Goal: Task Accomplishment & Management: Manage account settings

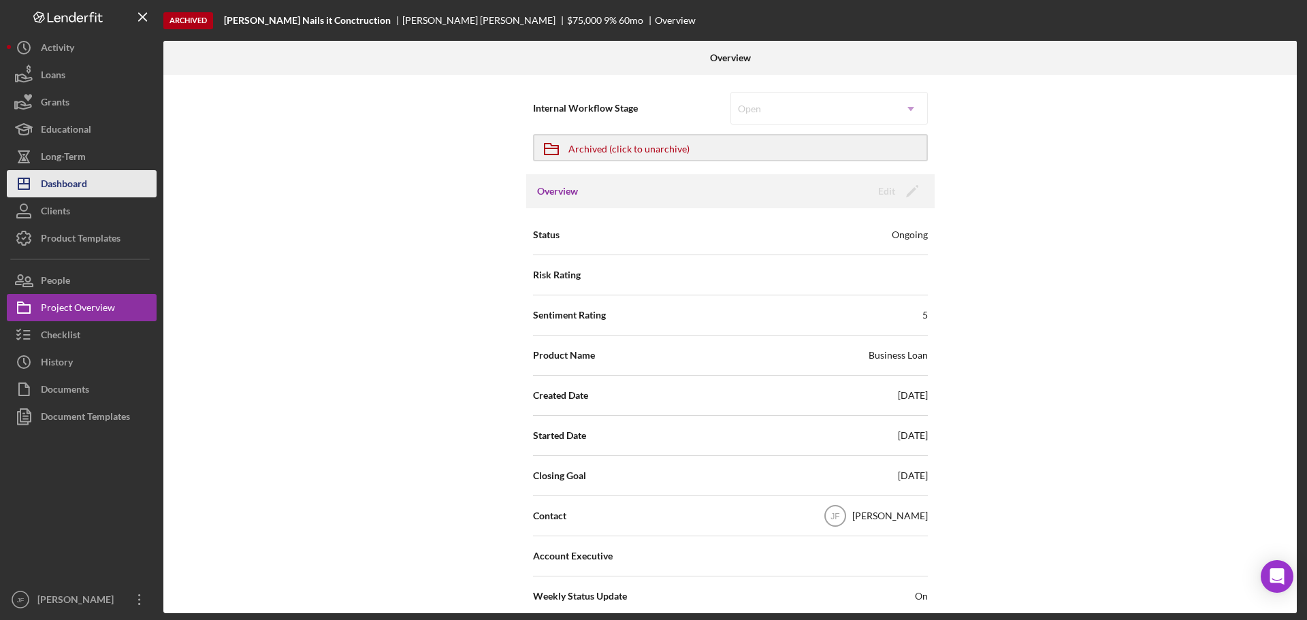
click at [106, 189] on button "Icon/Dashboard Dashboard" at bounding box center [82, 183] width 150 height 27
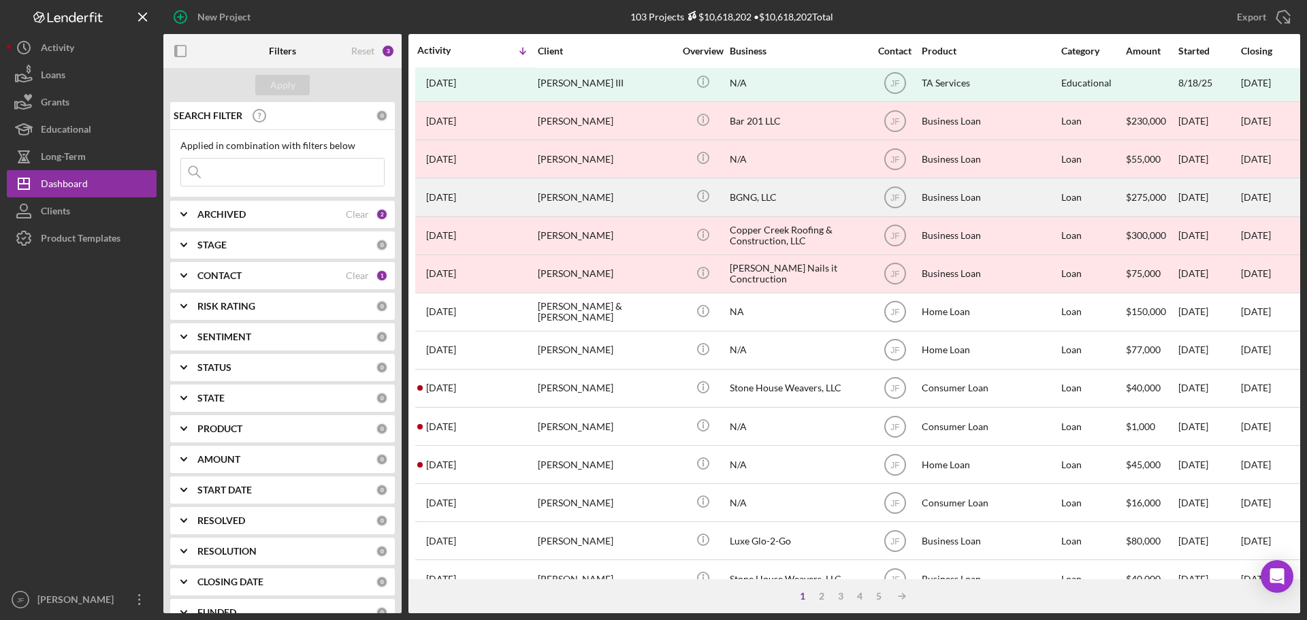
scroll to position [272, 0]
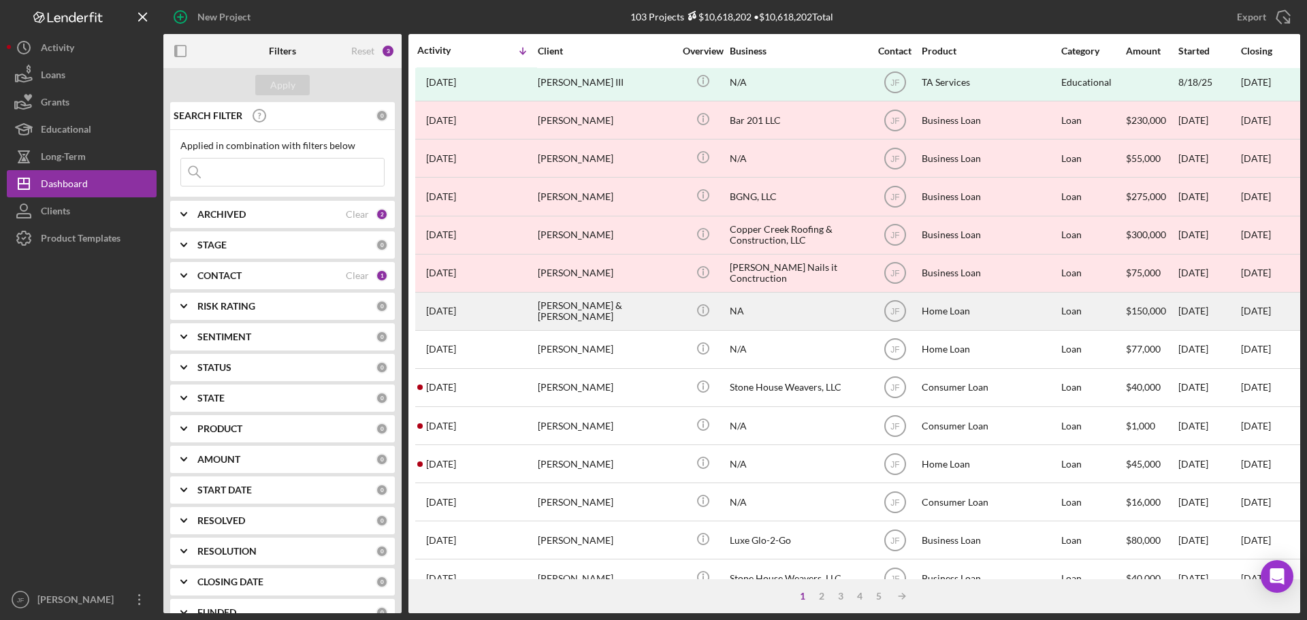
click at [612, 319] on div "[PERSON_NAME] & [PERSON_NAME]" at bounding box center [606, 311] width 136 height 36
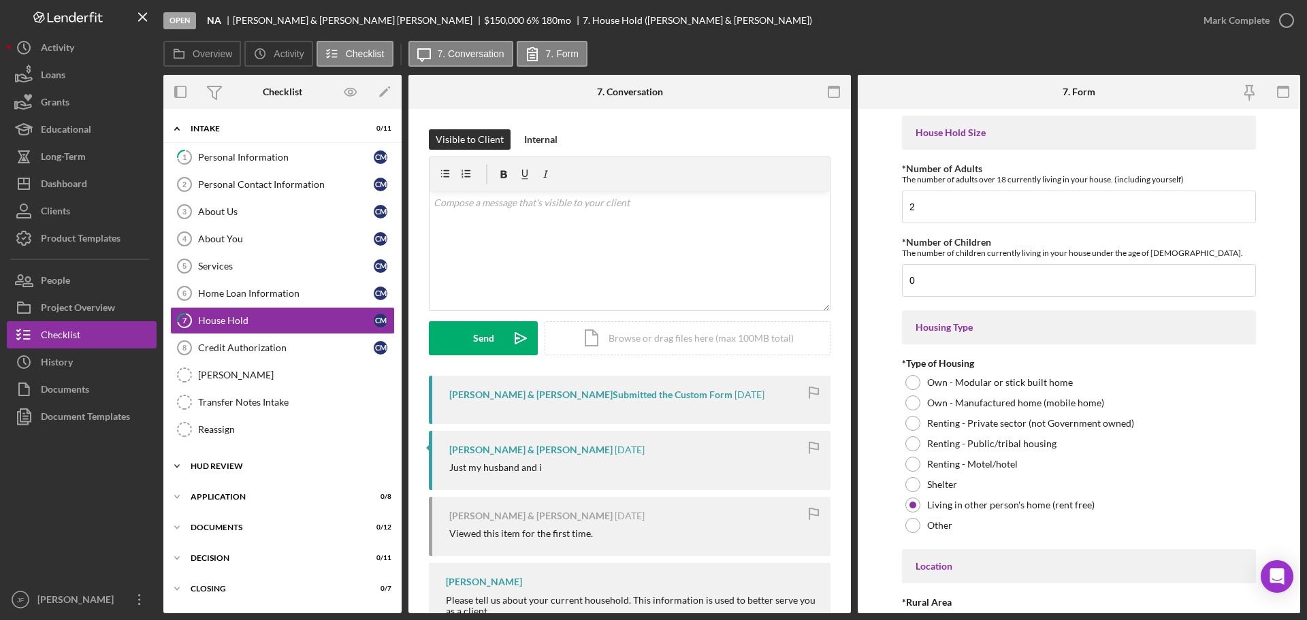
click at [260, 464] on div "HUD Review" at bounding box center [288, 466] width 194 height 8
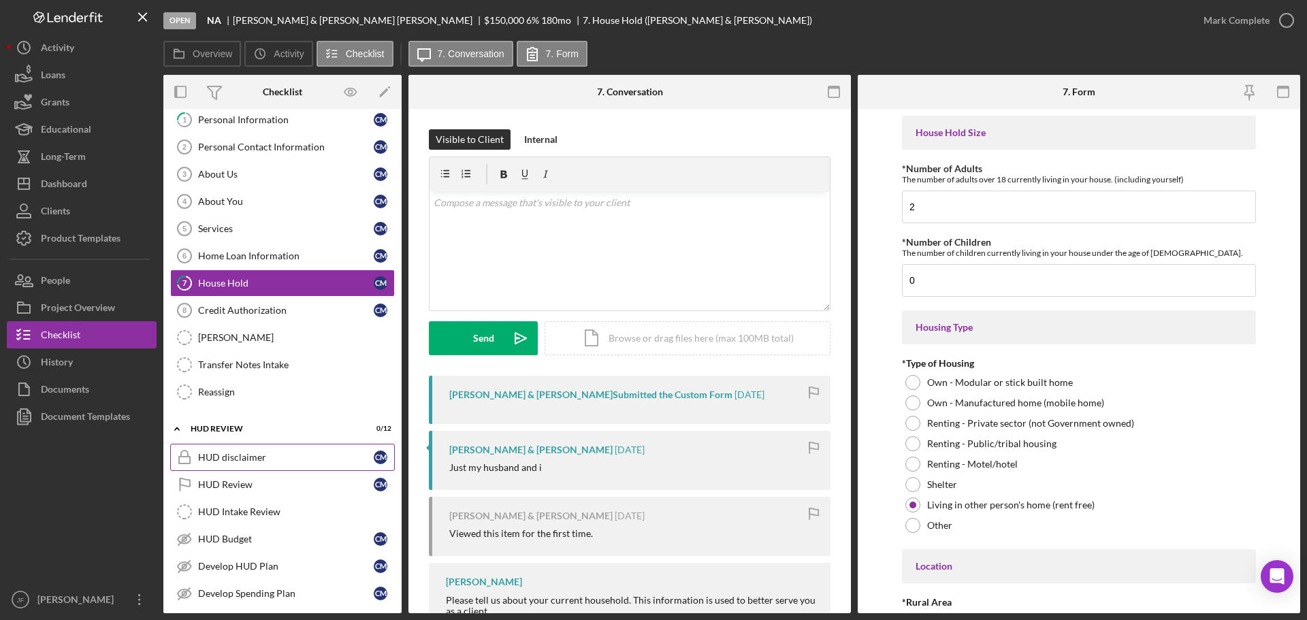
scroll to position [68, 0]
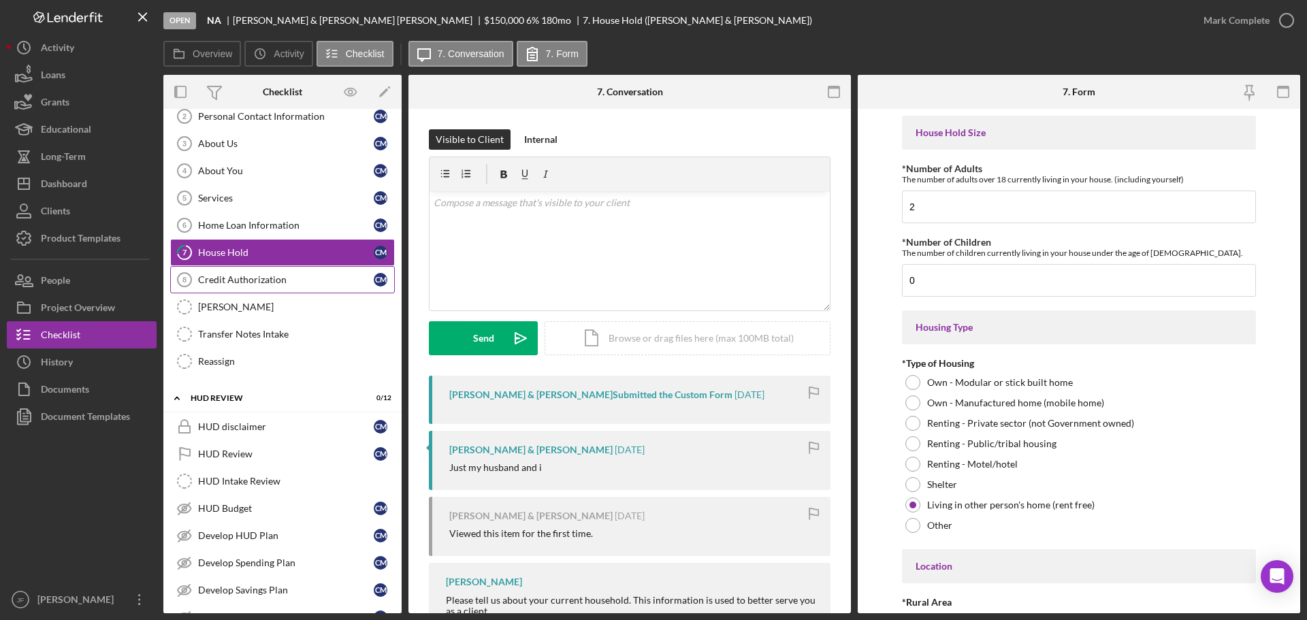
click at [234, 283] on div "Credit Authorization" at bounding box center [286, 279] width 176 height 11
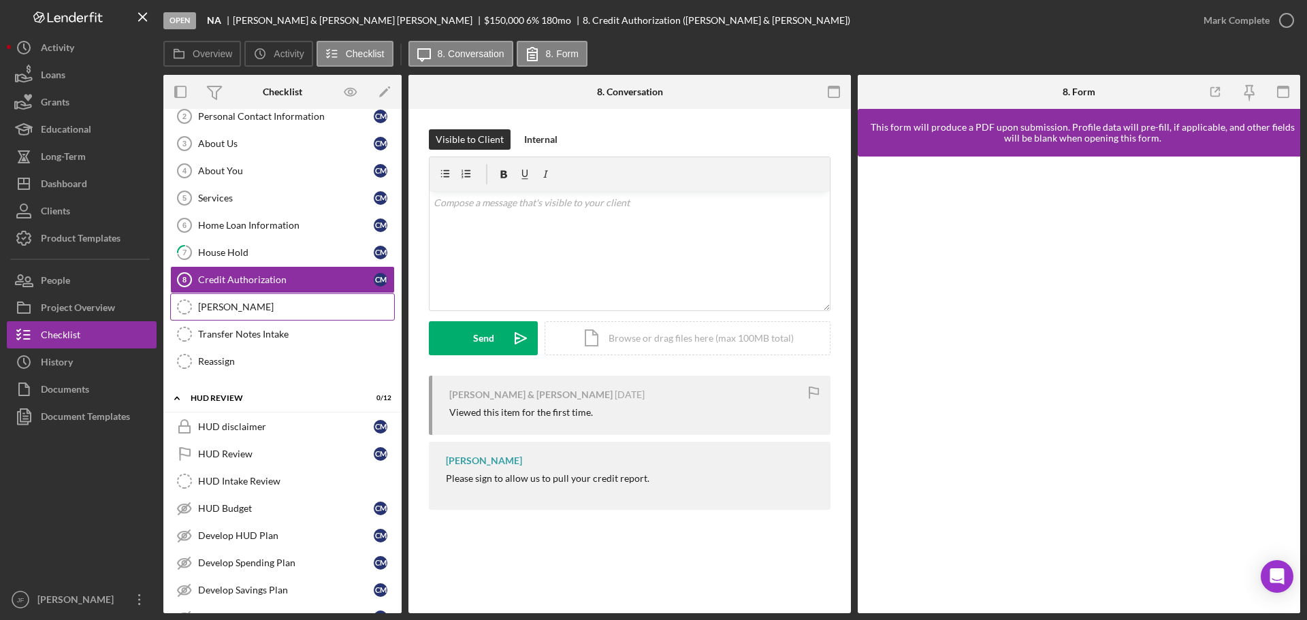
click at [219, 308] on div "[PERSON_NAME]" at bounding box center [296, 307] width 196 height 11
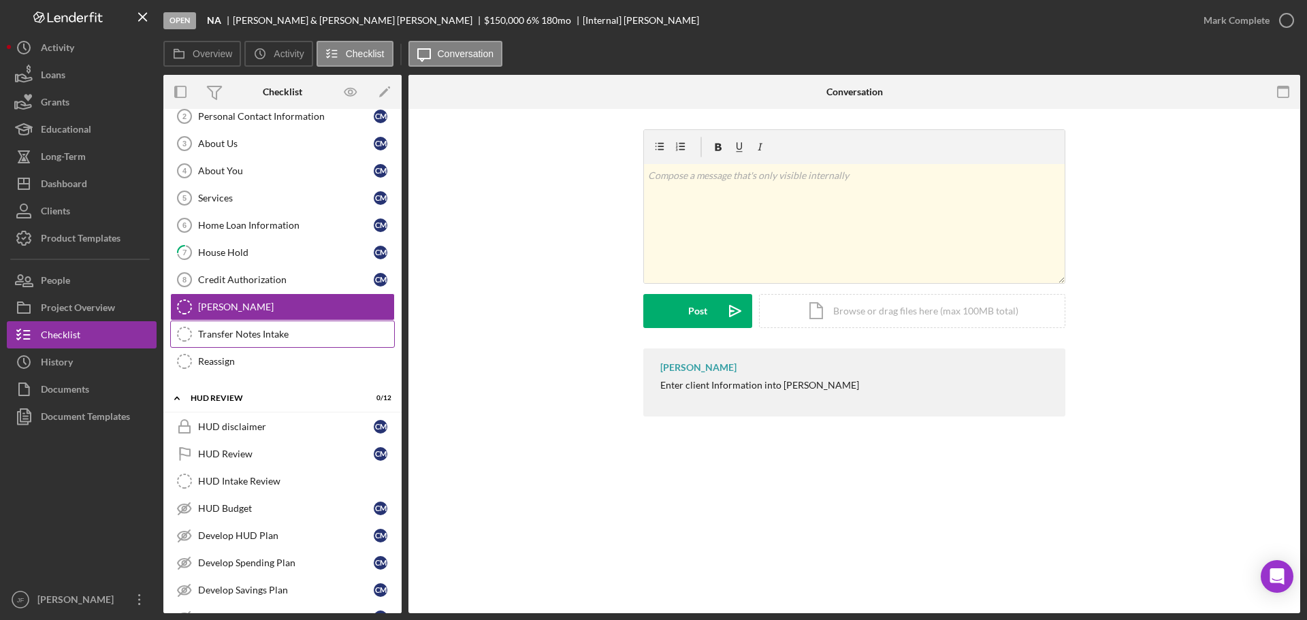
click at [221, 334] on div "Transfer Notes Intake" at bounding box center [296, 334] width 196 height 11
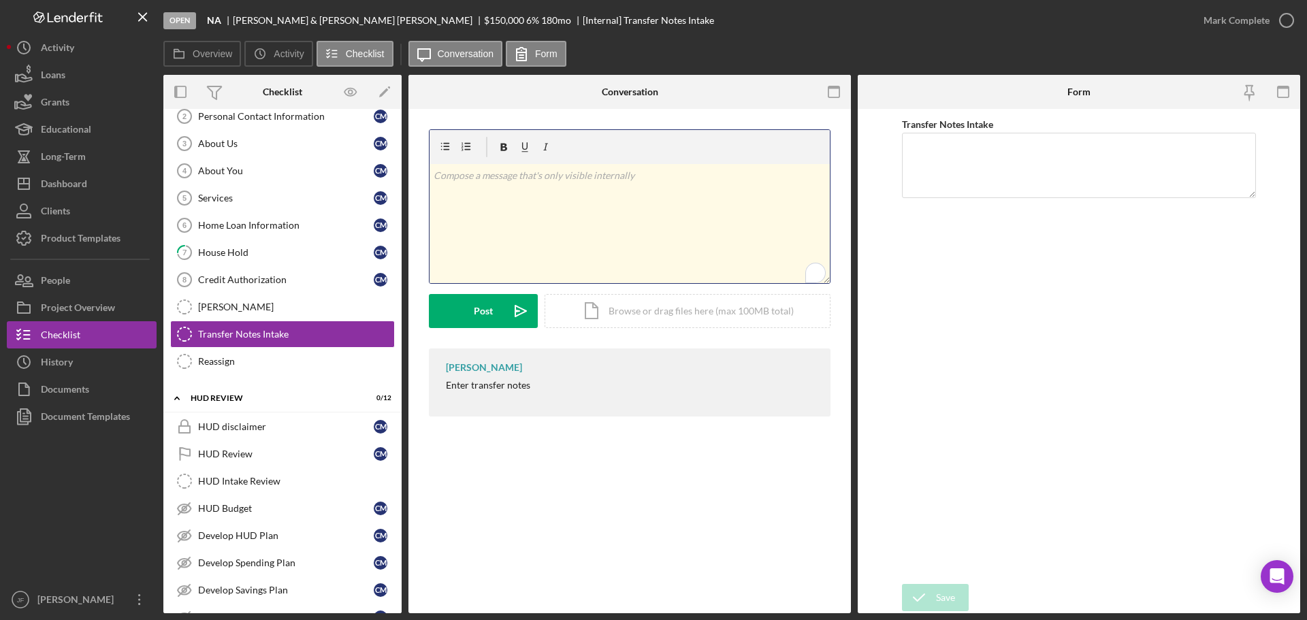
click at [515, 187] on div "v Color teal Color pink Remove color Add row above Add row below Add column bef…" at bounding box center [630, 223] width 400 height 119
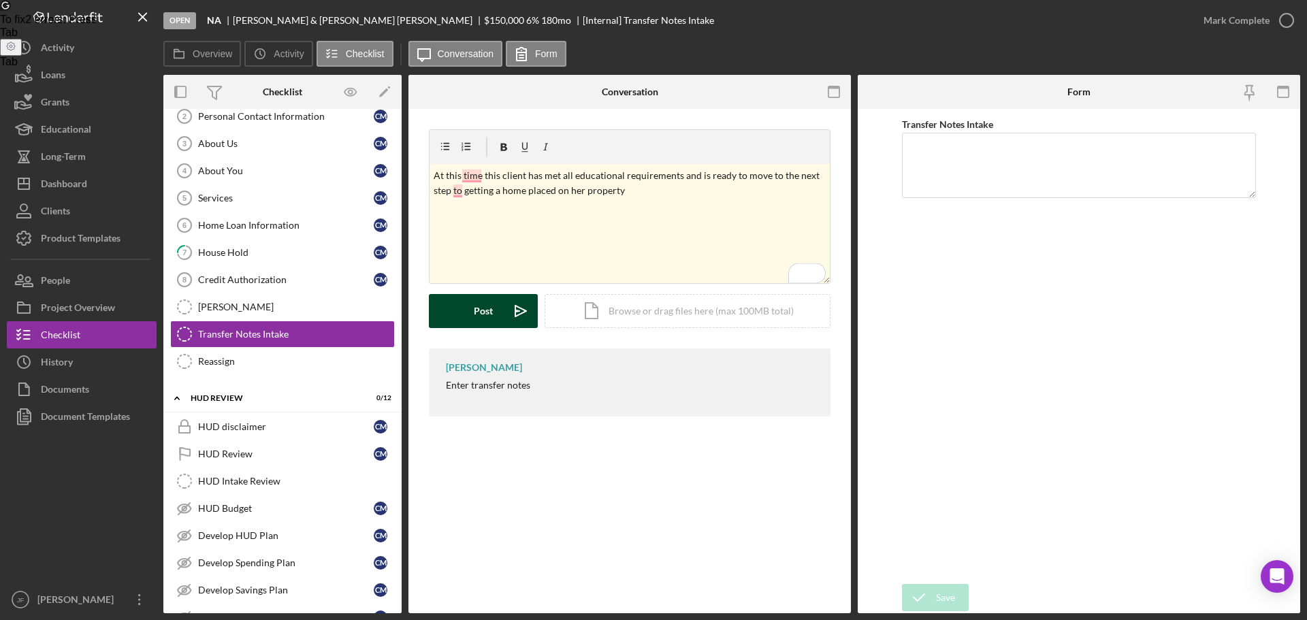
click at [506, 312] on icon "Icon/icon-invite-send" at bounding box center [521, 311] width 34 height 34
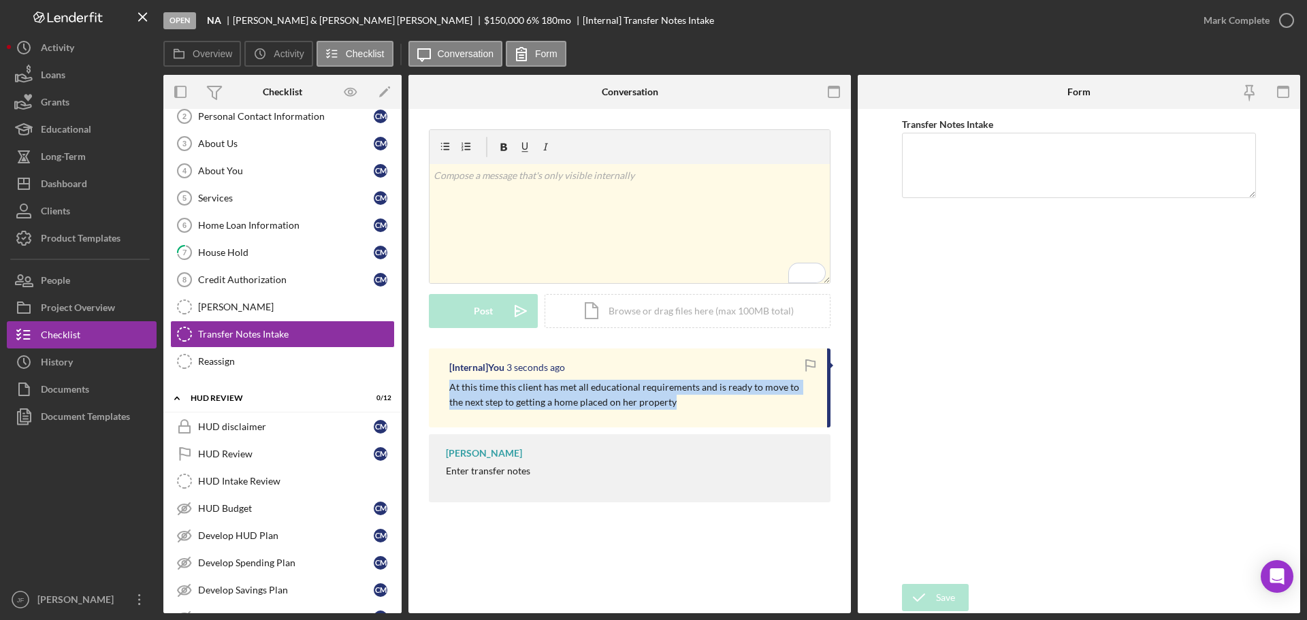
drag, startPoint x: 660, startPoint y: 404, endPoint x: 447, endPoint y: 386, distance: 213.8
click at [447, 386] on div "[Internal] You 3 seconds ago At this time this client has met all educational r…" at bounding box center [630, 388] width 402 height 79
copy p "At this time this client has met all educational requirements and is ready to m…"
click at [1140, 180] on textarea "Transfer Notes Intake" at bounding box center [1079, 165] width 354 height 65
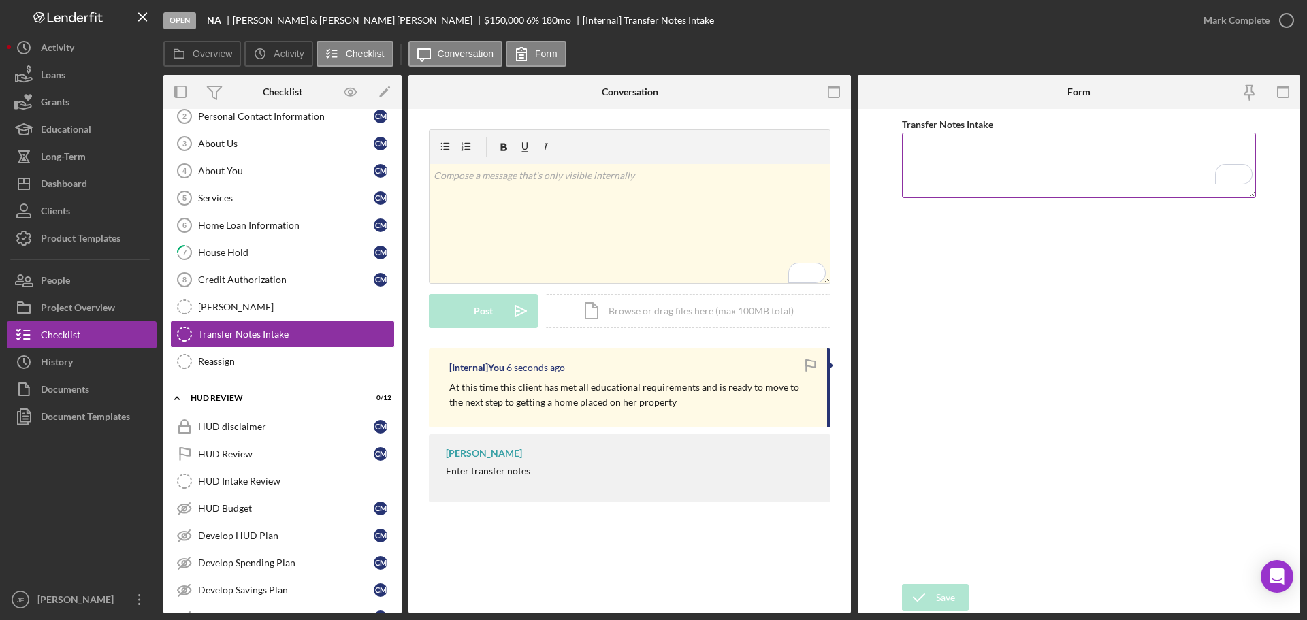
paste textarea "At this time this client has met all educational requirements and is ready to m…"
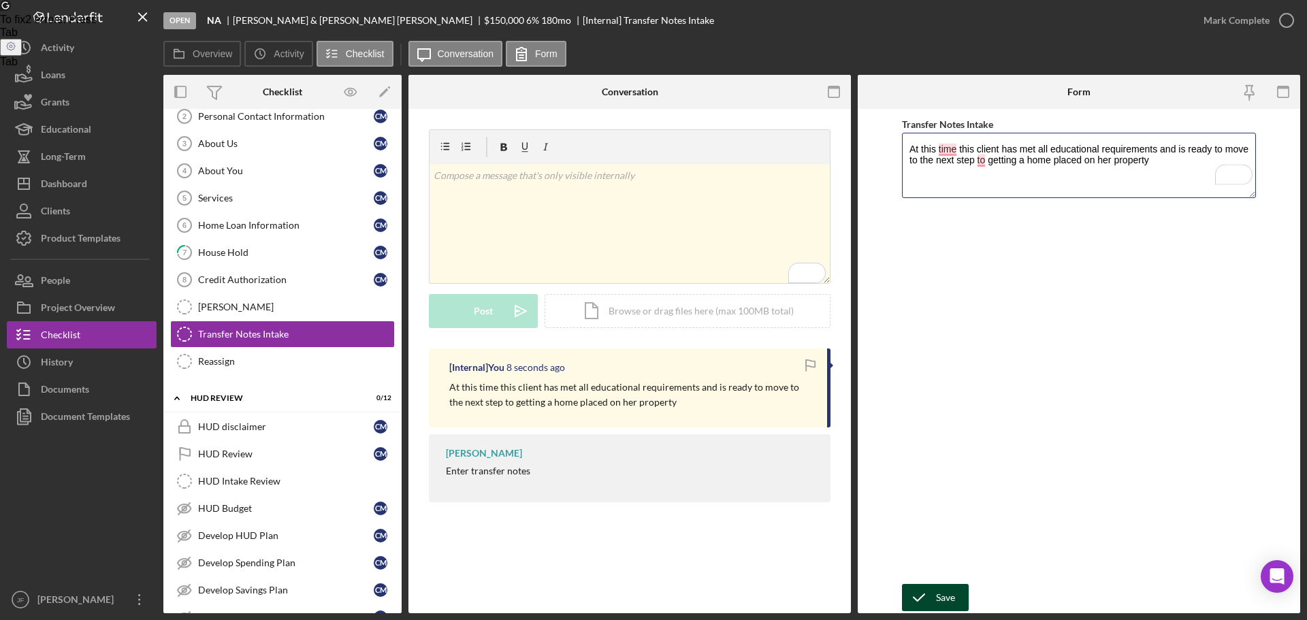
type textarea "At this time this client has met all educational requirements and is ready to m…"
click at [942, 598] on div "Save" at bounding box center [945, 597] width 19 height 27
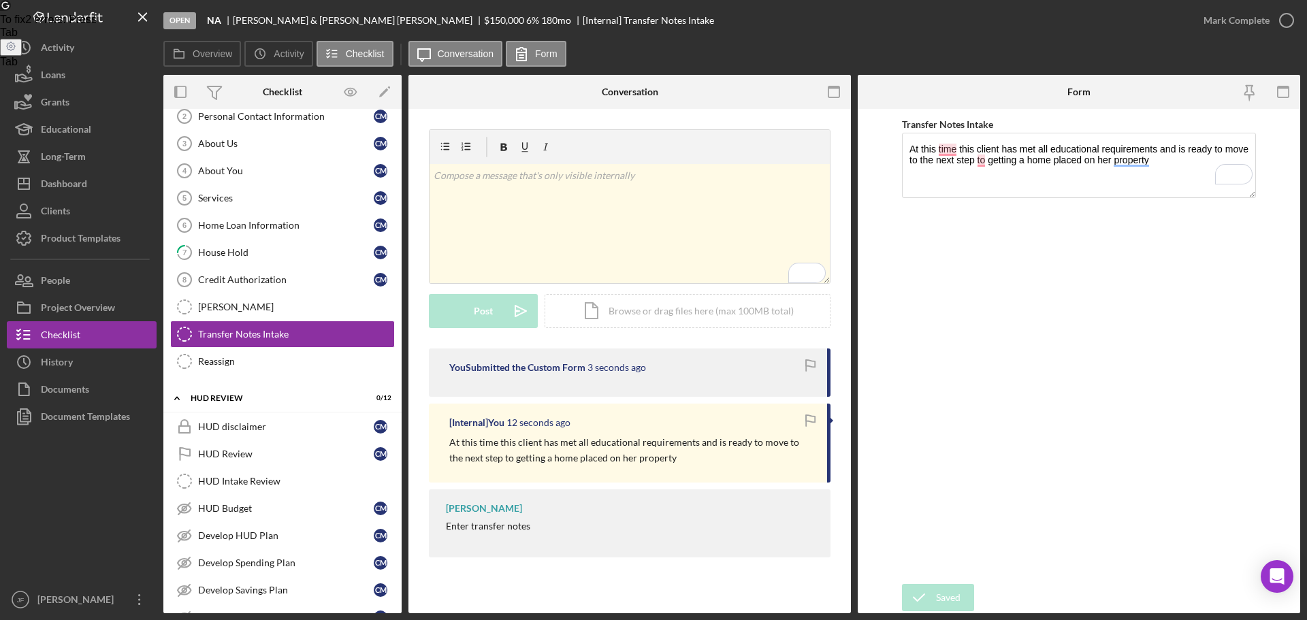
click at [1223, 20] on div "Mark Complete" at bounding box center [1237, 20] width 66 height 27
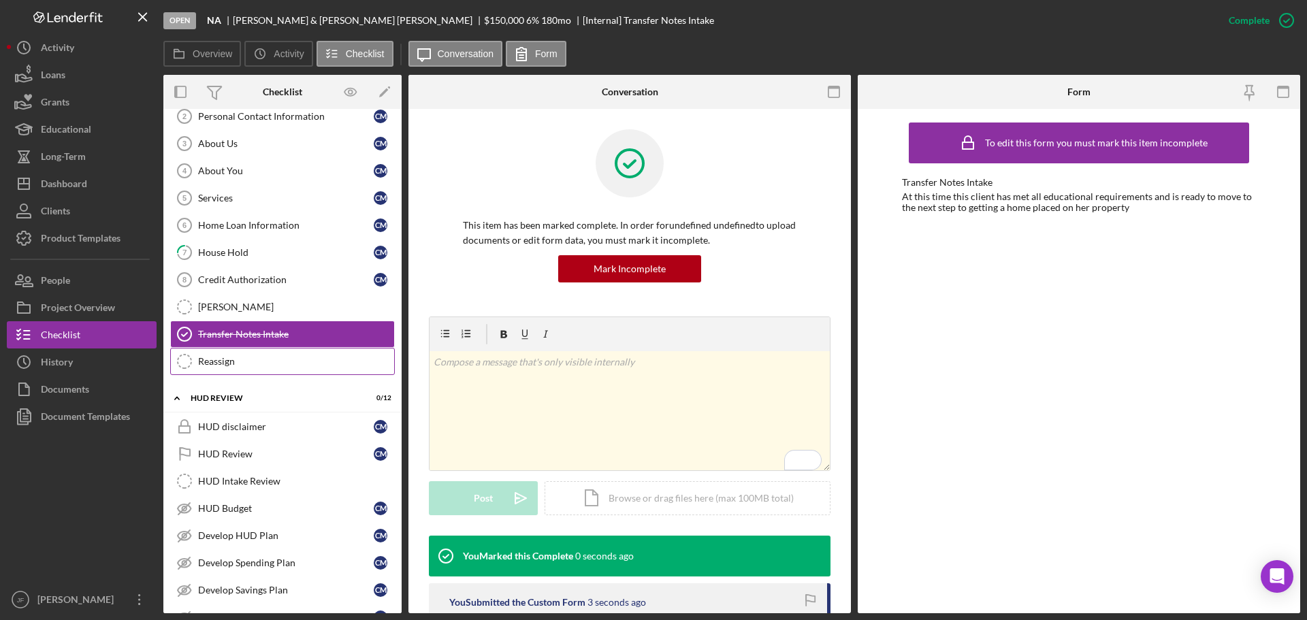
click at [242, 362] on div "Reassign" at bounding box center [296, 361] width 196 height 11
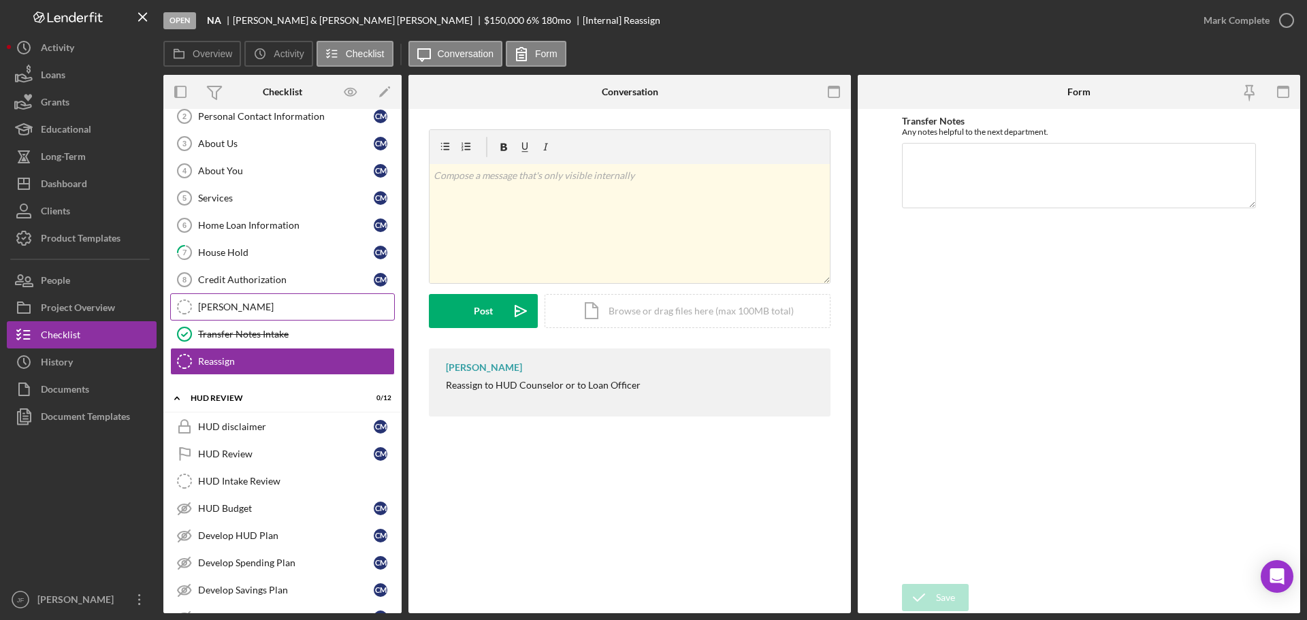
click at [229, 304] on div "[PERSON_NAME]" at bounding box center [296, 307] width 196 height 11
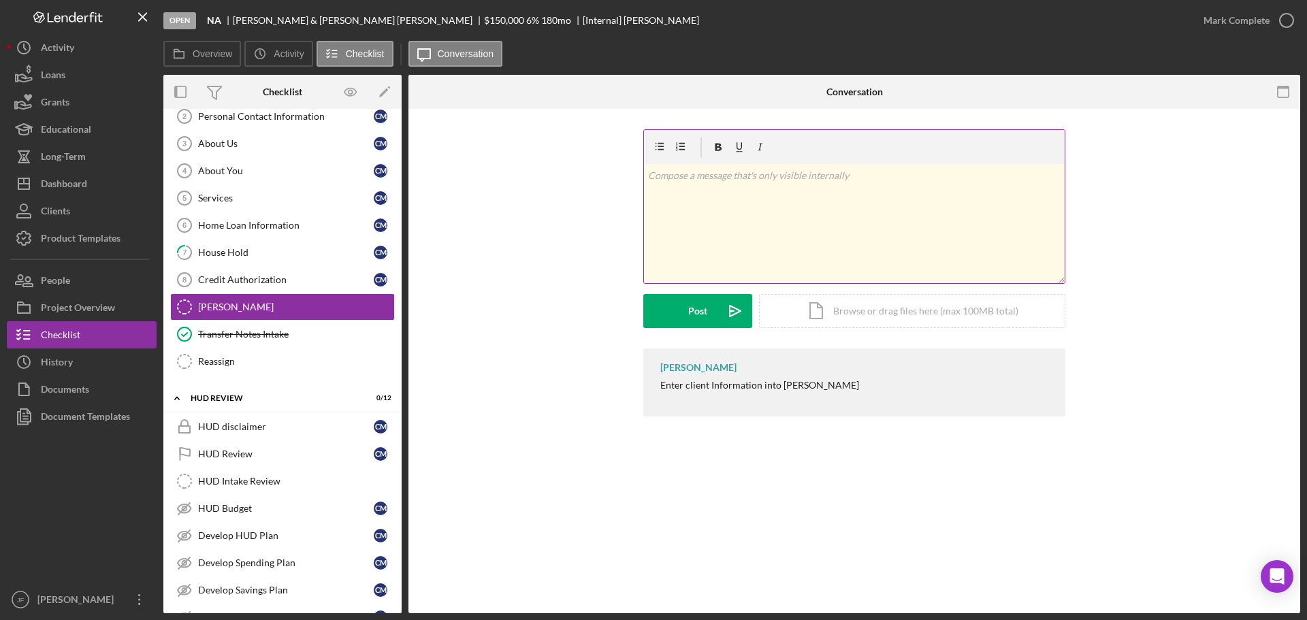
click at [752, 206] on div "v Color teal Color pink Remove color Add row above Add row below Add column bef…" at bounding box center [854, 223] width 421 height 119
click at [707, 306] on button "Post Icon/icon-invite-send" at bounding box center [697, 311] width 109 height 34
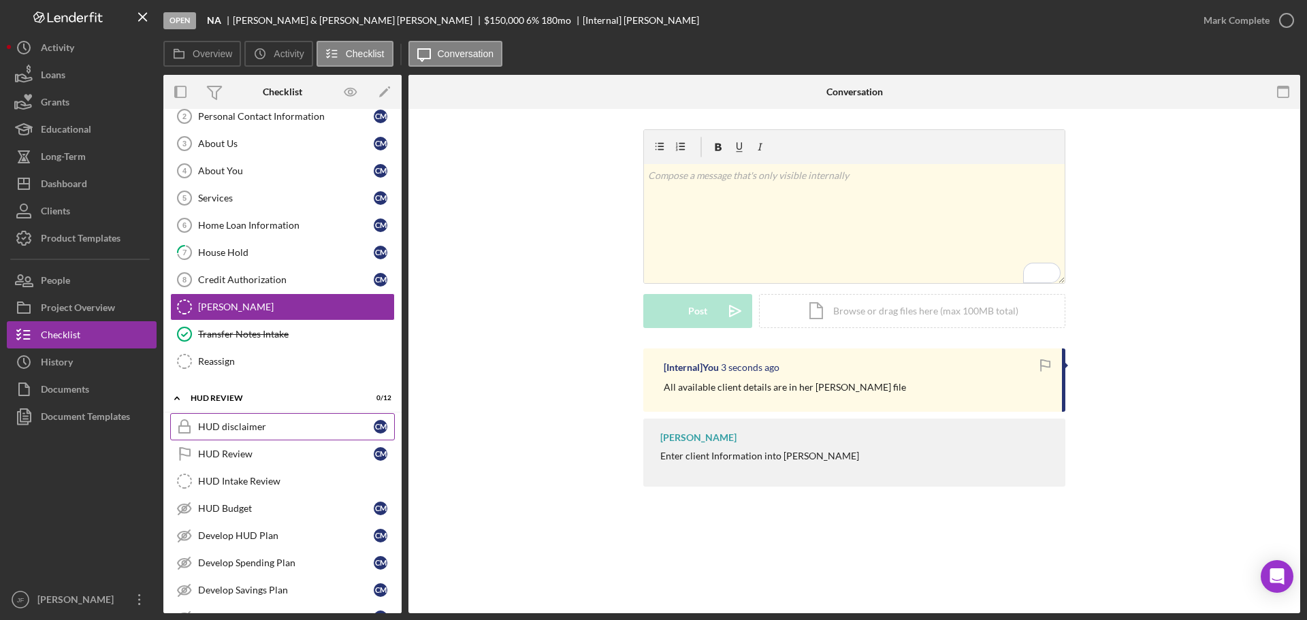
click at [215, 419] on link "HUD disclaimer HUD disclaimer C M" at bounding box center [282, 426] width 225 height 27
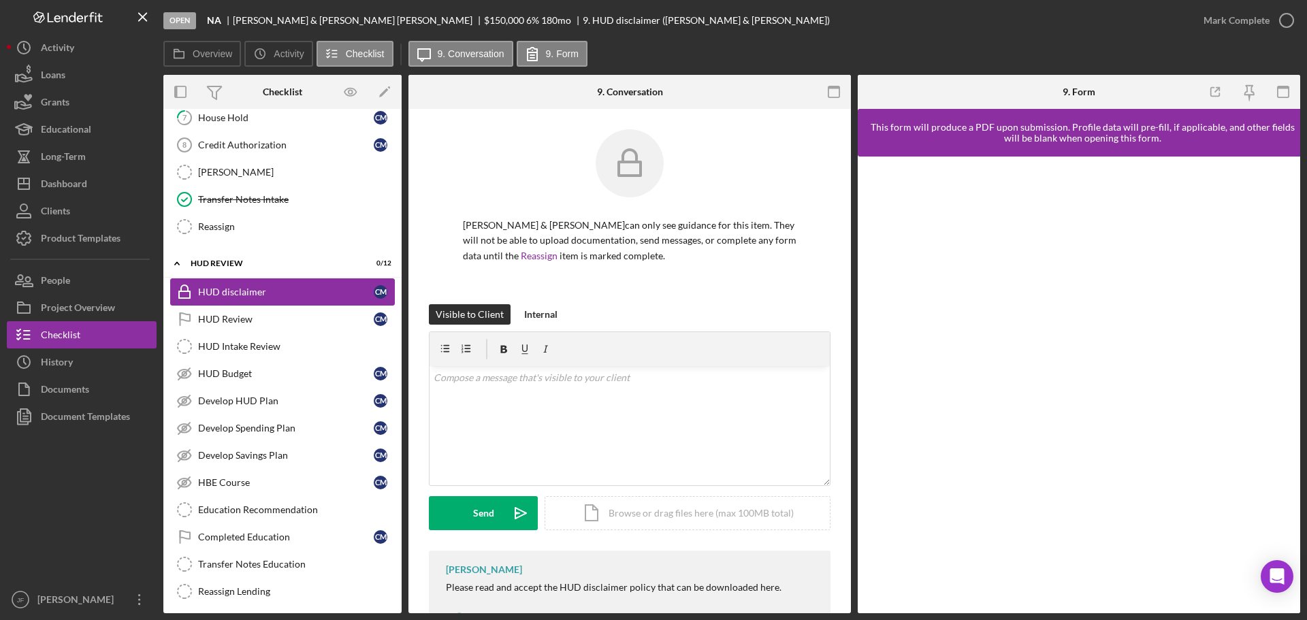
scroll to position [204, 0]
click at [261, 330] on link "HUD Review HUD Review C M" at bounding box center [282, 317] width 225 height 27
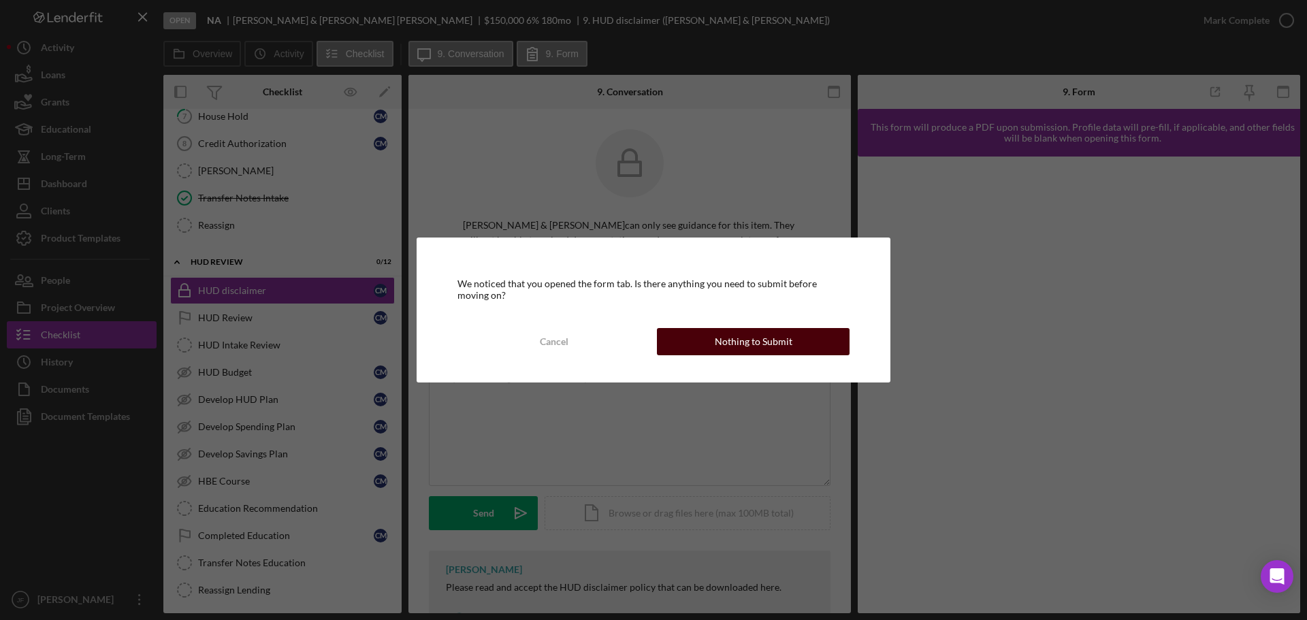
click at [705, 340] on button "Nothing to Submit" at bounding box center [753, 341] width 193 height 27
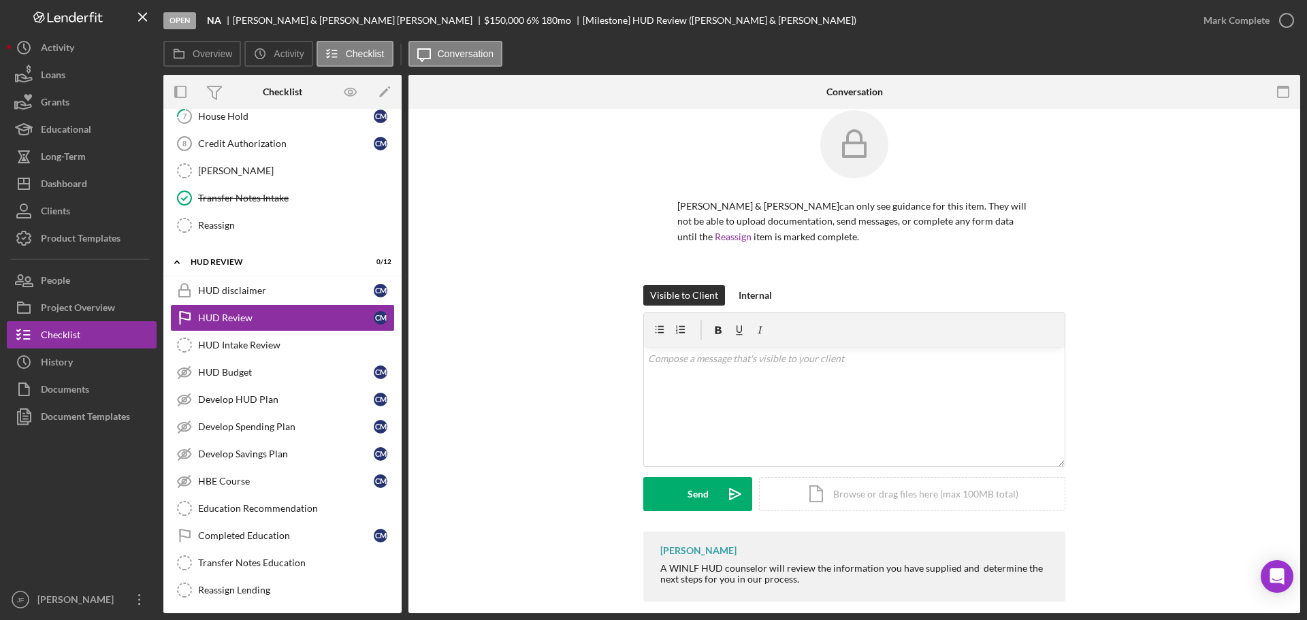
scroll to position [35, 0]
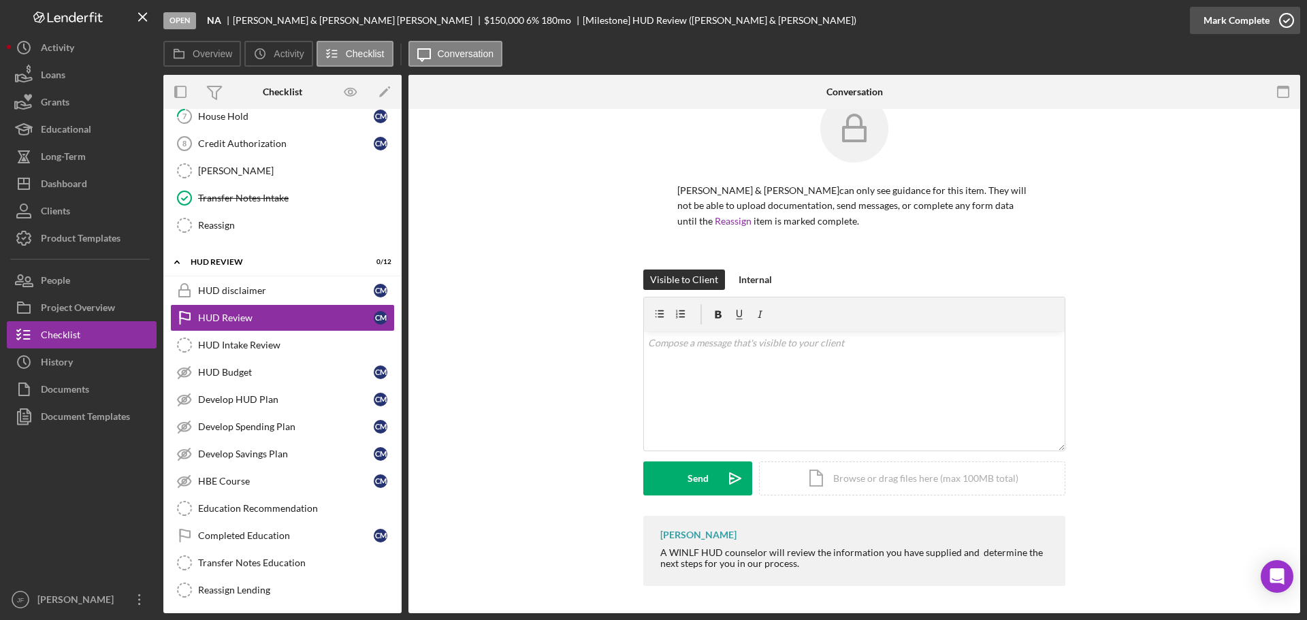
click at [1235, 19] on div "Mark Complete" at bounding box center [1237, 20] width 66 height 27
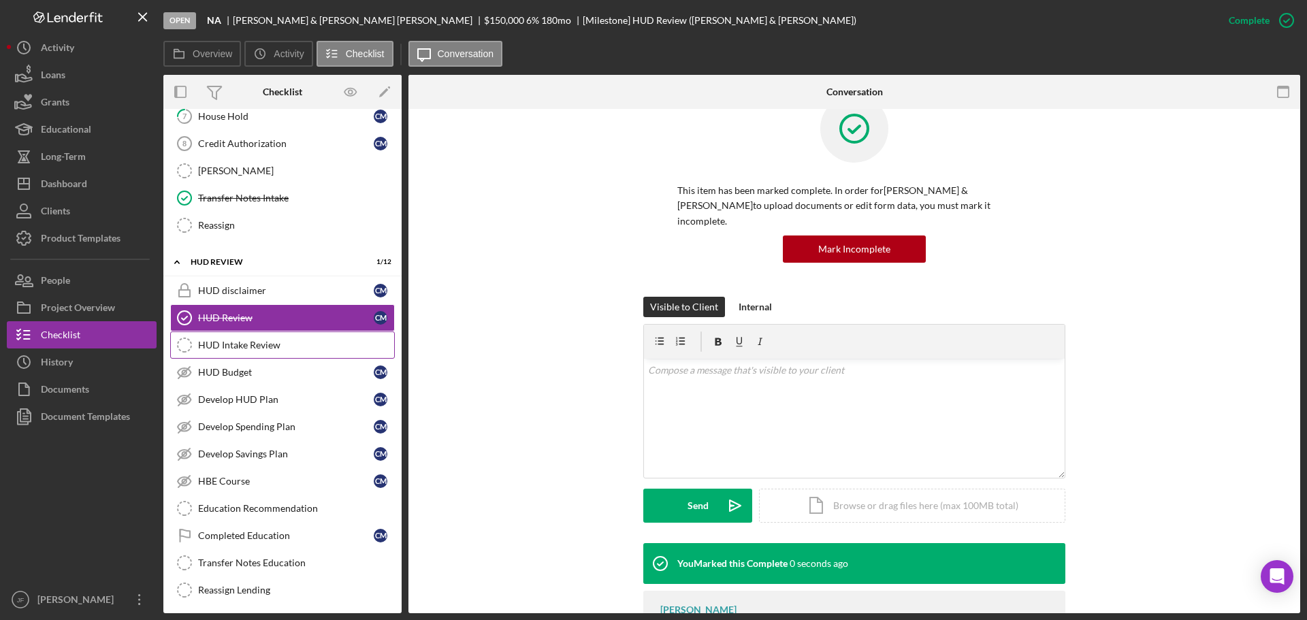
click at [247, 340] on div "HUD Intake Review" at bounding box center [296, 345] width 196 height 11
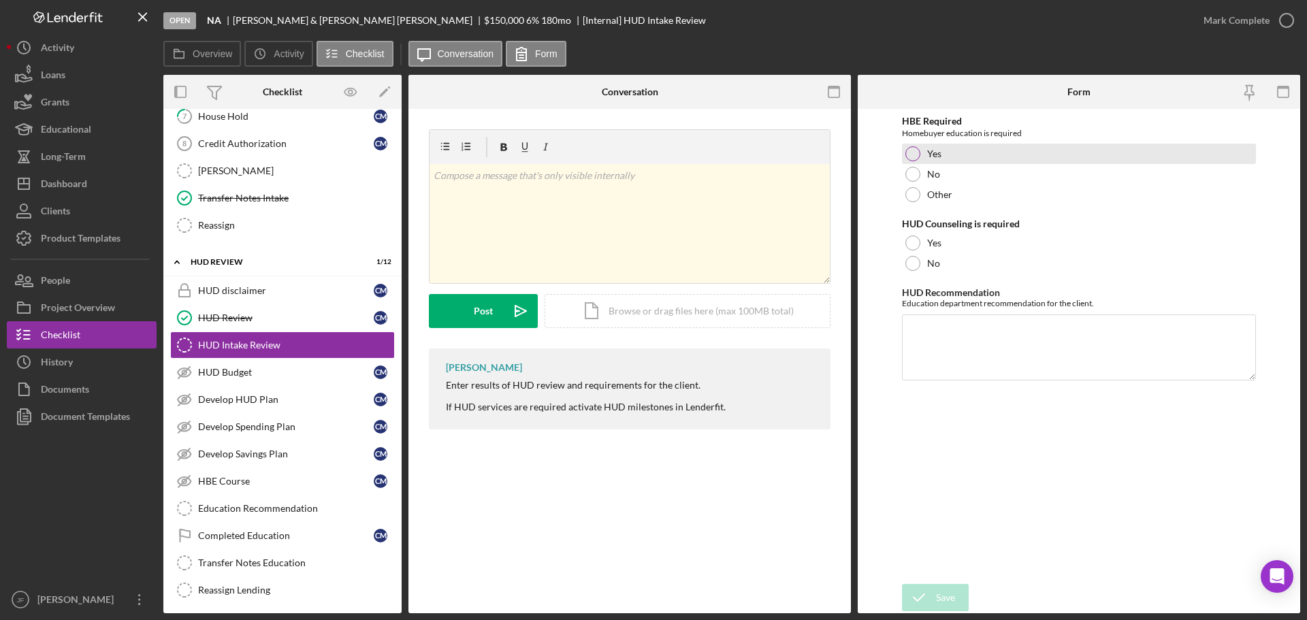
click at [918, 150] on div at bounding box center [912, 153] width 15 height 15
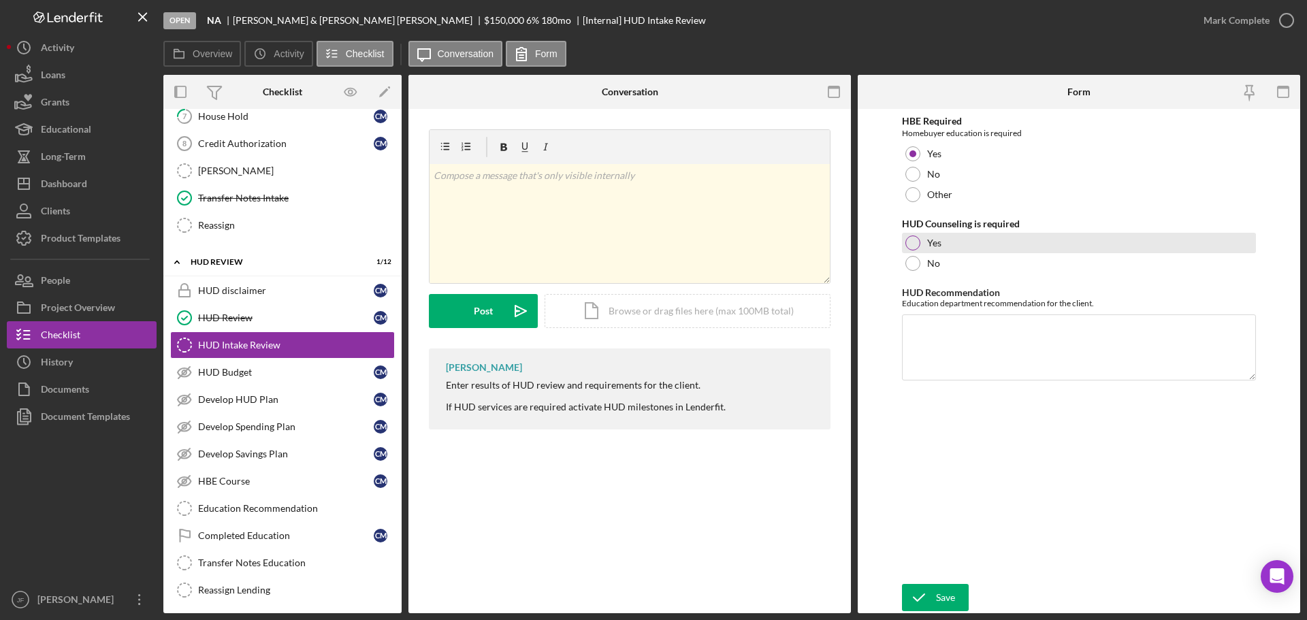
click at [912, 242] on div at bounding box center [912, 243] width 15 height 15
click at [918, 342] on textarea "HUD Recommendation" at bounding box center [1079, 347] width 354 height 65
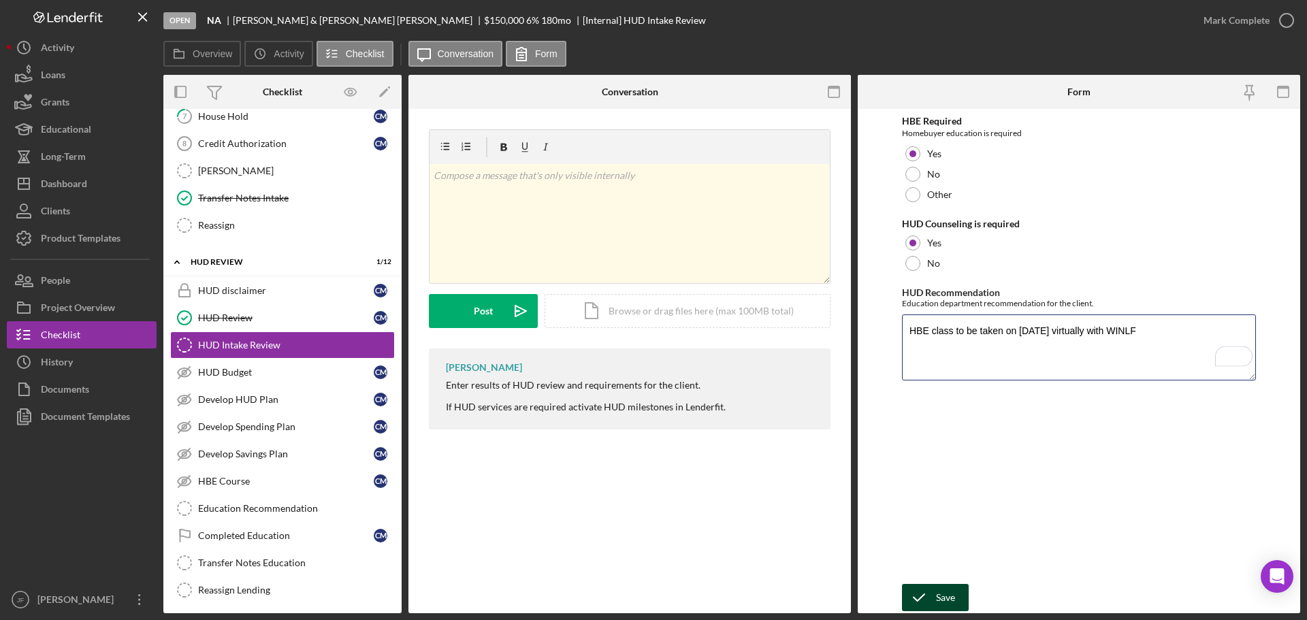
type textarea "HBE class to be taken on 10/11/2025 virtually with WINLF"
click at [936, 592] on div "Save" at bounding box center [945, 597] width 19 height 27
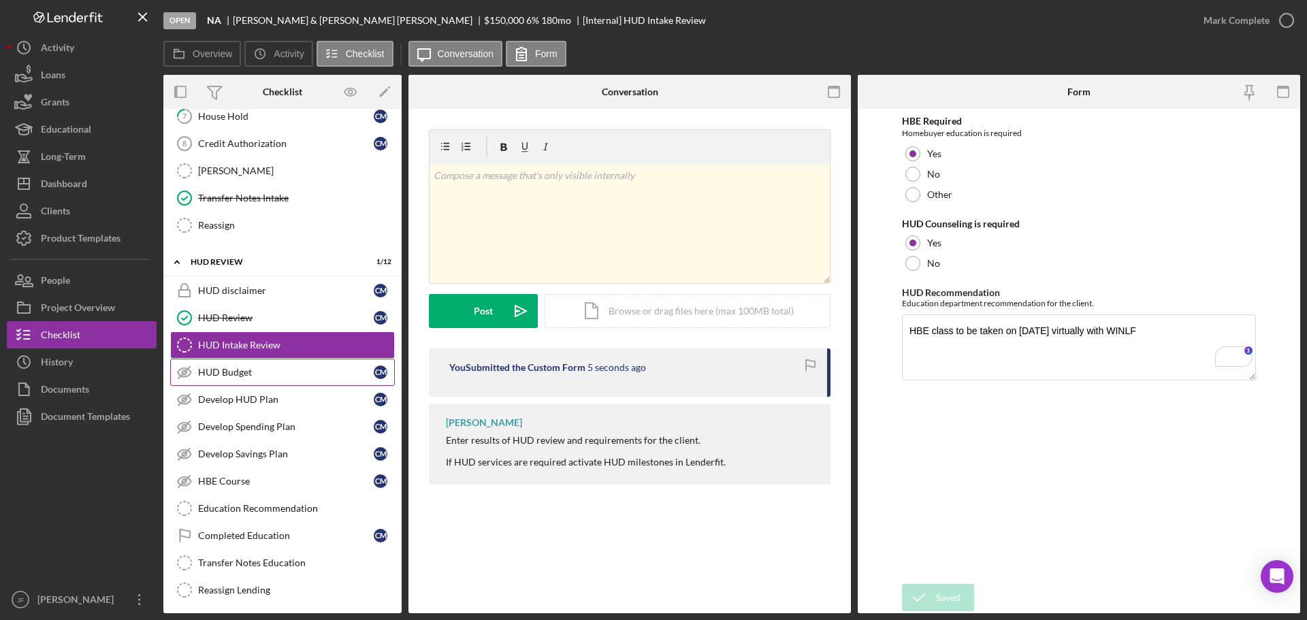
click at [246, 374] on div "HUD Budget" at bounding box center [286, 372] width 176 height 11
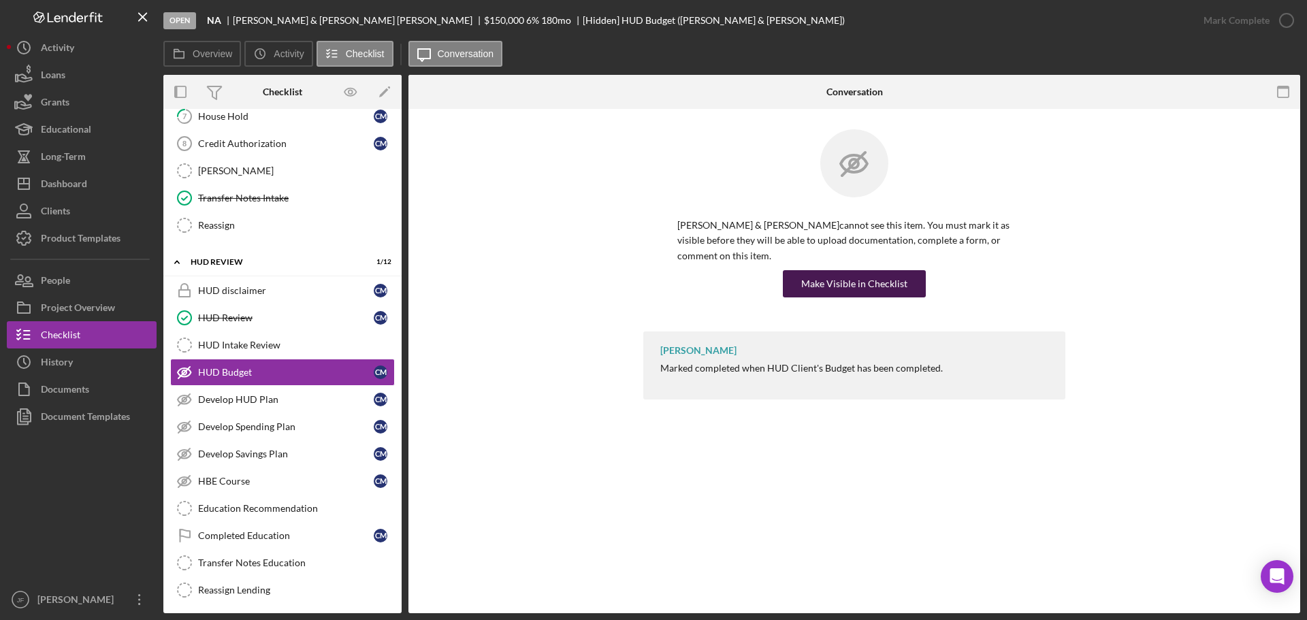
click at [819, 270] on div "Make Visible in Checklist" at bounding box center [854, 283] width 106 height 27
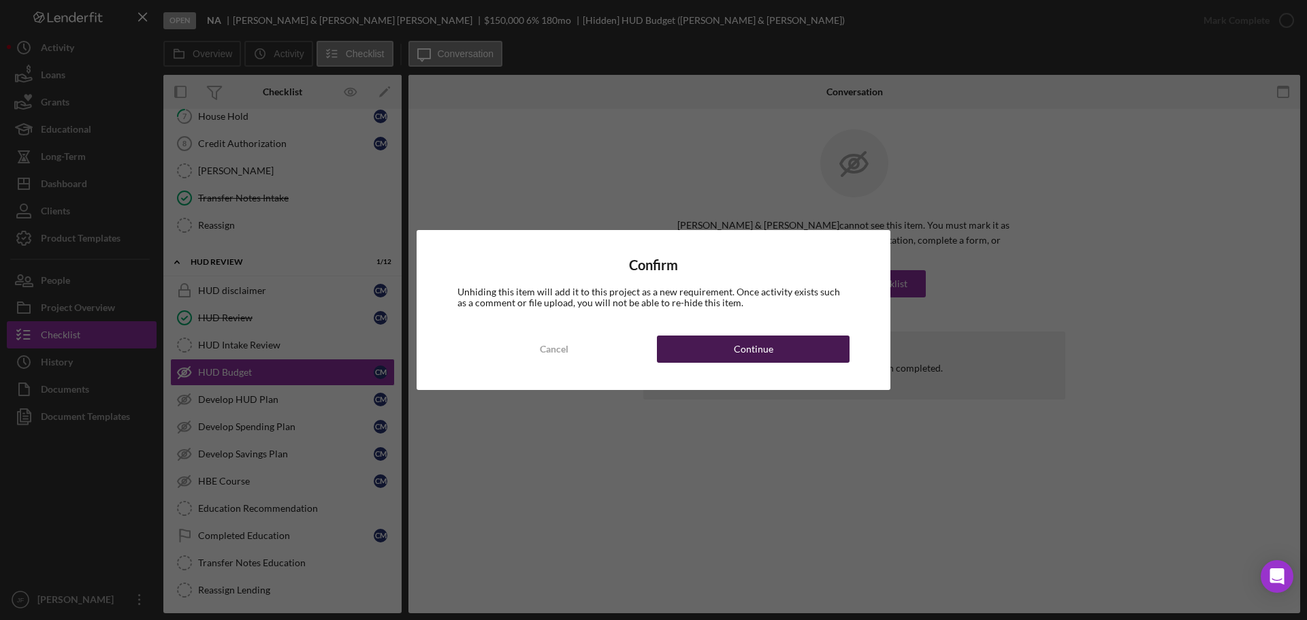
click at [675, 351] on button "Continue" at bounding box center [753, 349] width 193 height 27
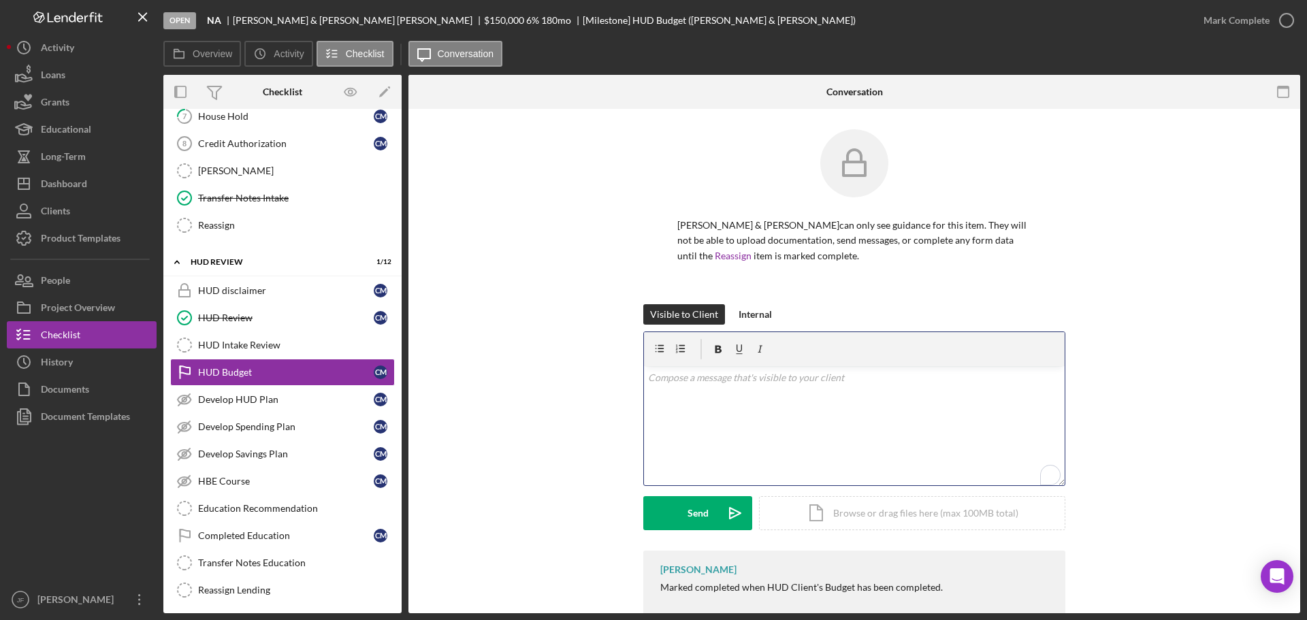
click at [722, 423] on div "v Color teal Color pink Remove color Add row above Add row below Add column bef…" at bounding box center [854, 425] width 421 height 119
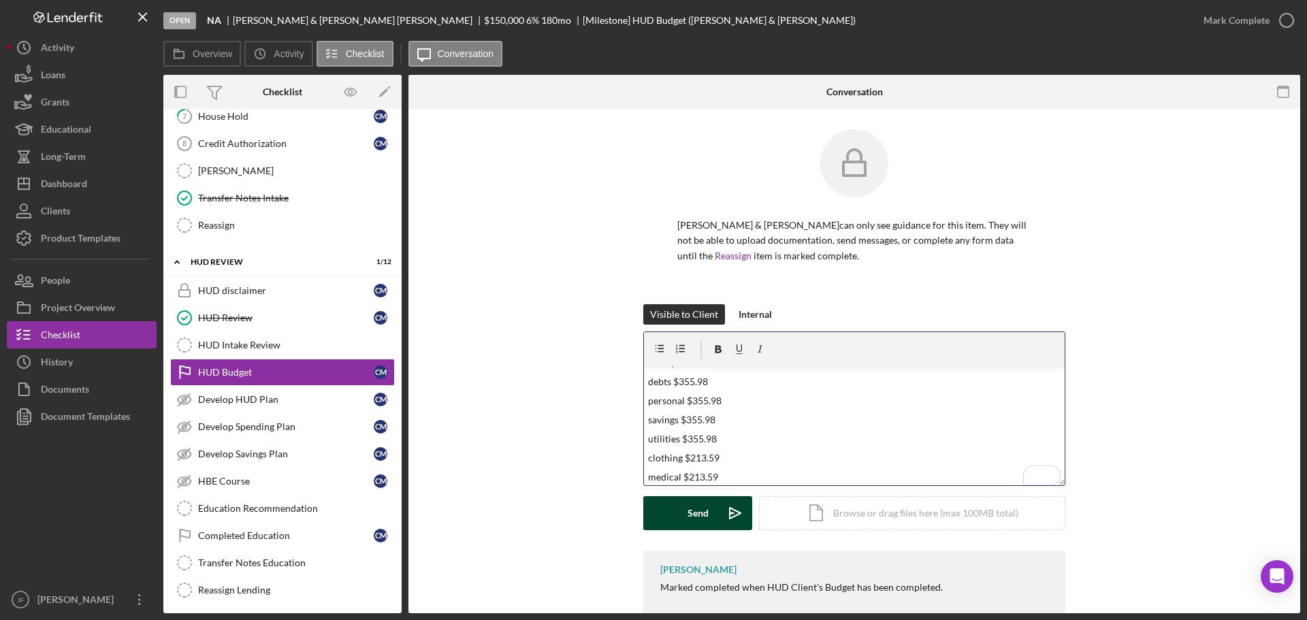
click at [678, 508] on button "Send Icon/icon-invite-send" at bounding box center [697, 513] width 109 height 34
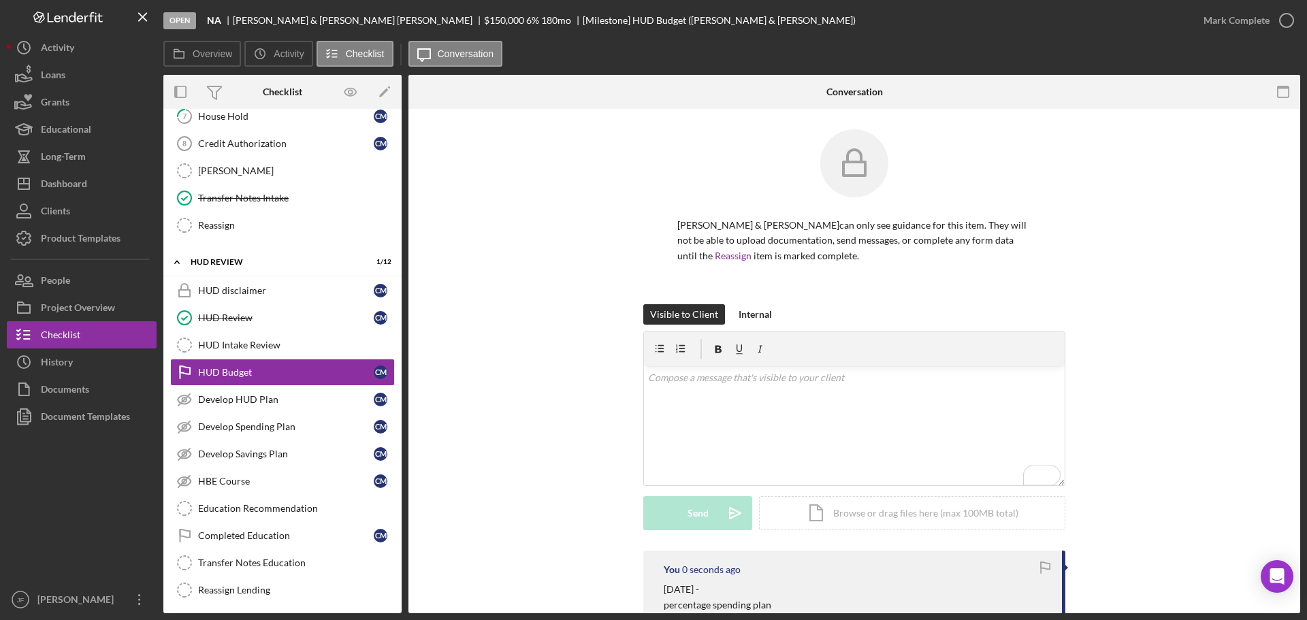
scroll to position [0, 0]
click at [1242, 18] on div "Mark Complete" at bounding box center [1237, 20] width 66 height 27
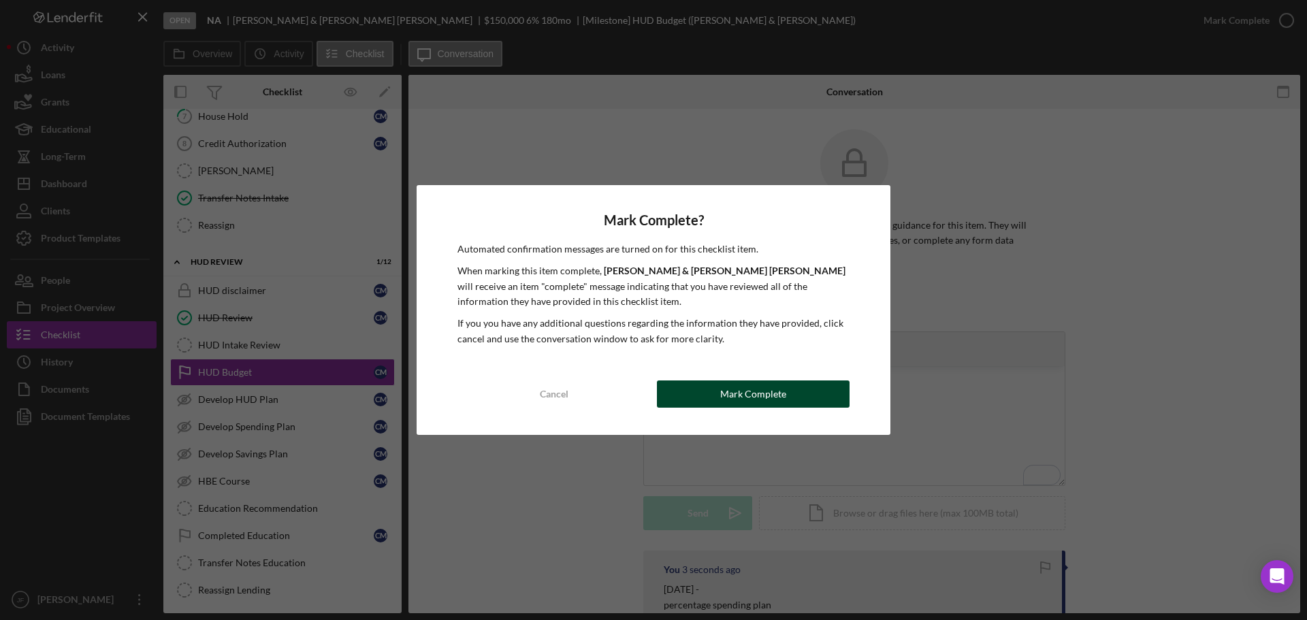
click at [678, 398] on button "Mark Complete" at bounding box center [753, 394] width 193 height 27
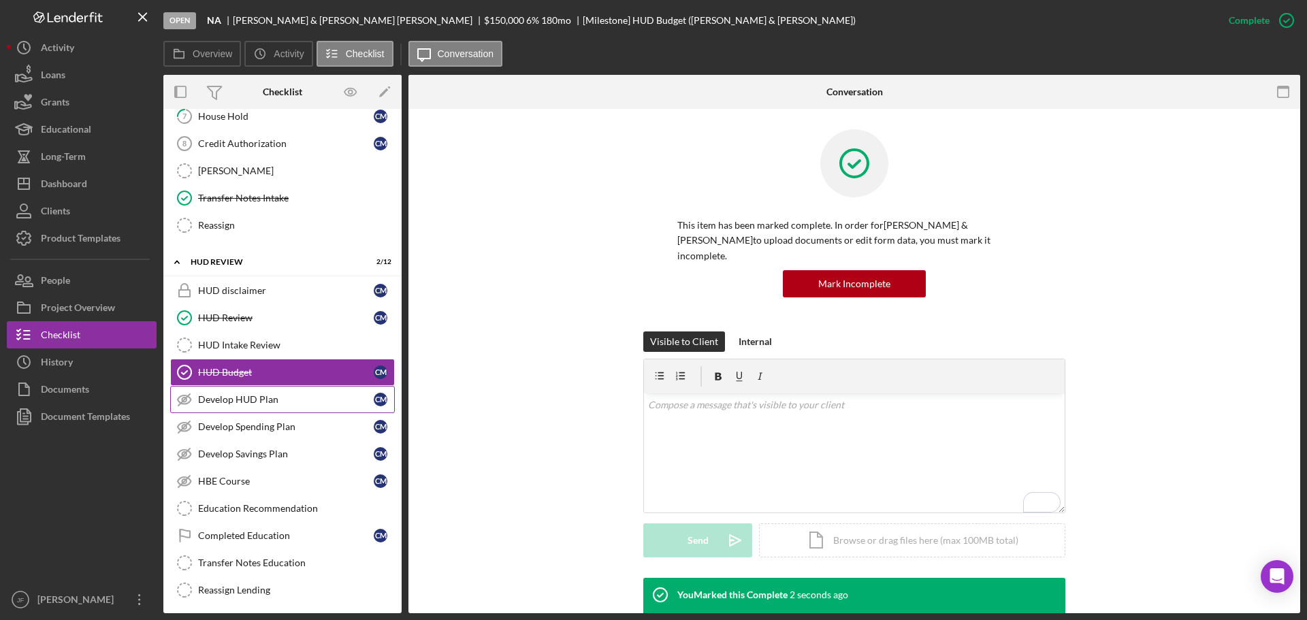
click at [308, 399] on div "Develop HUD Plan" at bounding box center [286, 399] width 176 height 11
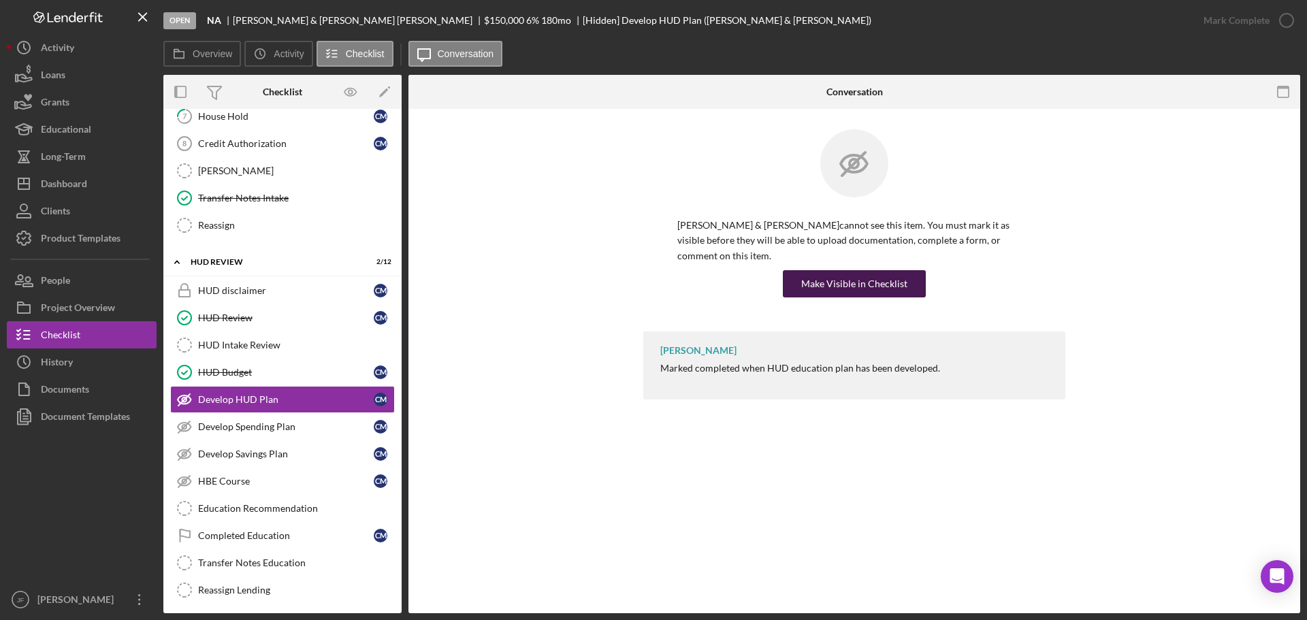
click at [804, 274] on button "Make Visible in Checklist" at bounding box center [854, 283] width 143 height 27
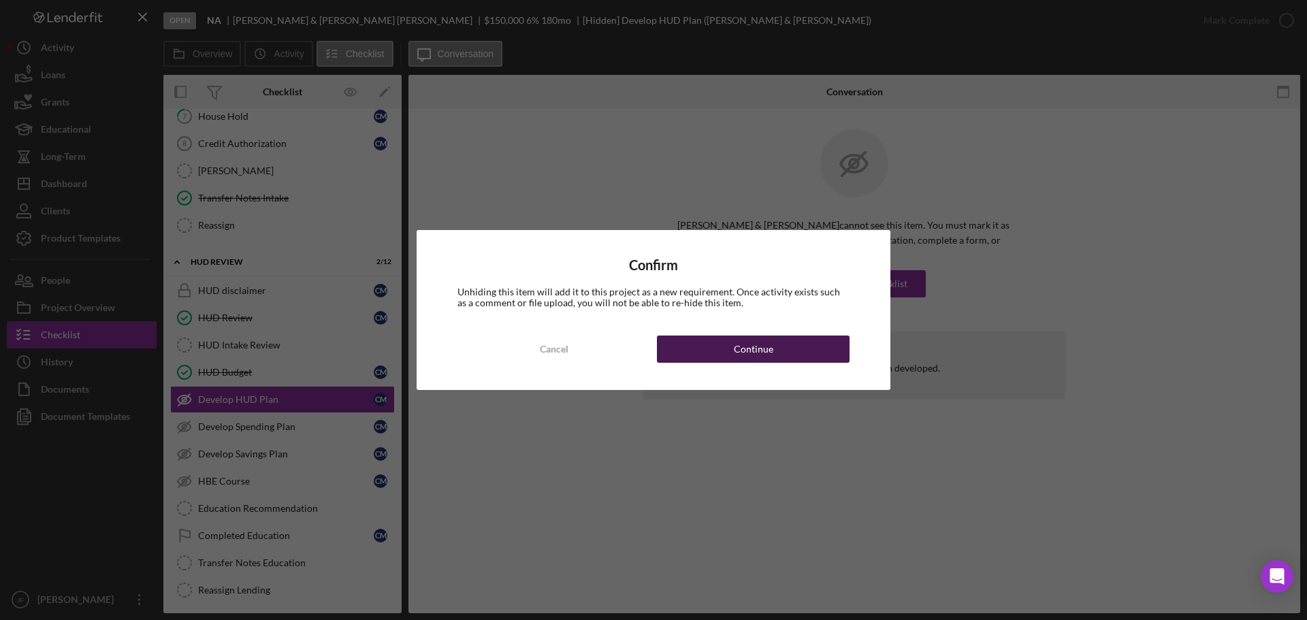
click at [705, 355] on button "Continue" at bounding box center [753, 349] width 193 height 27
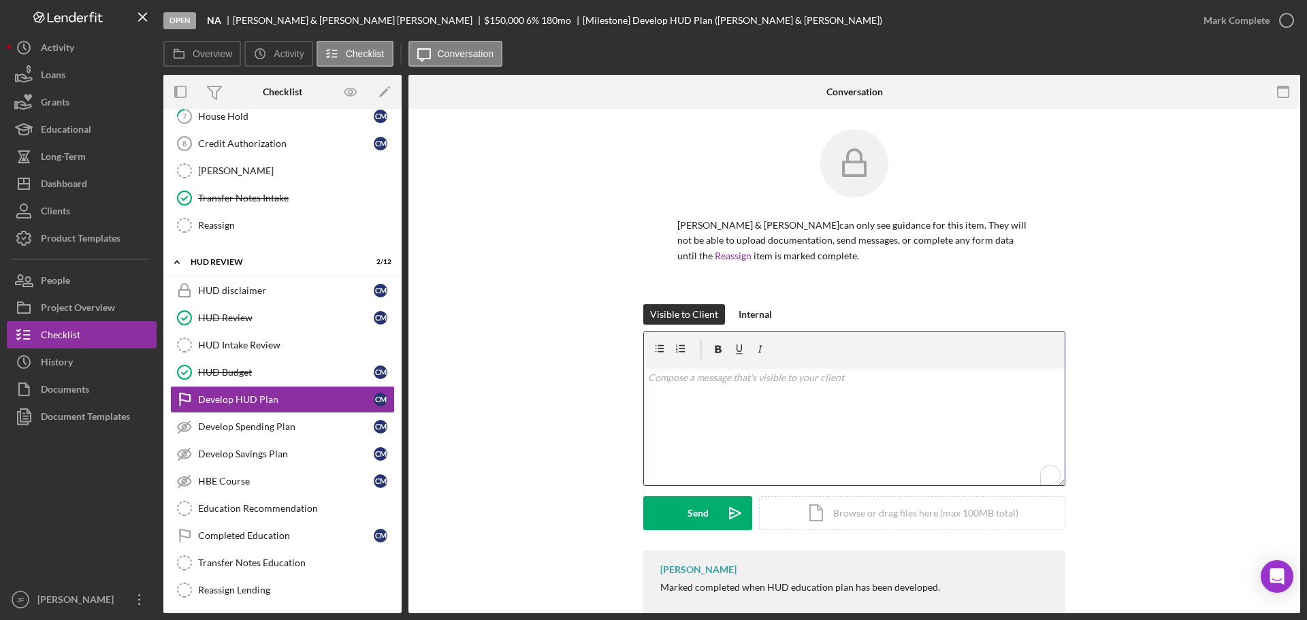
click at [679, 395] on div "v Color teal Color pink Remove color Add row above Add row below Add column bef…" at bounding box center [854, 425] width 421 height 119
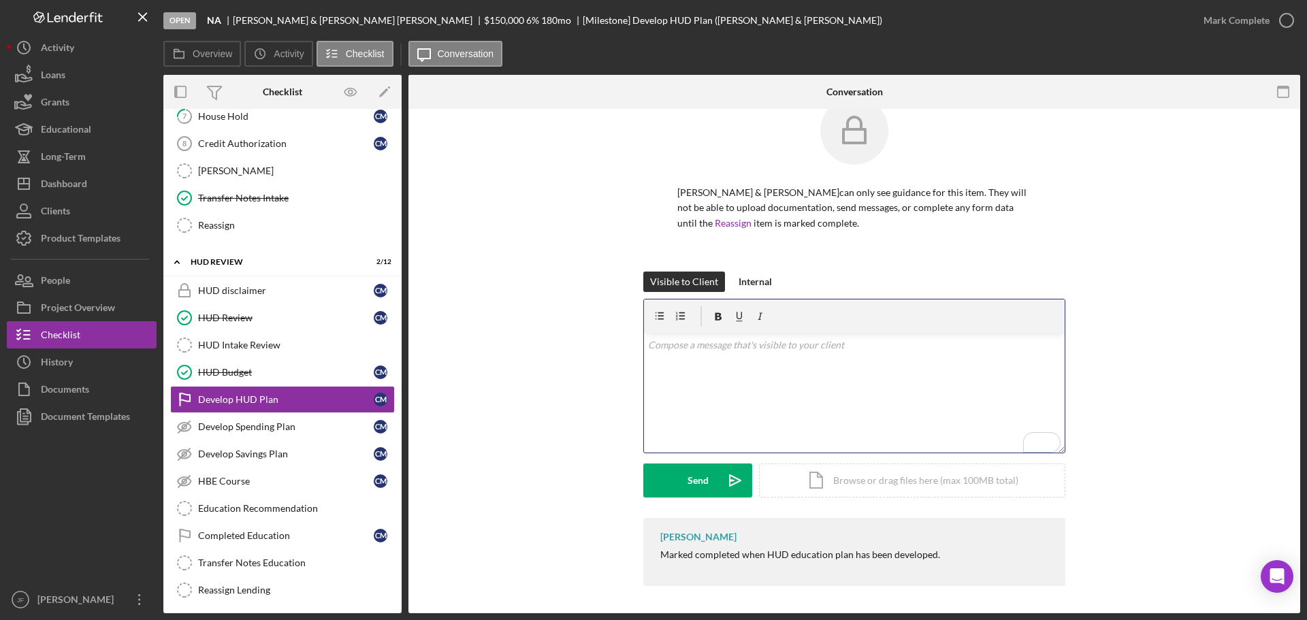
scroll to position [31, 0]
click at [701, 421] on div "v Color teal Color pink Remove color Add row above Add row below Add column bef…" at bounding box center [854, 395] width 421 height 119
paste div "To enrich screen reader interactions, please activate Accessibility in Grammarl…"
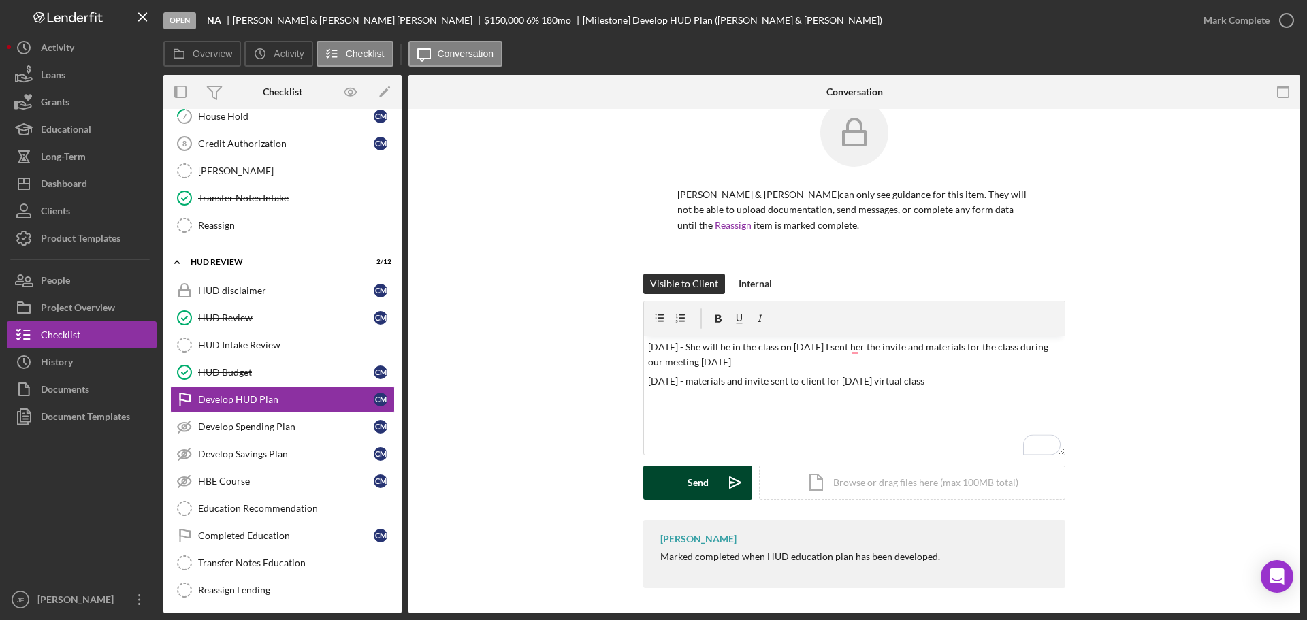
click at [698, 474] on div "Send" at bounding box center [698, 483] width 21 height 34
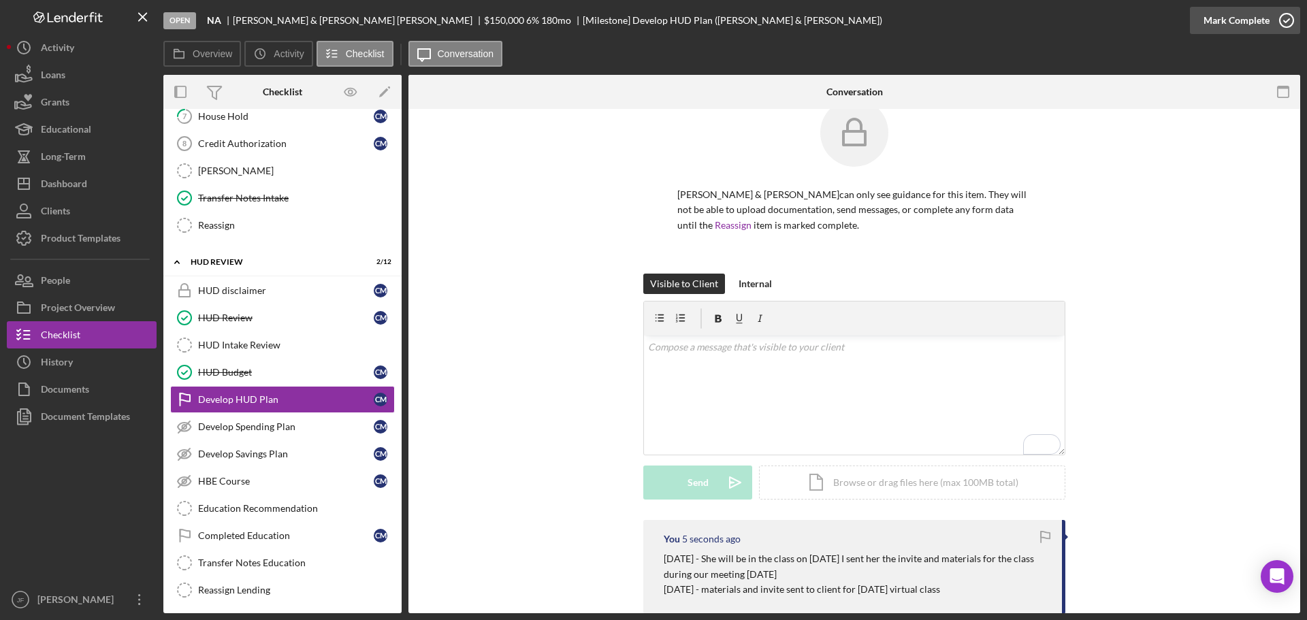
click at [1249, 26] on div "Mark Complete" at bounding box center [1237, 20] width 66 height 27
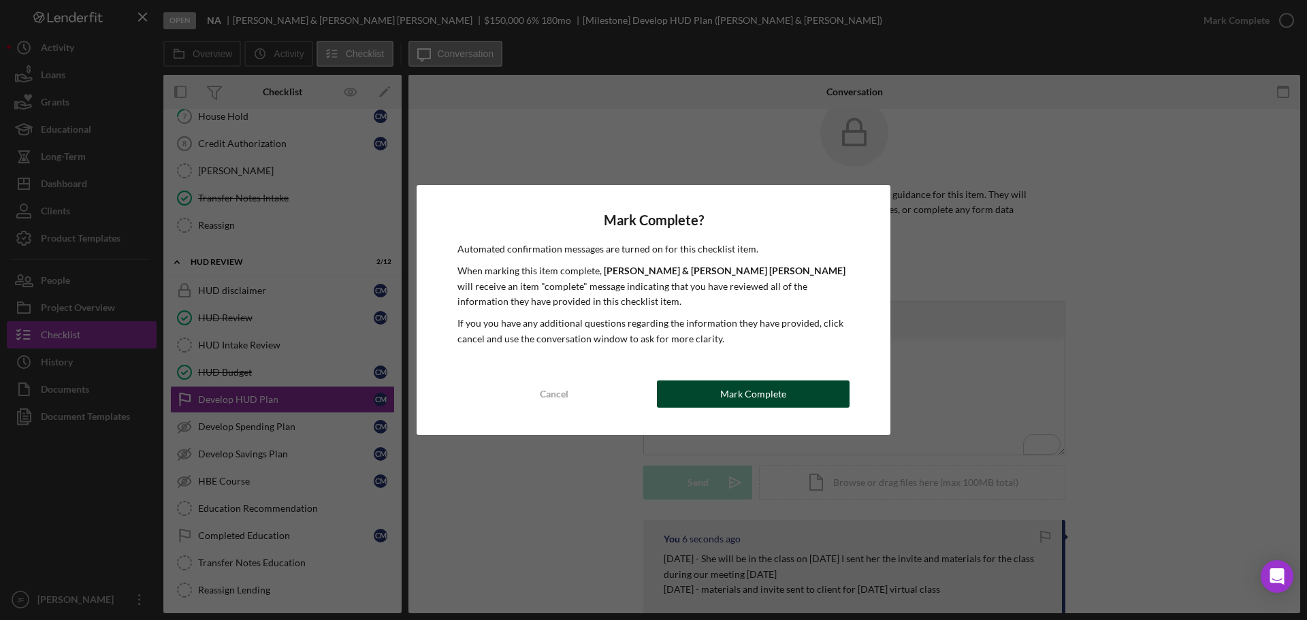
click at [695, 399] on button "Mark Complete" at bounding box center [753, 394] width 193 height 27
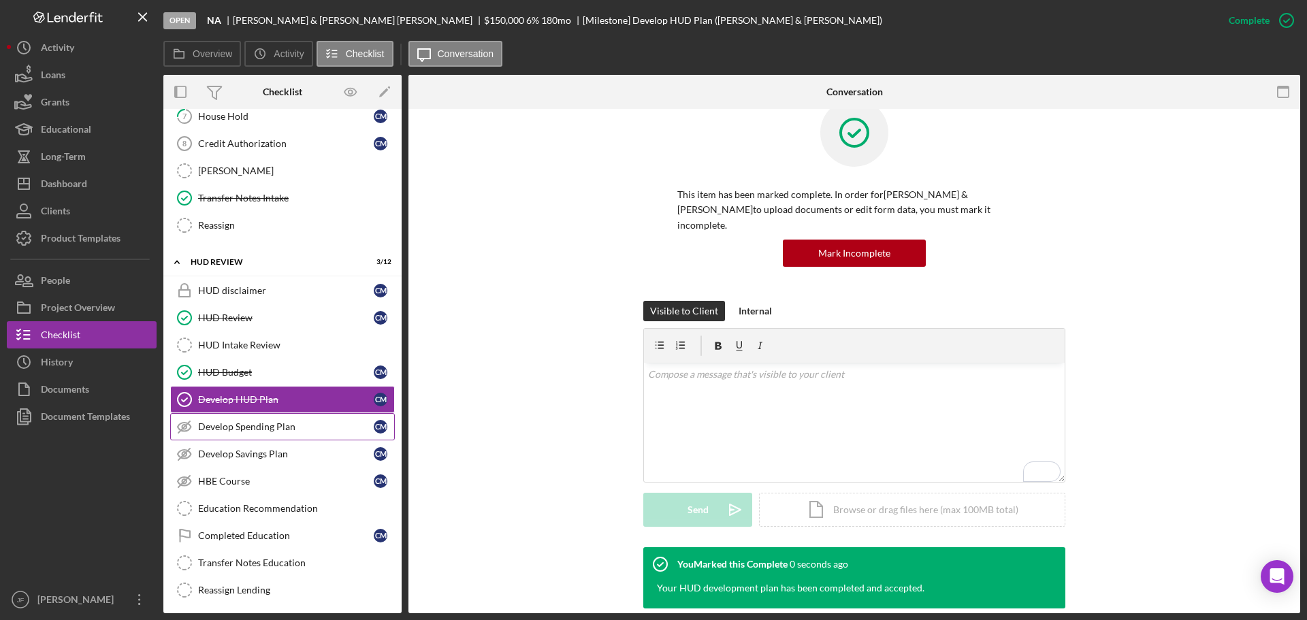
click at [270, 430] on div "Develop Spending Plan" at bounding box center [286, 426] width 176 height 11
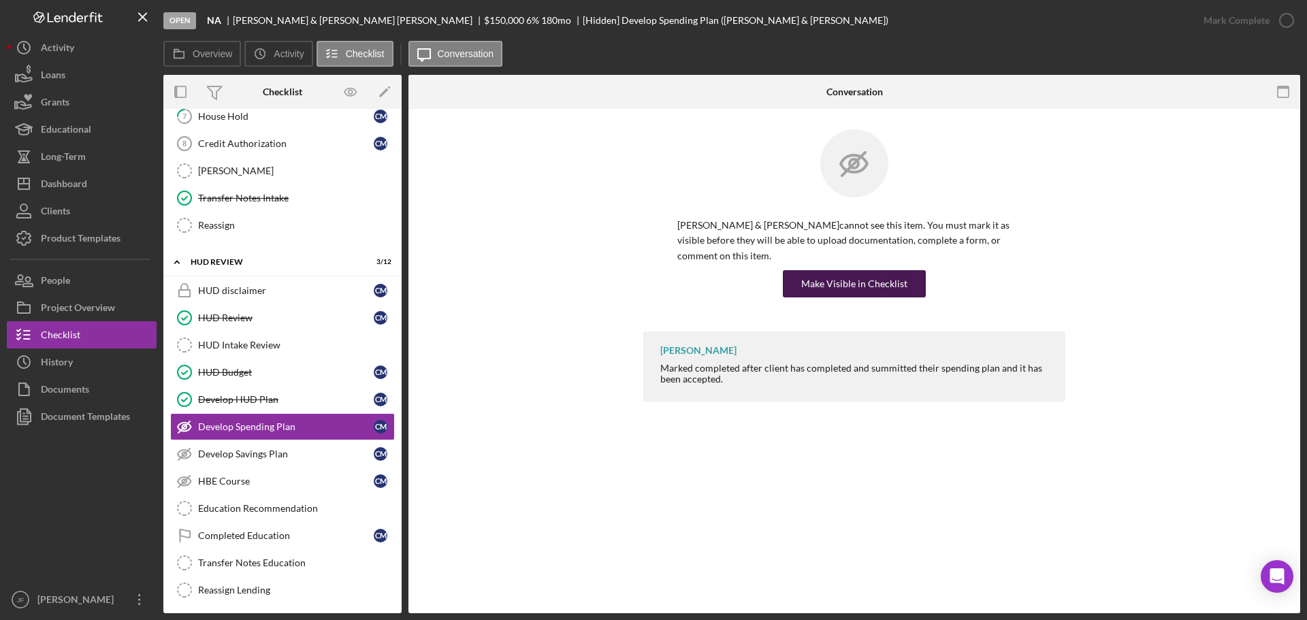
click at [877, 270] on div "Make Visible in Checklist" at bounding box center [854, 283] width 106 height 27
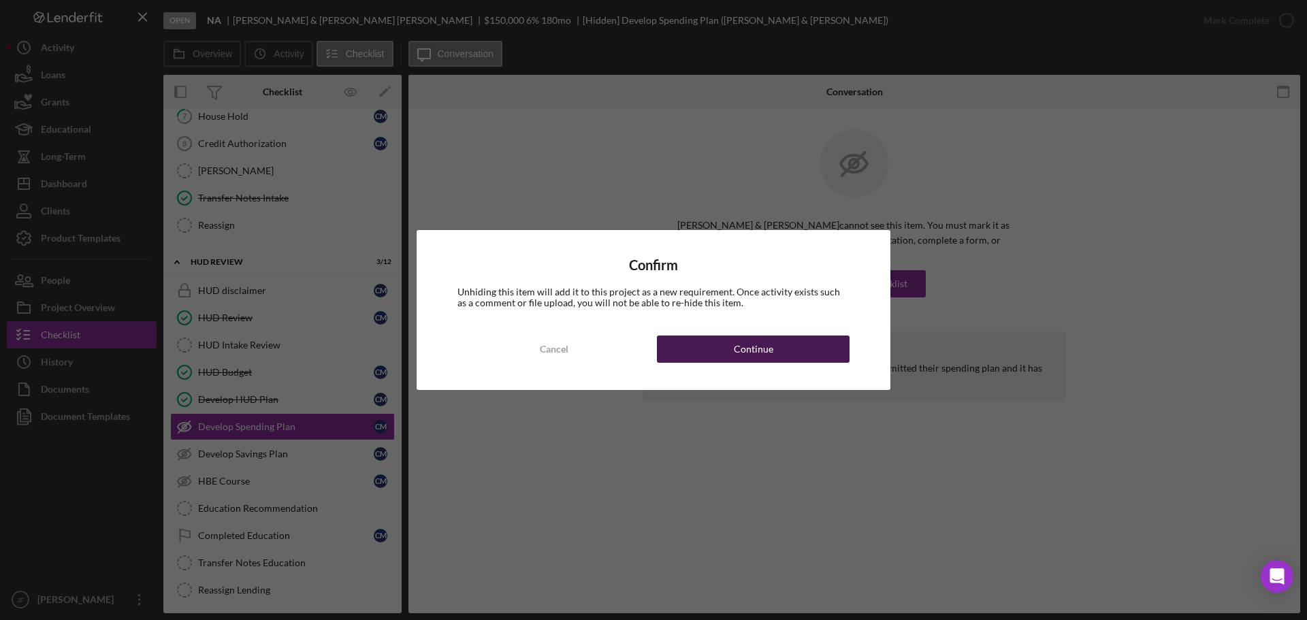
click at [750, 343] on div "Continue" at bounding box center [753, 349] width 39 height 27
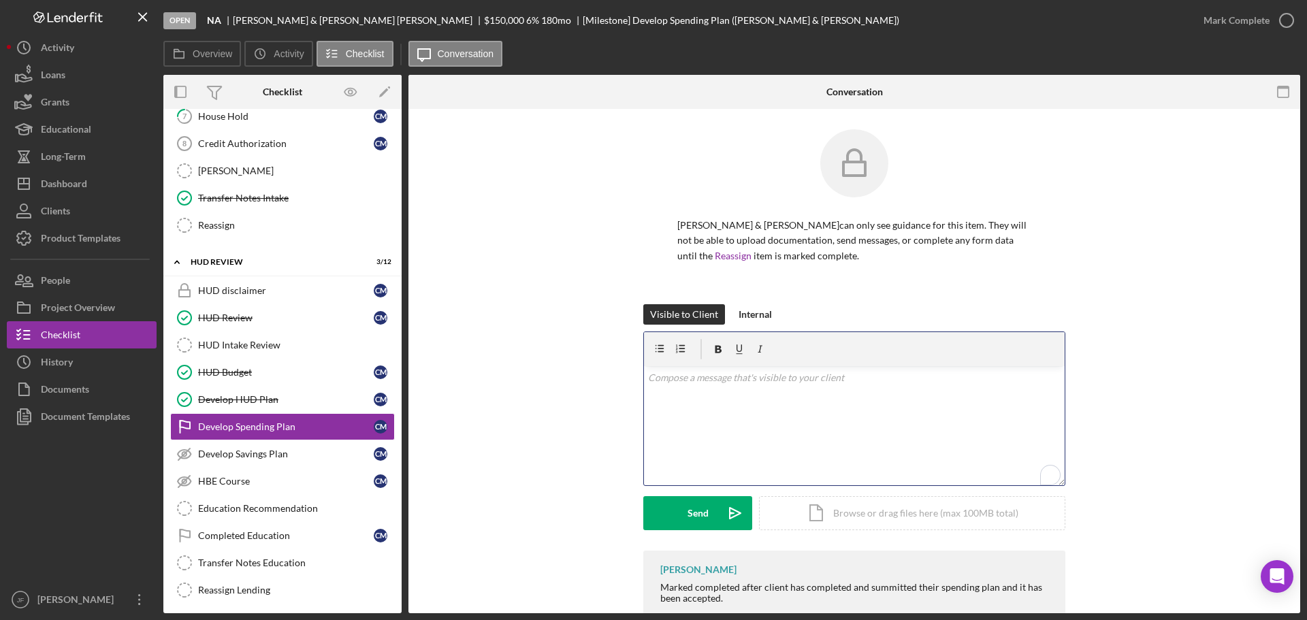
click at [722, 414] on div "v Color teal Color pink Remove color Add row above Add row below Add column bef…" at bounding box center [854, 425] width 421 height 119
drag, startPoint x: 747, startPoint y: 402, endPoint x: 640, endPoint y: 368, distance: 112.0
click at [640, 368] on div "Visible to Client Internal v Color teal Color pink Remove color Add row above A…" at bounding box center [854, 427] width 851 height 246
click at [664, 415] on div "v Color teal Color pink Remove color Add row above Add row below Add column bef…" at bounding box center [854, 425] width 421 height 119
click at [660, 403] on div "v Color teal Color pink Remove color Add row above Add row below Add column bef…" at bounding box center [854, 425] width 421 height 119
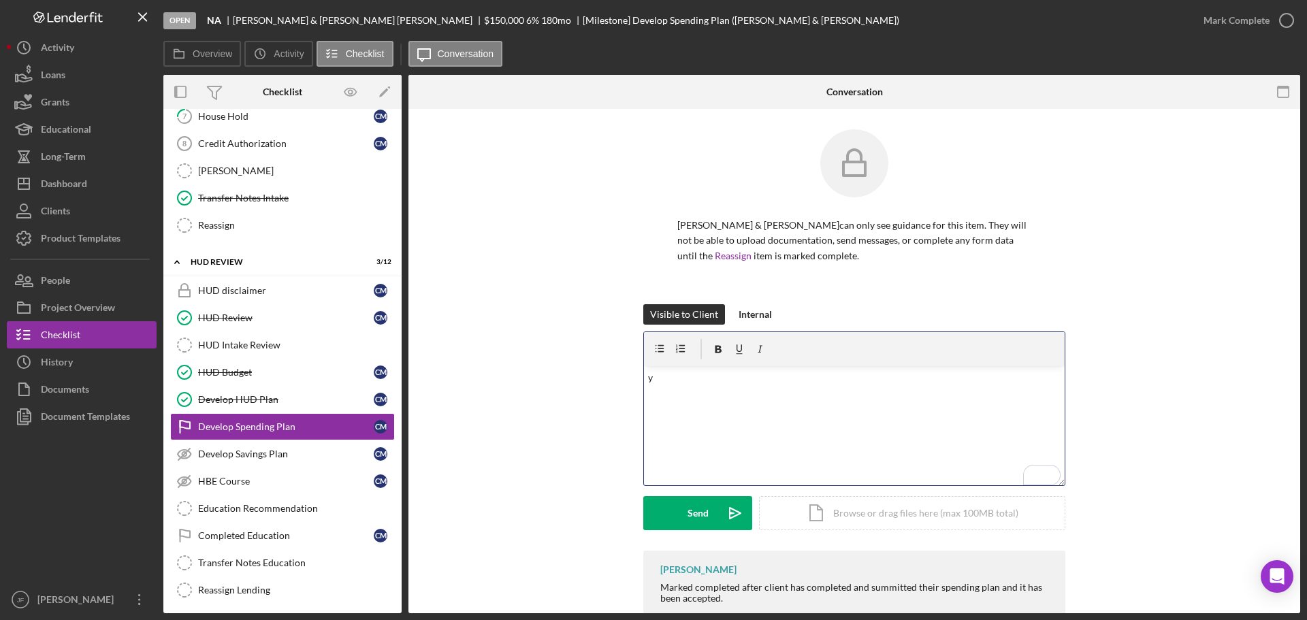
click at [660, 403] on div "v Color teal Color pink Remove color Add row above Add row below Add column bef…" at bounding box center [854, 425] width 421 height 119
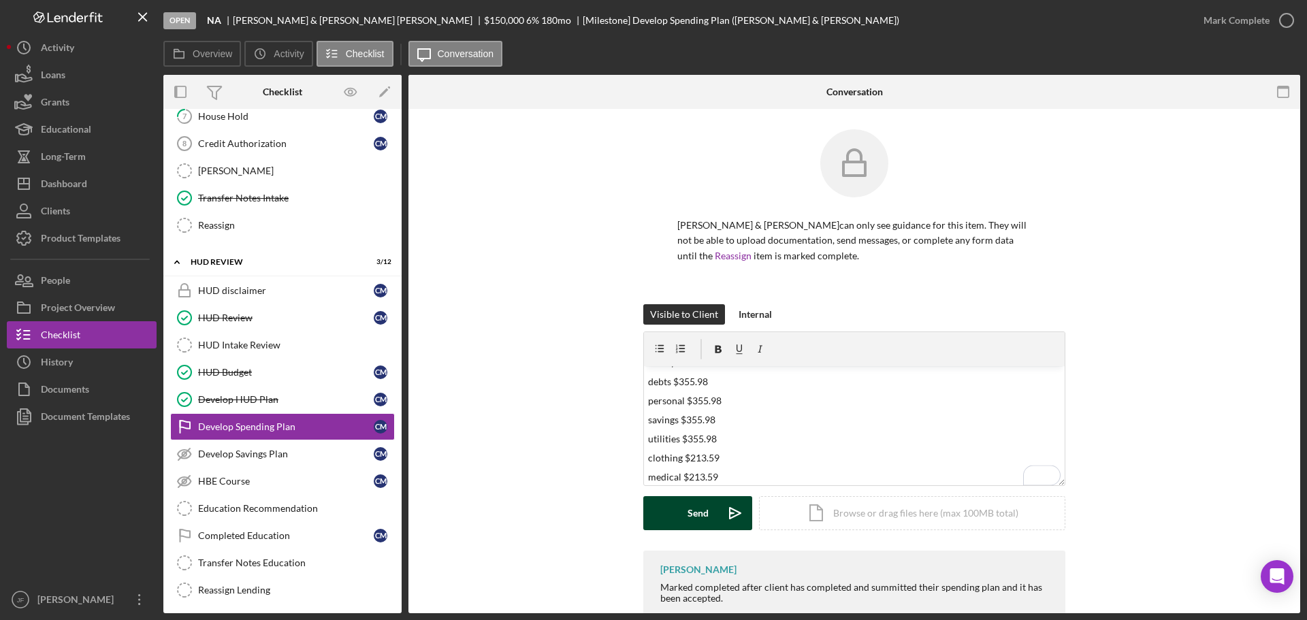
click at [656, 509] on button "Send Icon/icon-invite-send" at bounding box center [697, 513] width 109 height 34
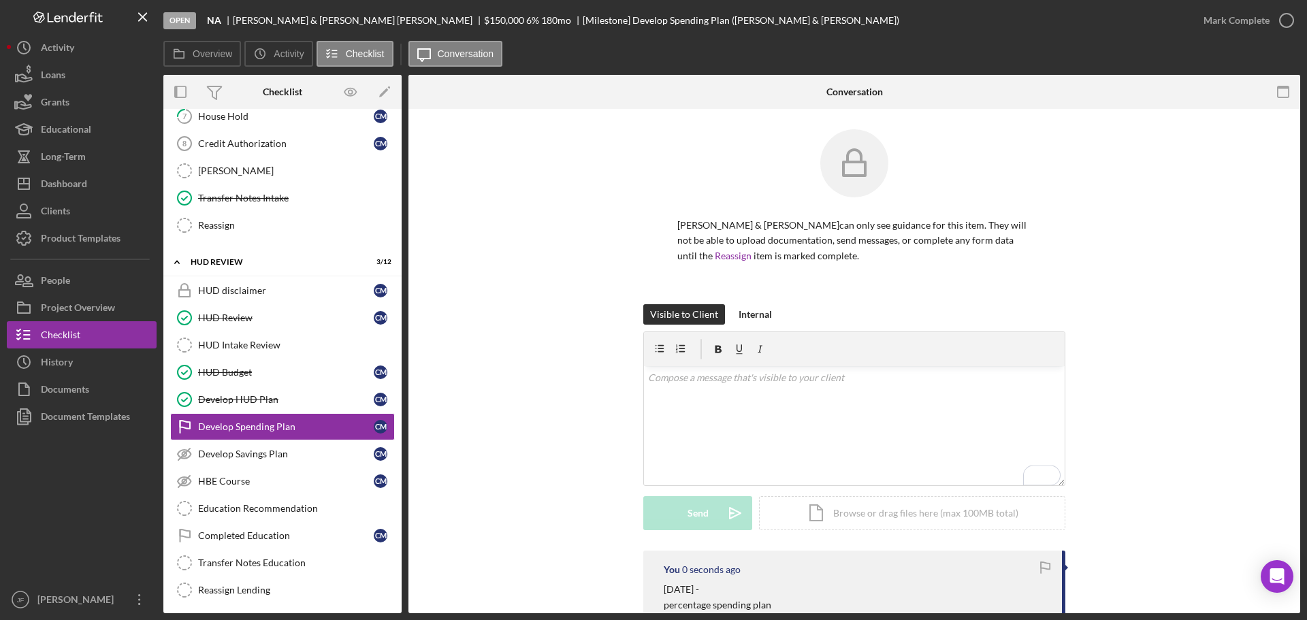
scroll to position [0, 0]
click at [1221, 12] on div "Mark Complete" at bounding box center [1237, 20] width 66 height 27
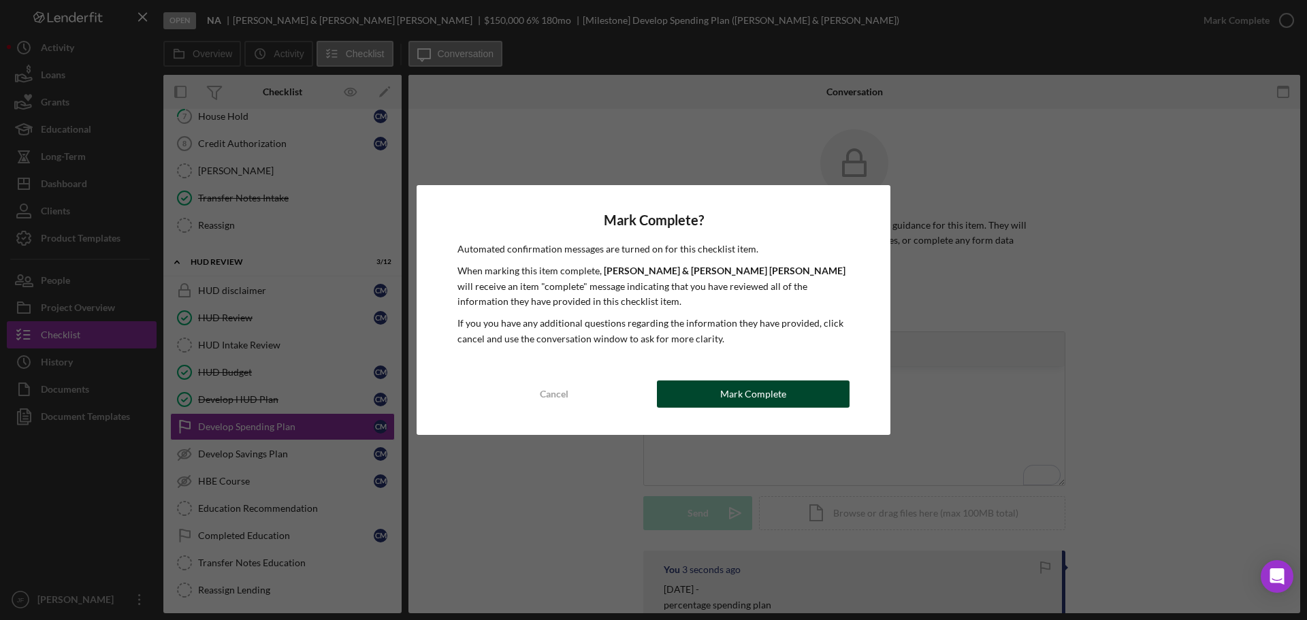
click at [718, 400] on button "Mark Complete" at bounding box center [753, 394] width 193 height 27
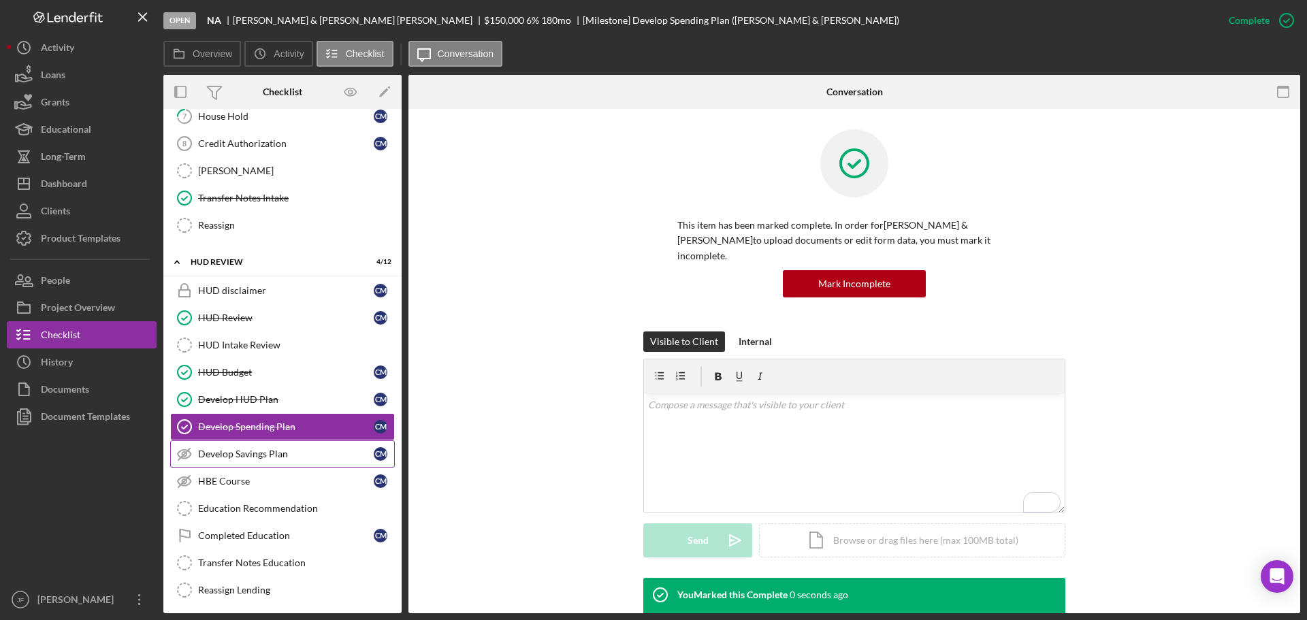
click at [278, 451] on div "Develop Savings Plan" at bounding box center [286, 454] width 176 height 11
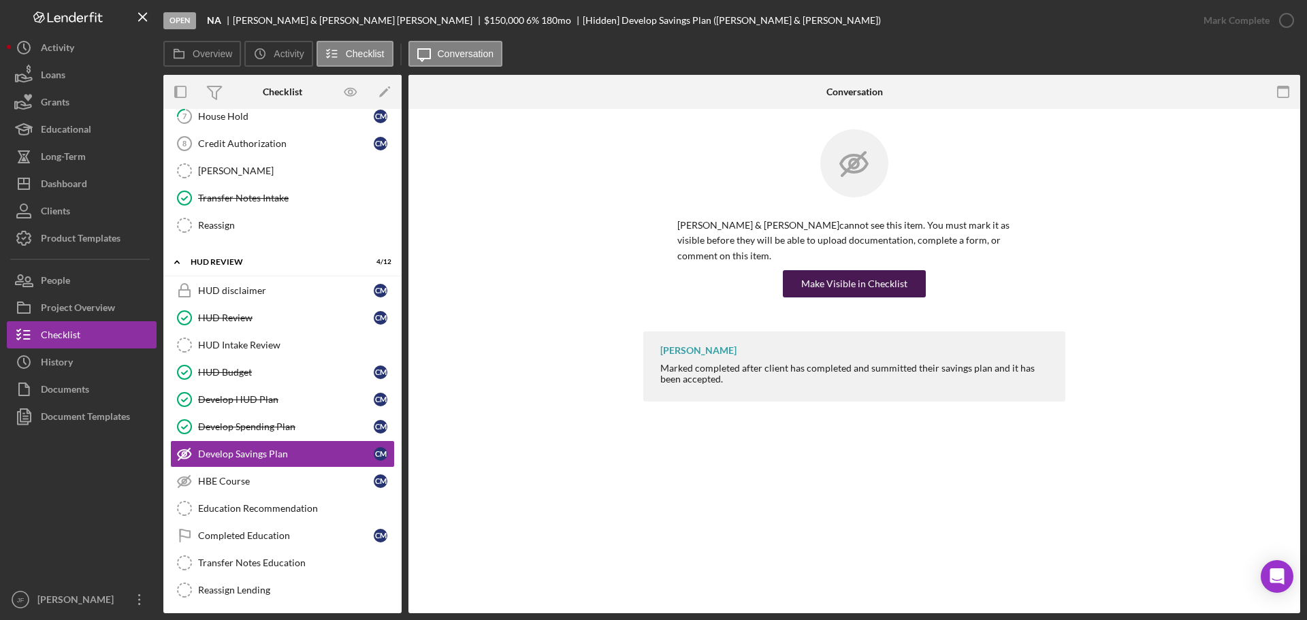
click at [881, 270] on div "Make Visible in Checklist" at bounding box center [854, 283] width 106 height 27
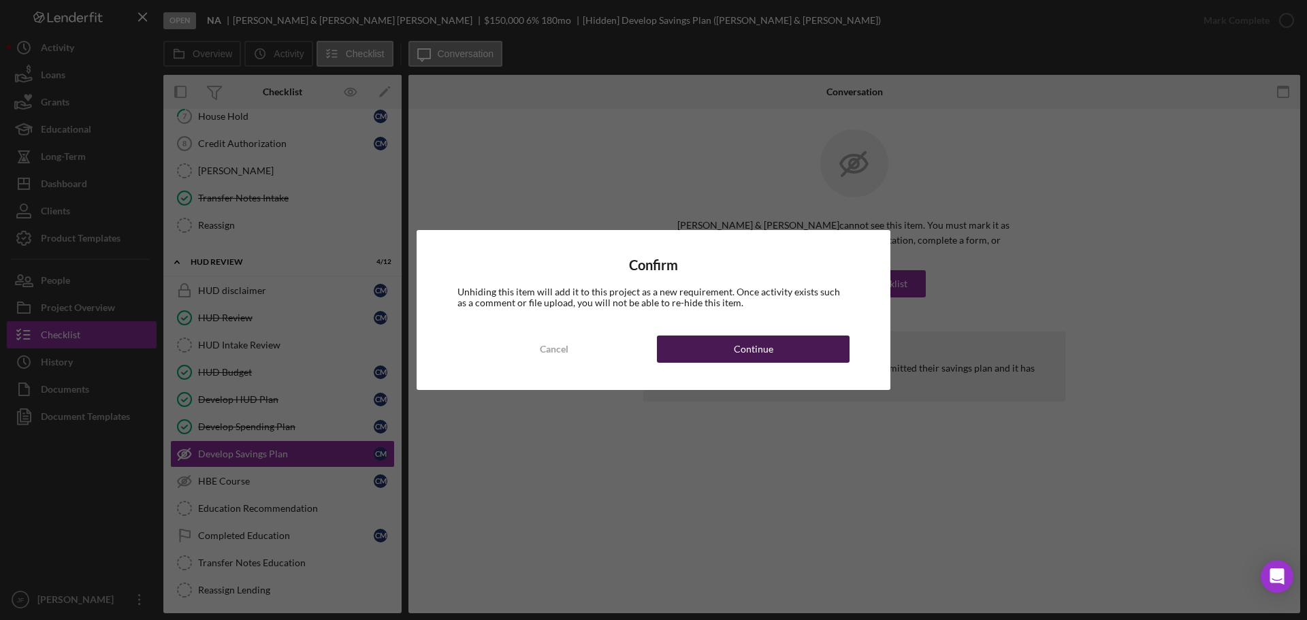
click at [760, 342] on div "Continue" at bounding box center [753, 349] width 39 height 27
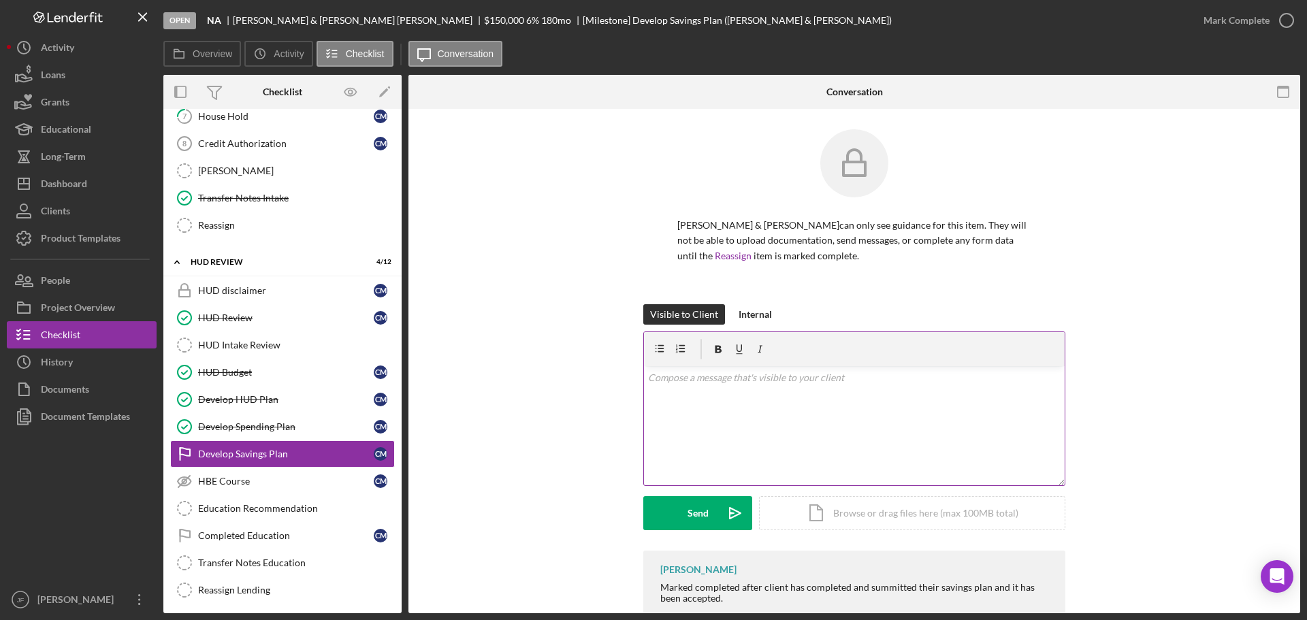
click at [783, 404] on div "v Color teal Color pink Remove color Add row above Add row below Add column bef…" at bounding box center [854, 425] width 421 height 119
paste div "To enrich screen reader interactions, please activate Accessibility in Grammarl…"
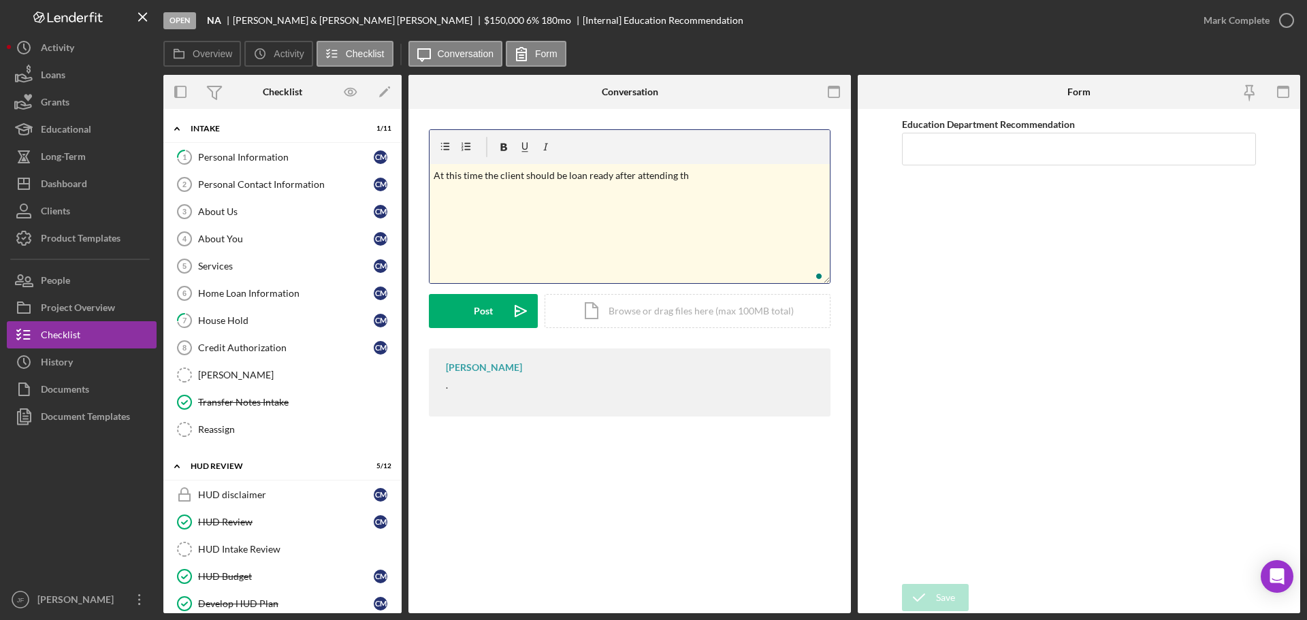
scroll to position [204, 0]
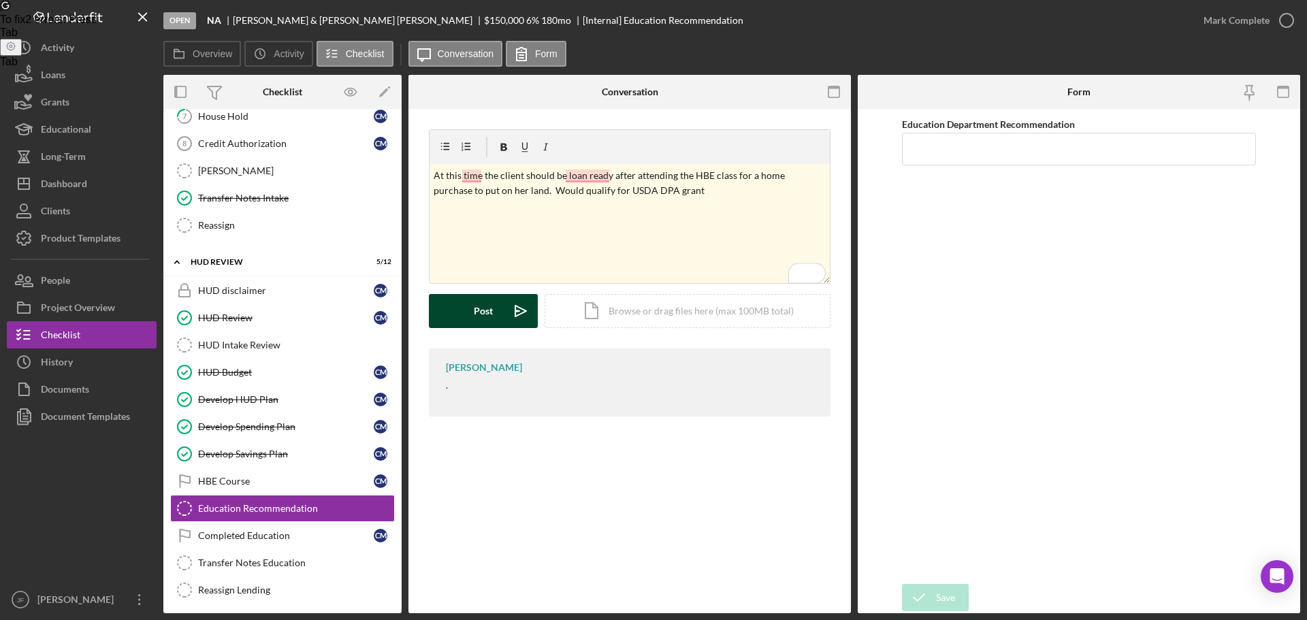
click at [470, 317] on button "Post Icon/icon-invite-send" at bounding box center [483, 311] width 109 height 34
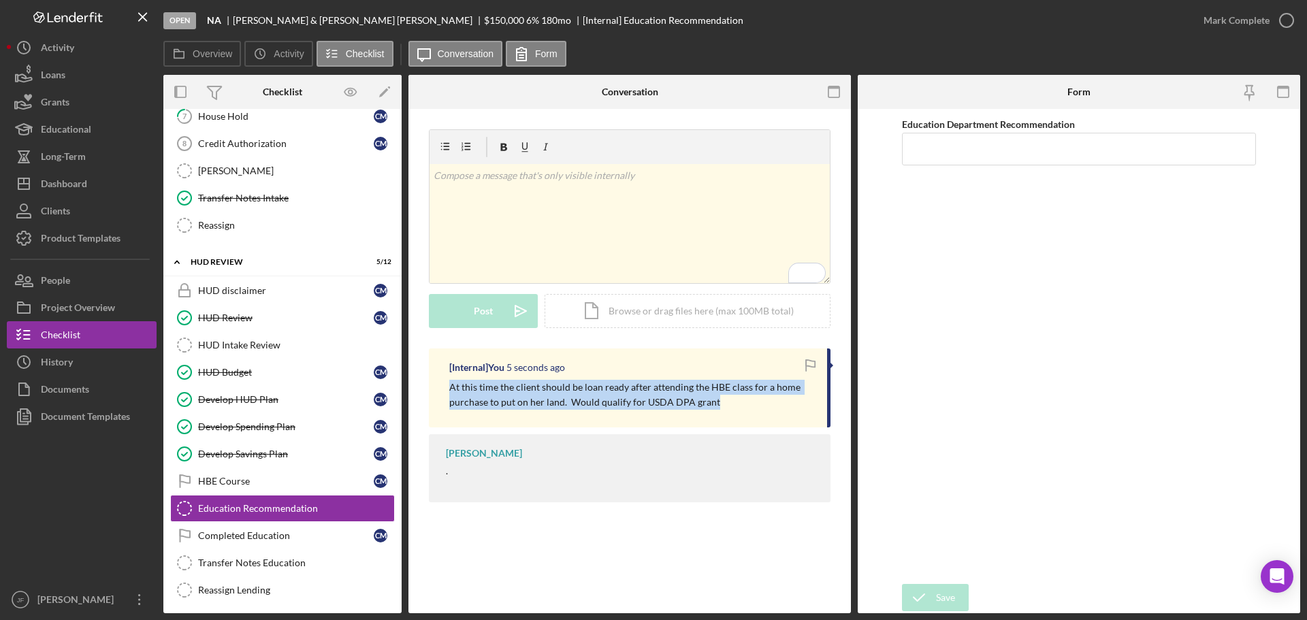
drag, startPoint x: 714, startPoint y: 402, endPoint x: 444, endPoint y: 389, distance: 270.5
click at [444, 389] on div "[Internal] You 5 seconds ago At this time the client should be loan ready after…" at bounding box center [630, 388] width 402 height 79
copy p "At this time the client should be loan ready after attending the HBE class for …"
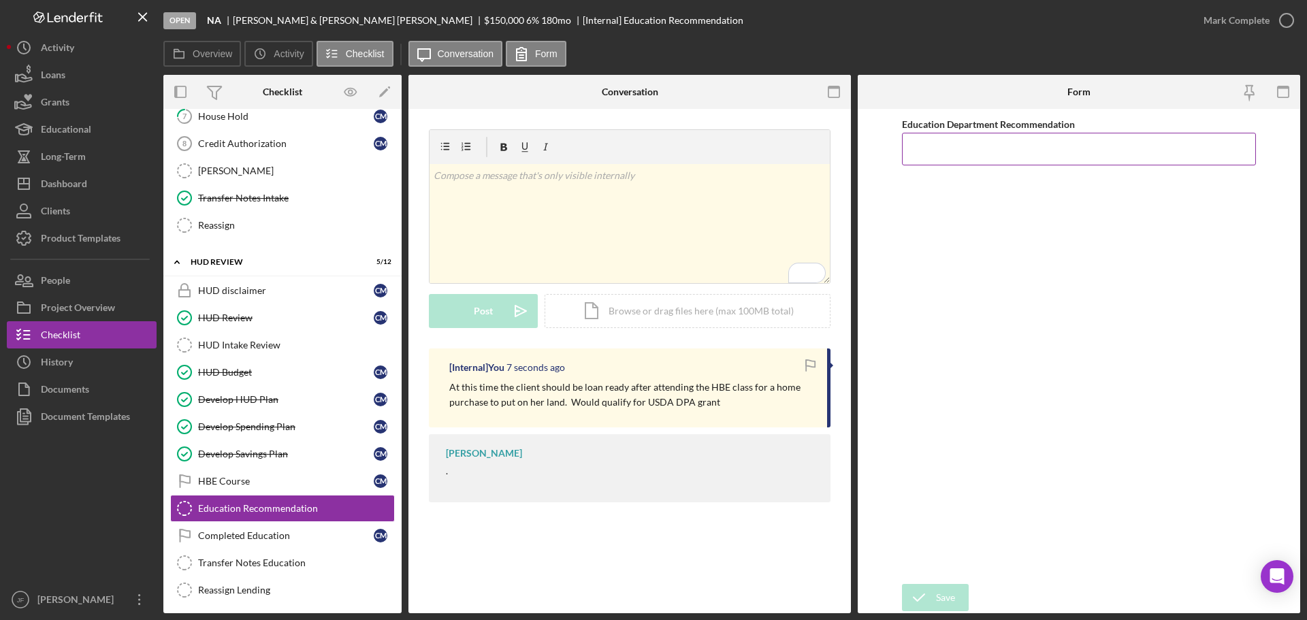
click at [1096, 162] on input "Education Department Recommendation" at bounding box center [1079, 149] width 354 height 33
paste input "At this time the client should be loan ready after attending the HBE class for …"
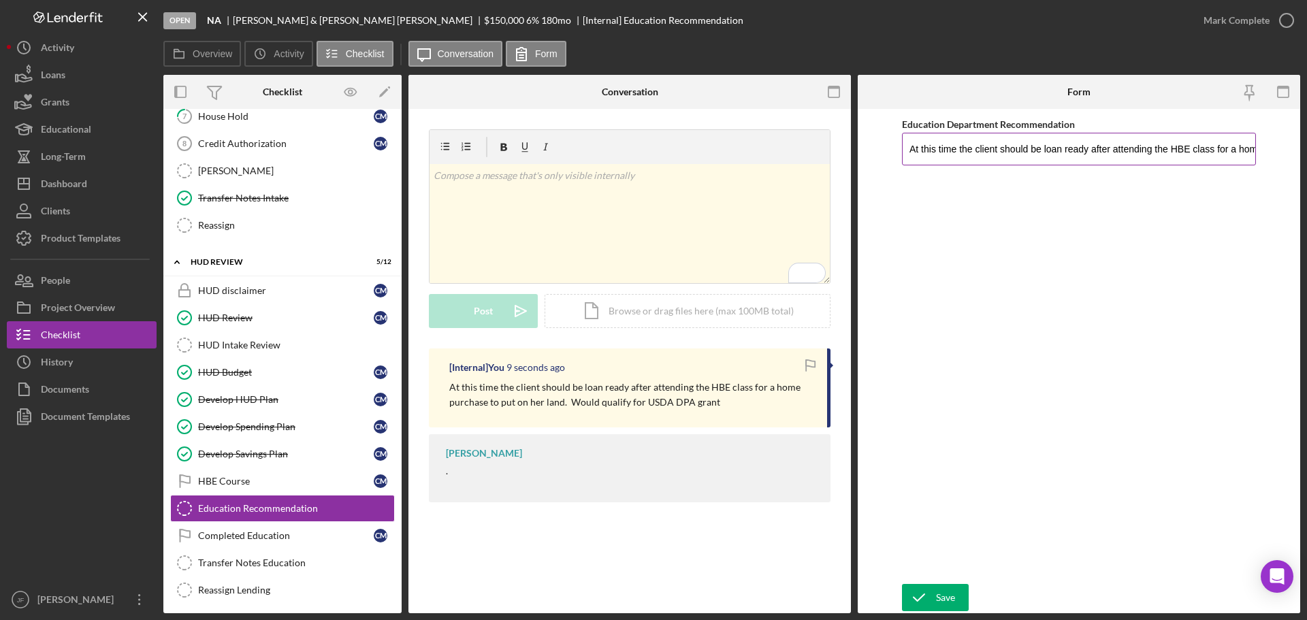
scroll to position [0, 278]
type input "At this time the client should be loan ready after attending the HBE class for …"
click at [927, 597] on icon "submit" at bounding box center [919, 598] width 34 height 34
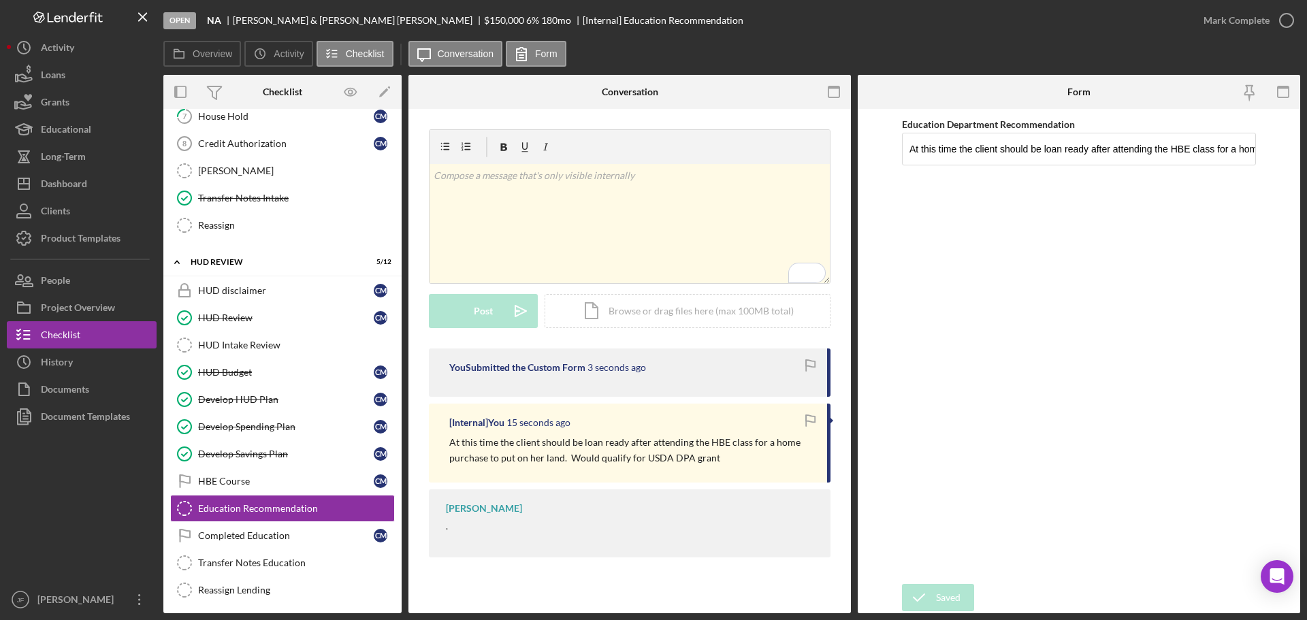
click at [1231, 16] on div "Saved" at bounding box center [1187, 13] width 218 height 5
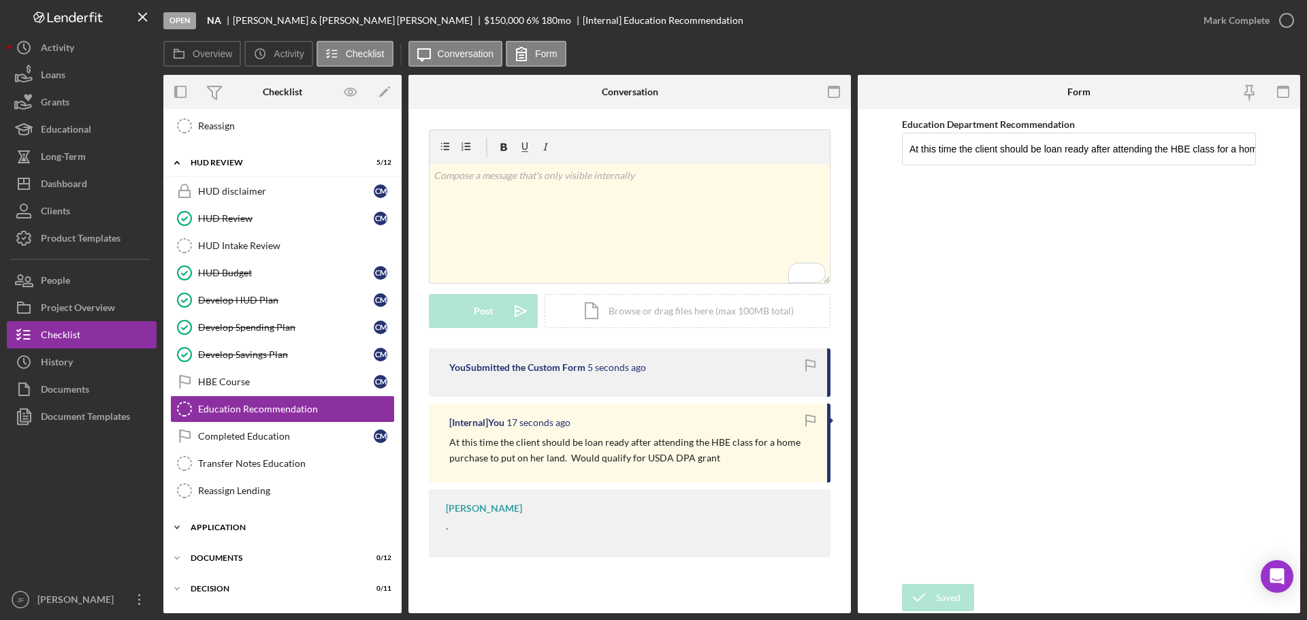
scroll to position [331, 0]
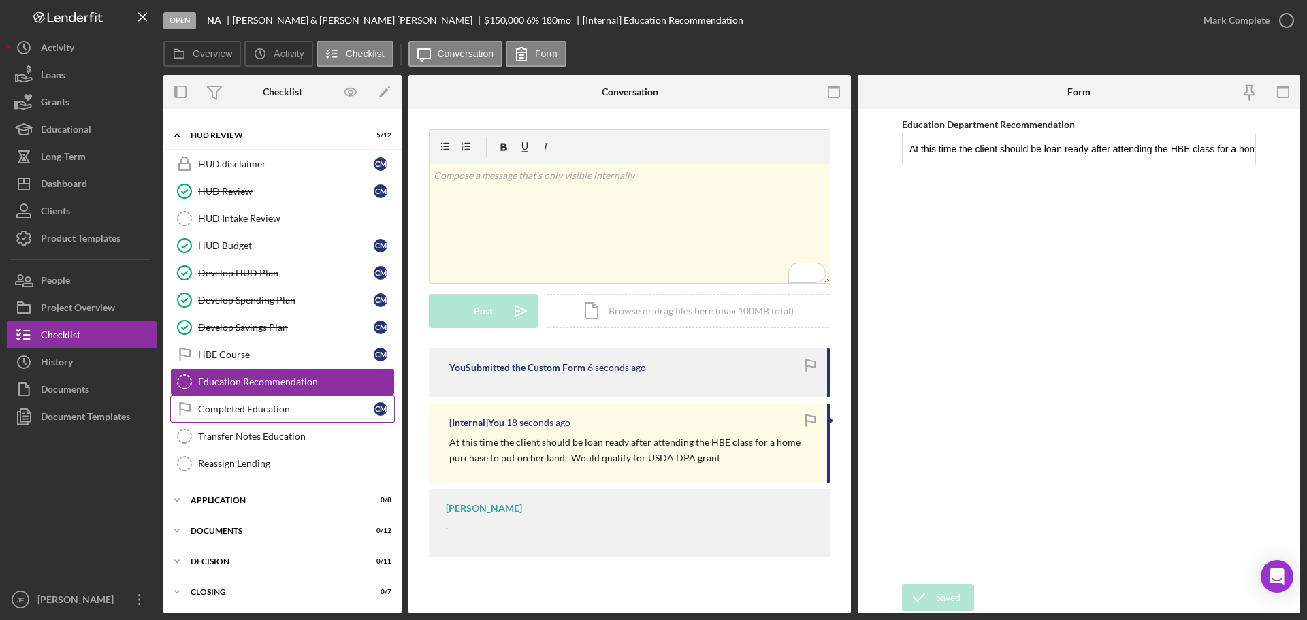
click at [245, 404] on div "Completed Education" at bounding box center [286, 409] width 176 height 11
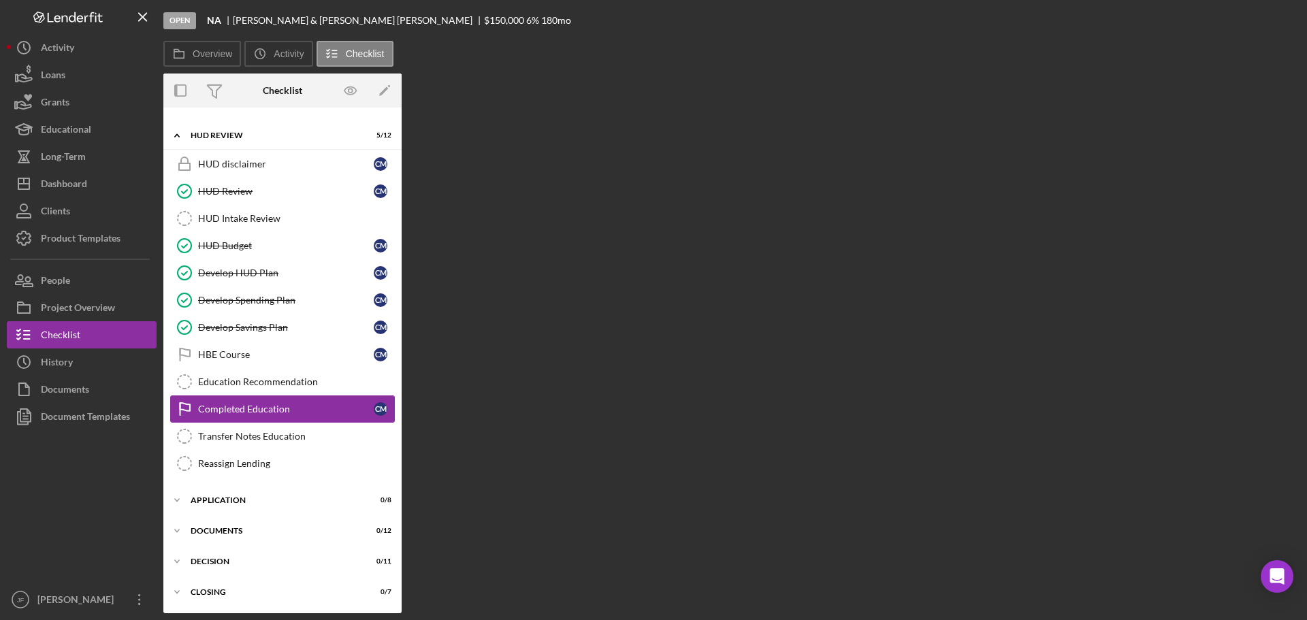
scroll to position [331, 0]
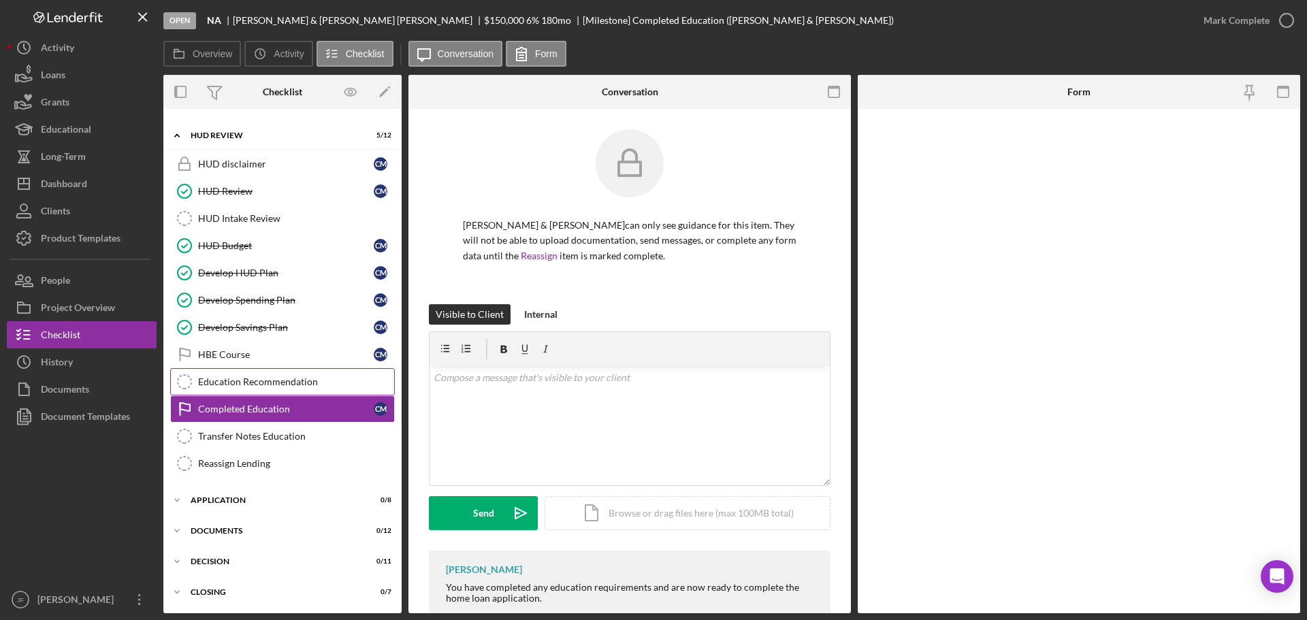
click at [247, 383] on div "Education Recommendation" at bounding box center [296, 381] width 196 height 11
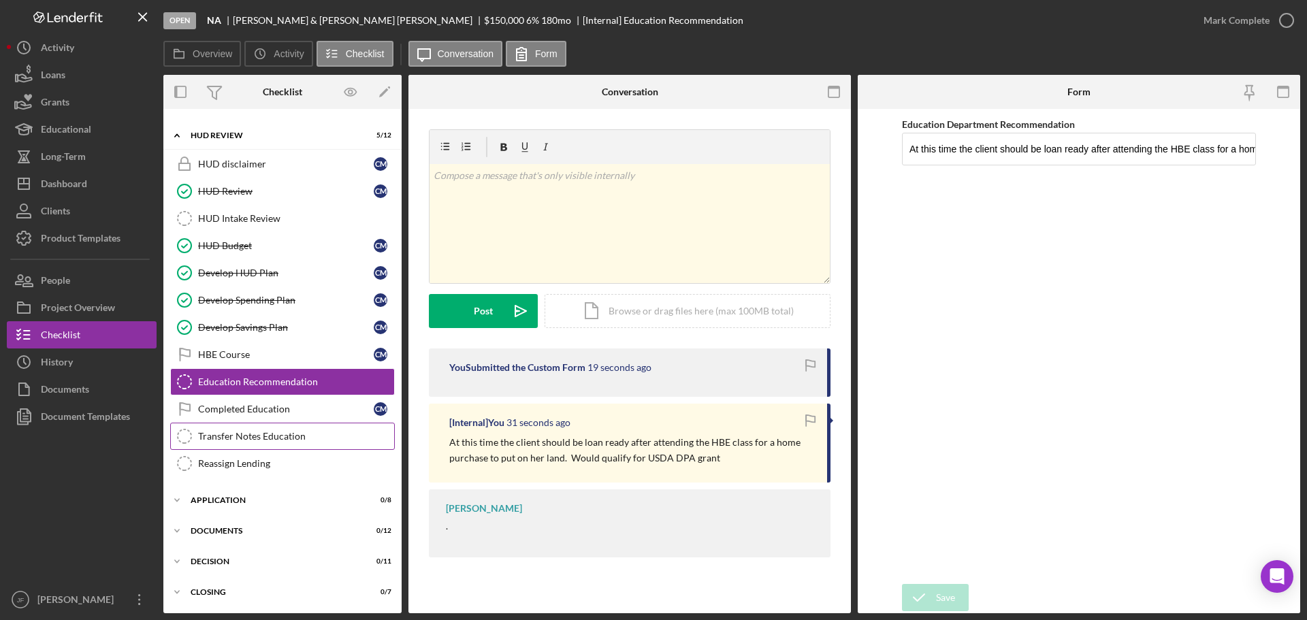
click at [232, 434] on div "Transfer Notes Education" at bounding box center [296, 436] width 196 height 11
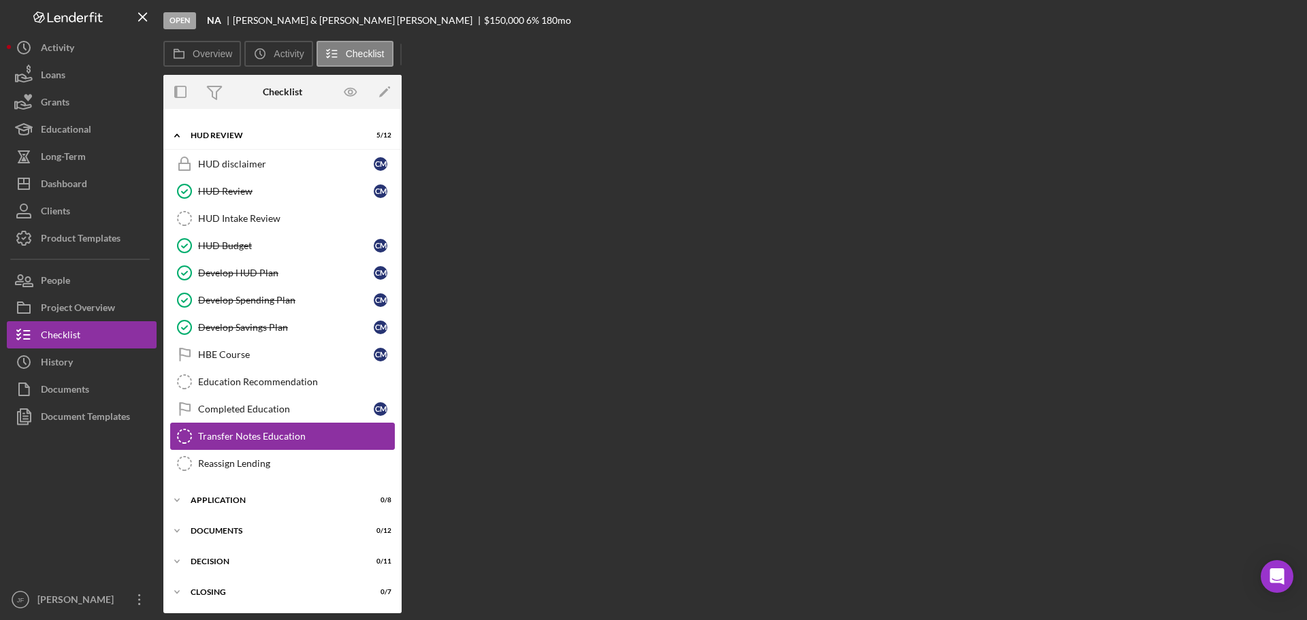
scroll to position [331, 0]
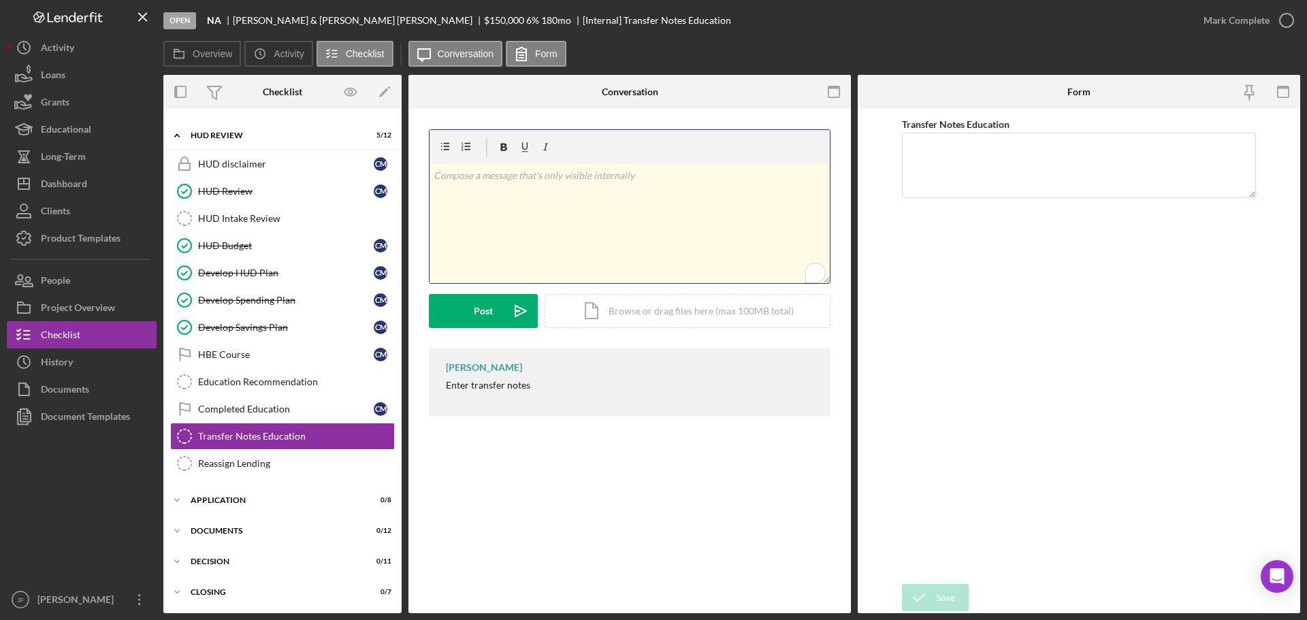
click at [513, 242] on div "v Color teal Color pink Remove color Add row above Add row below Add column bef…" at bounding box center [630, 223] width 400 height 119
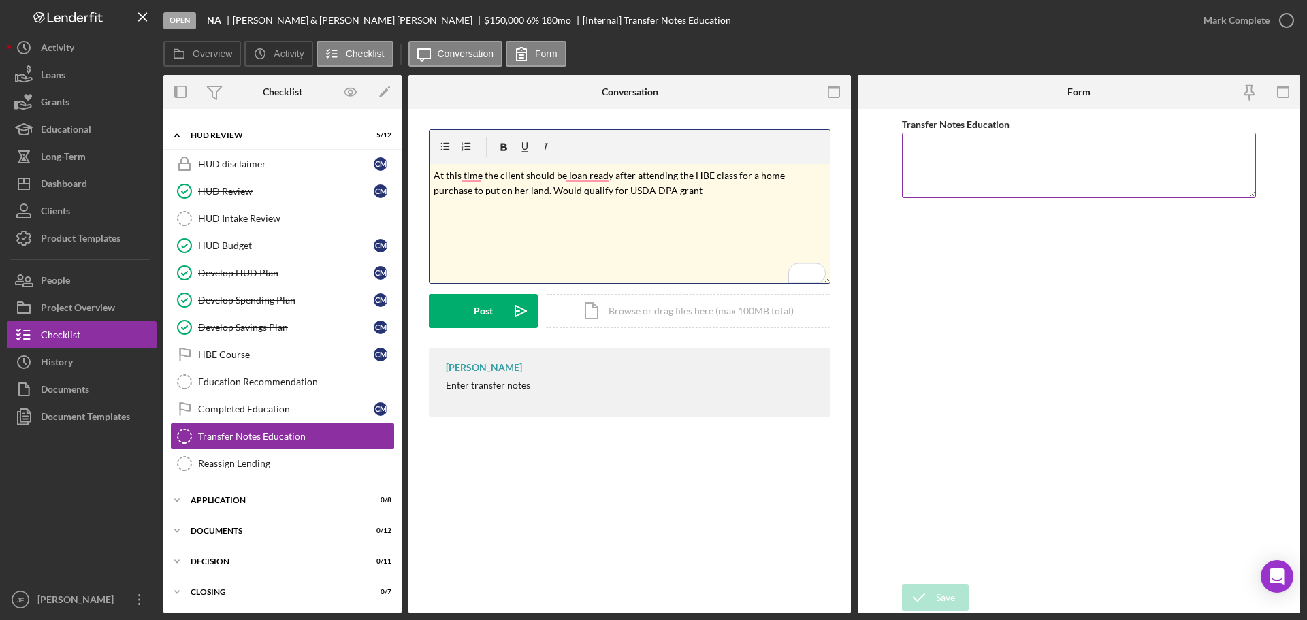
click at [1074, 152] on textarea "Transfer Notes Education" at bounding box center [1079, 165] width 354 height 65
paste textarea "At this time the client should be loan ready after attending the HBE class for …"
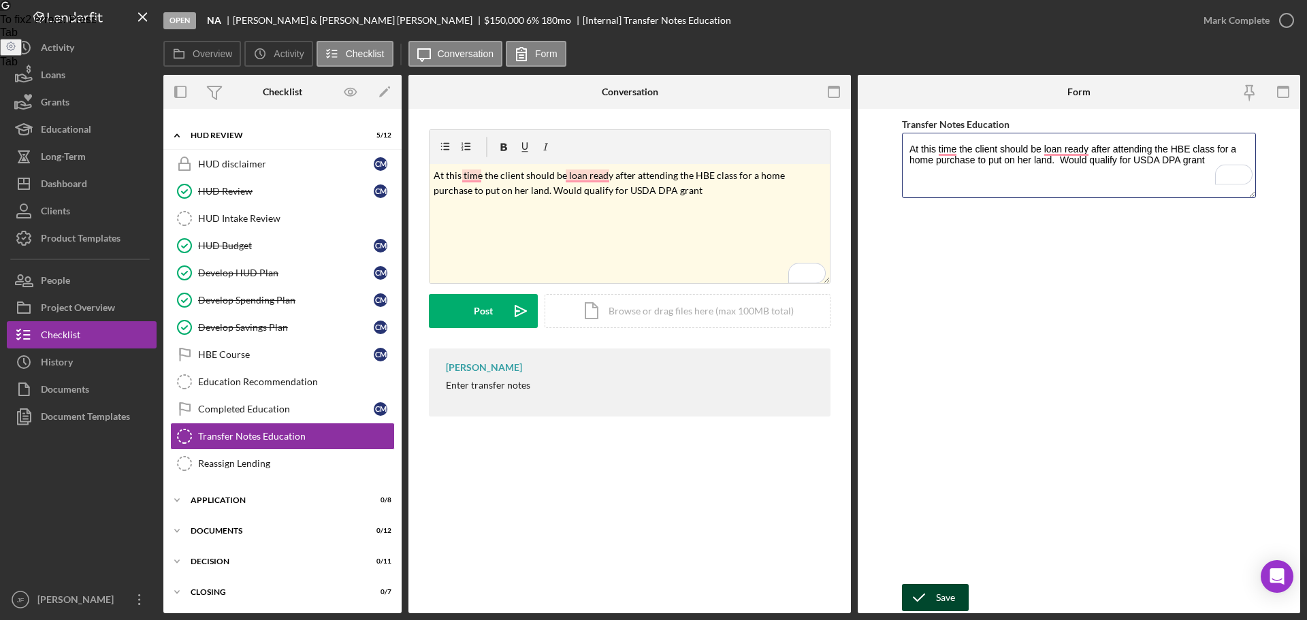
type textarea "At this time the client should be loan ready after attending the HBE class for …"
click at [966, 597] on button "Save" at bounding box center [935, 597] width 67 height 27
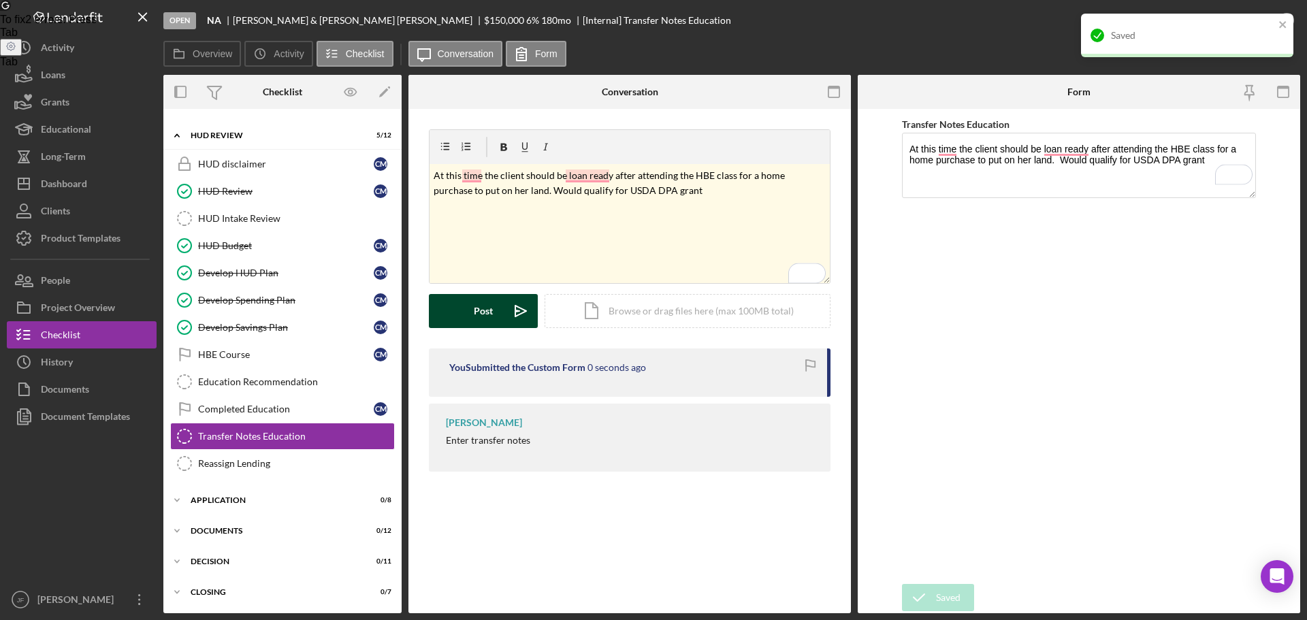
click at [495, 318] on button "Post Icon/icon-invite-send" at bounding box center [483, 311] width 109 height 34
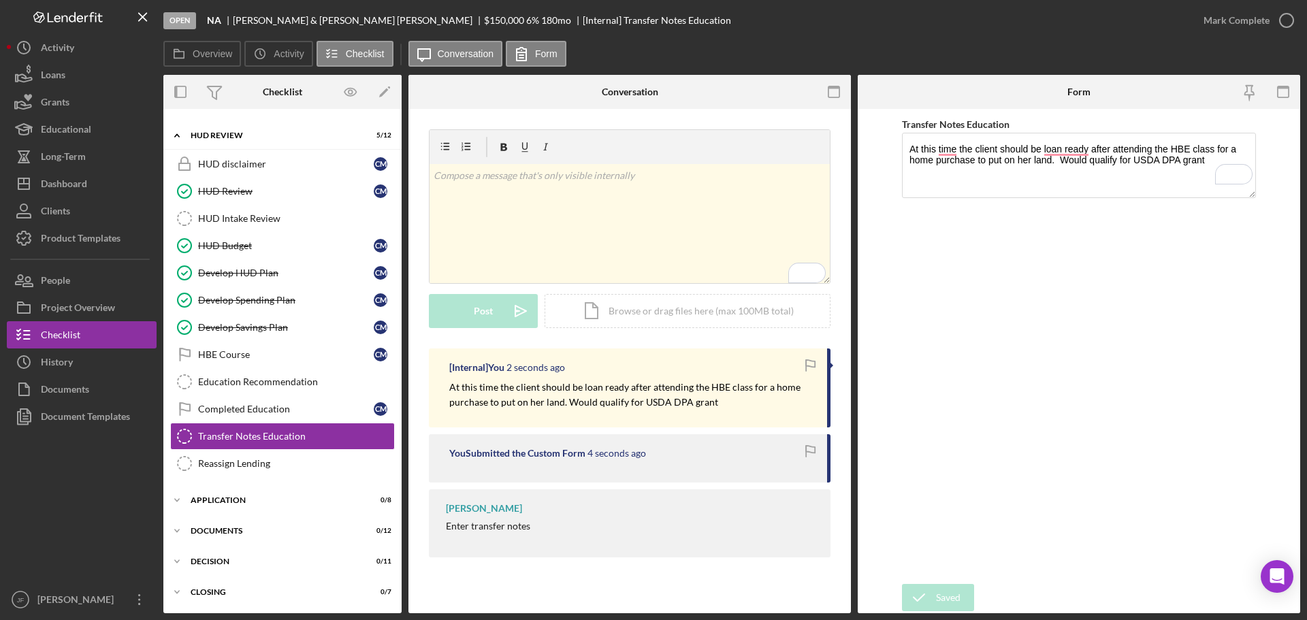
click at [1253, 23] on div "Mark Complete" at bounding box center [1237, 20] width 66 height 27
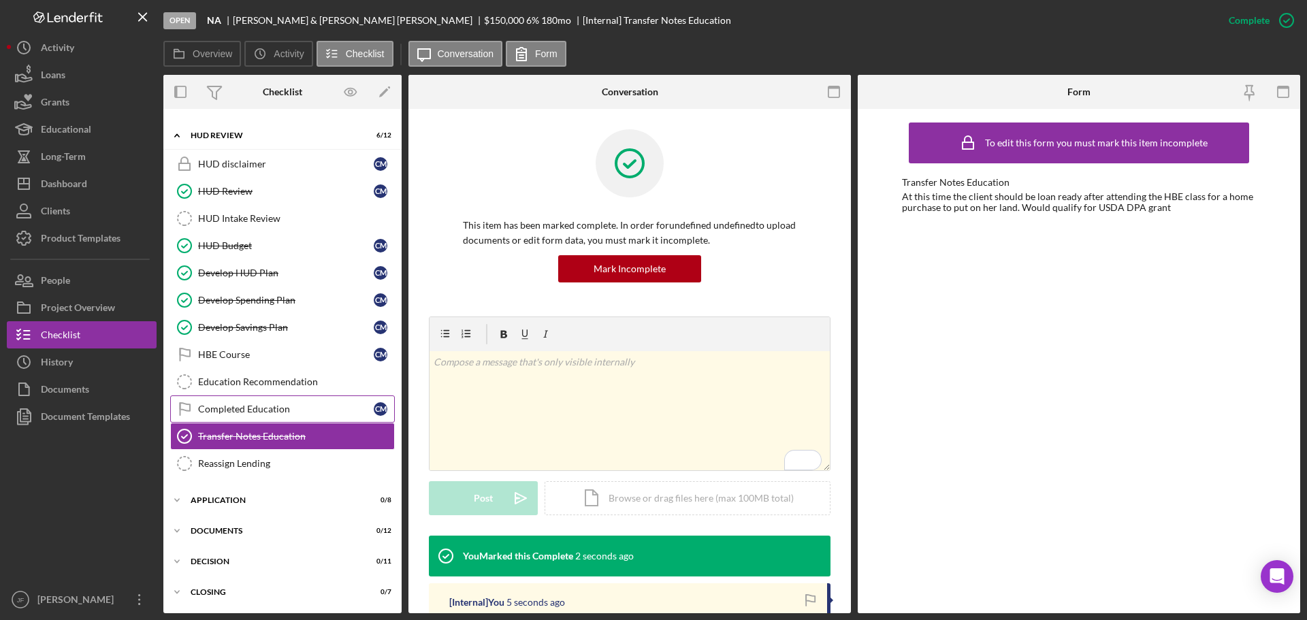
click at [257, 410] on div "Completed Education" at bounding box center [286, 409] width 176 height 11
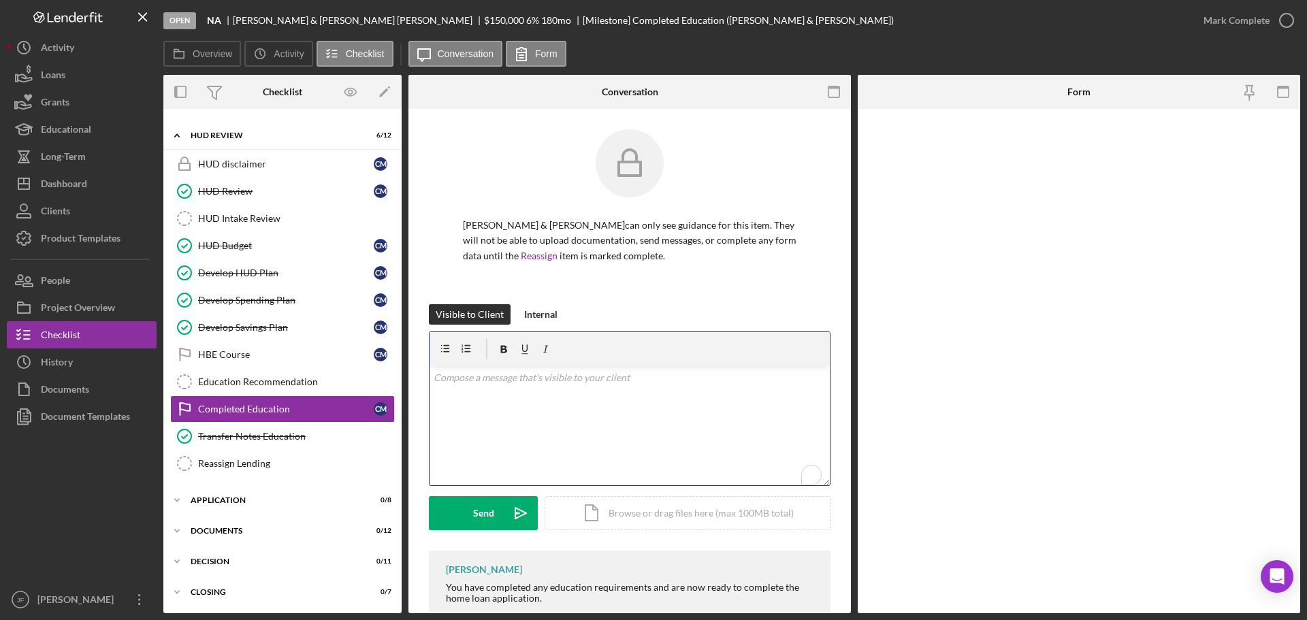
click at [474, 438] on div "v Color teal Color pink Remove color Add row above Add row below Add column bef…" at bounding box center [630, 425] width 400 height 119
paste div "To enrich screen reader interactions, please activate Accessibility in Grammarl…"
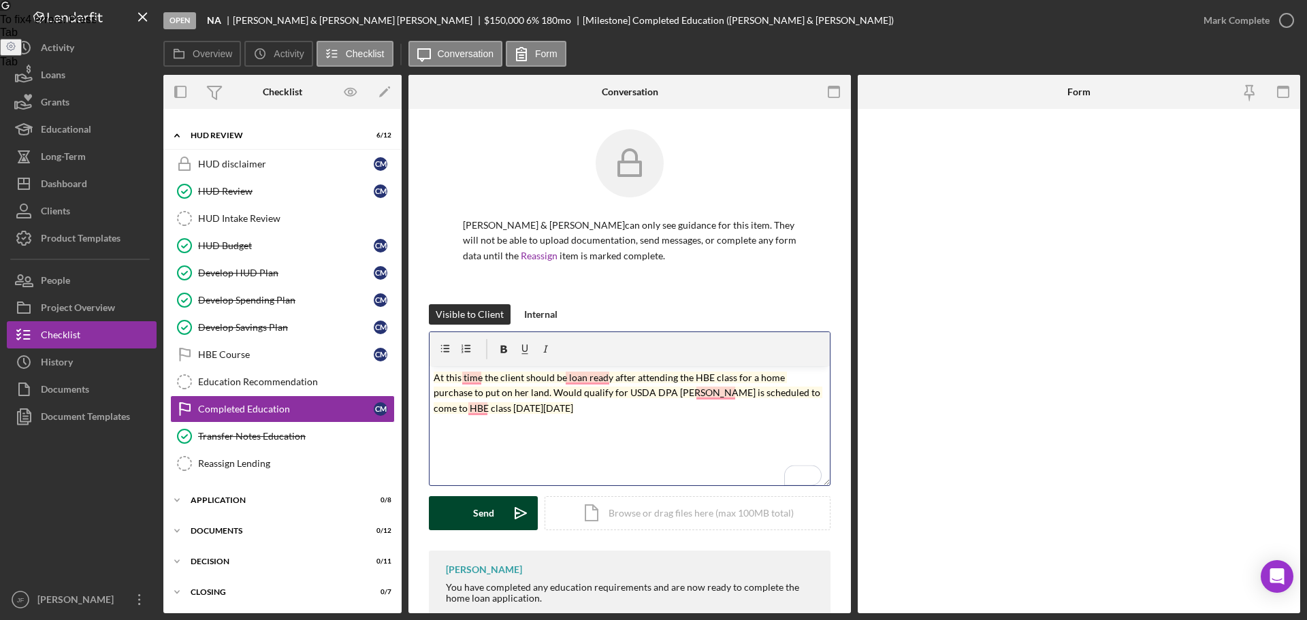
click at [471, 506] on button "Send Icon/icon-invite-send" at bounding box center [483, 513] width 109 height 34
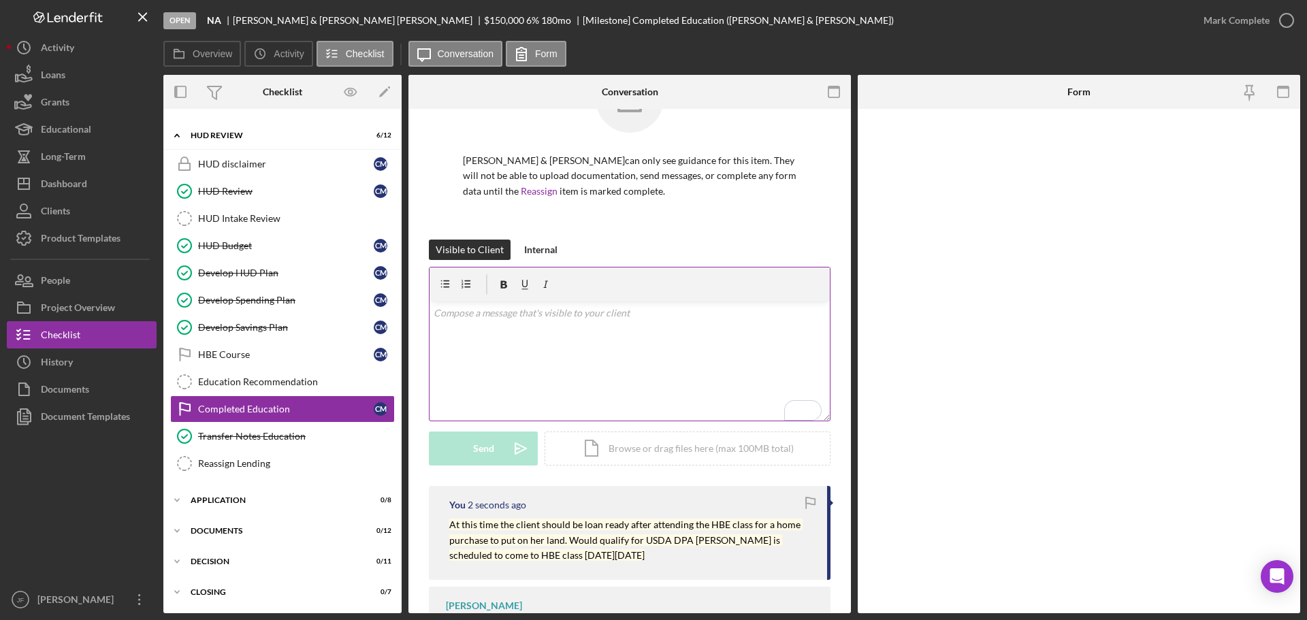
scroll to position [136, 0]
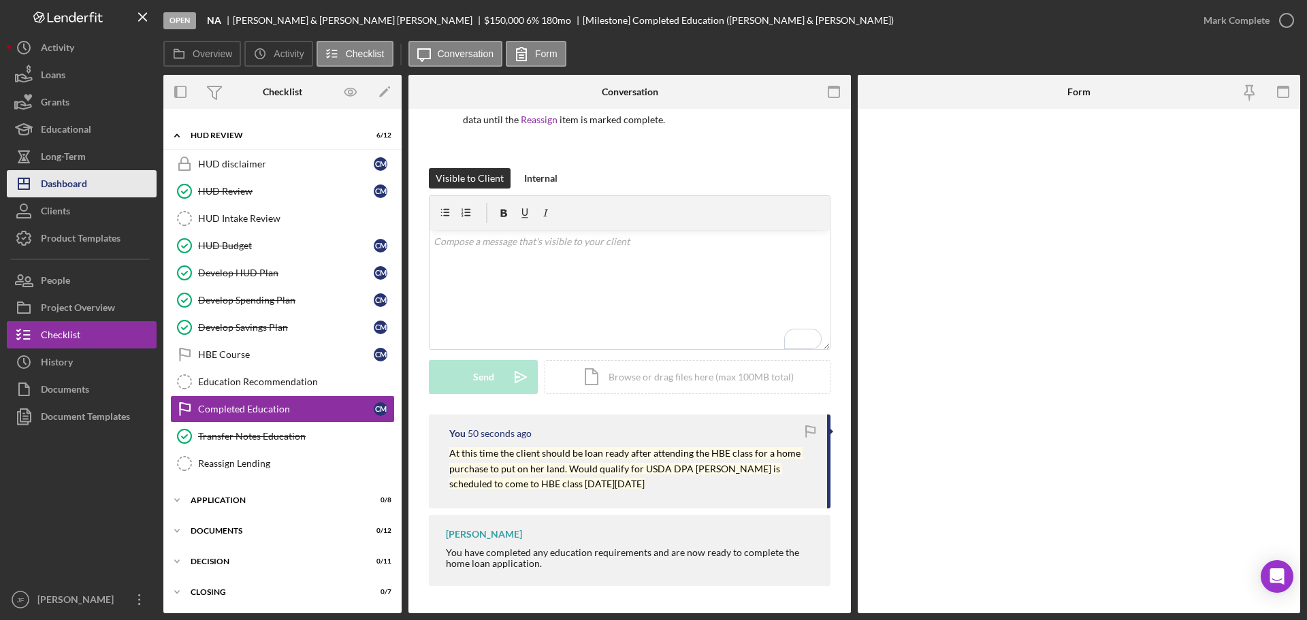
click at [94, 181] on button "Icon/Dashboard Dashboard" at bounding box center [82, 183] width 150 height 27
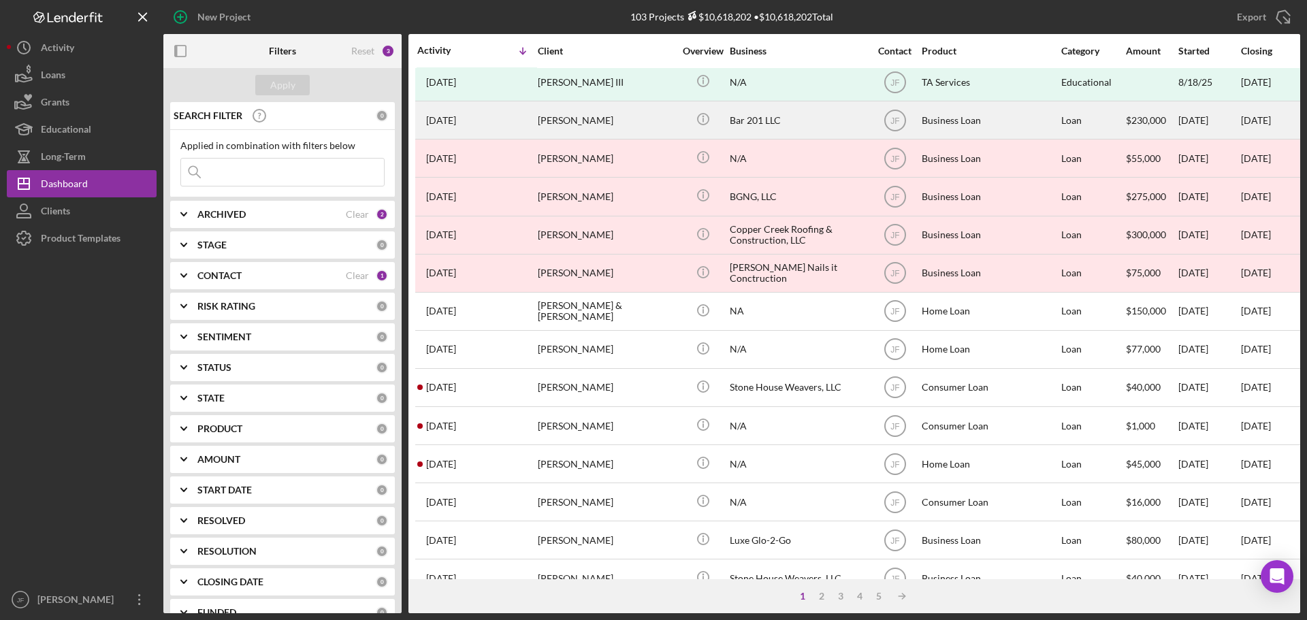
scroll to position [340, 0]
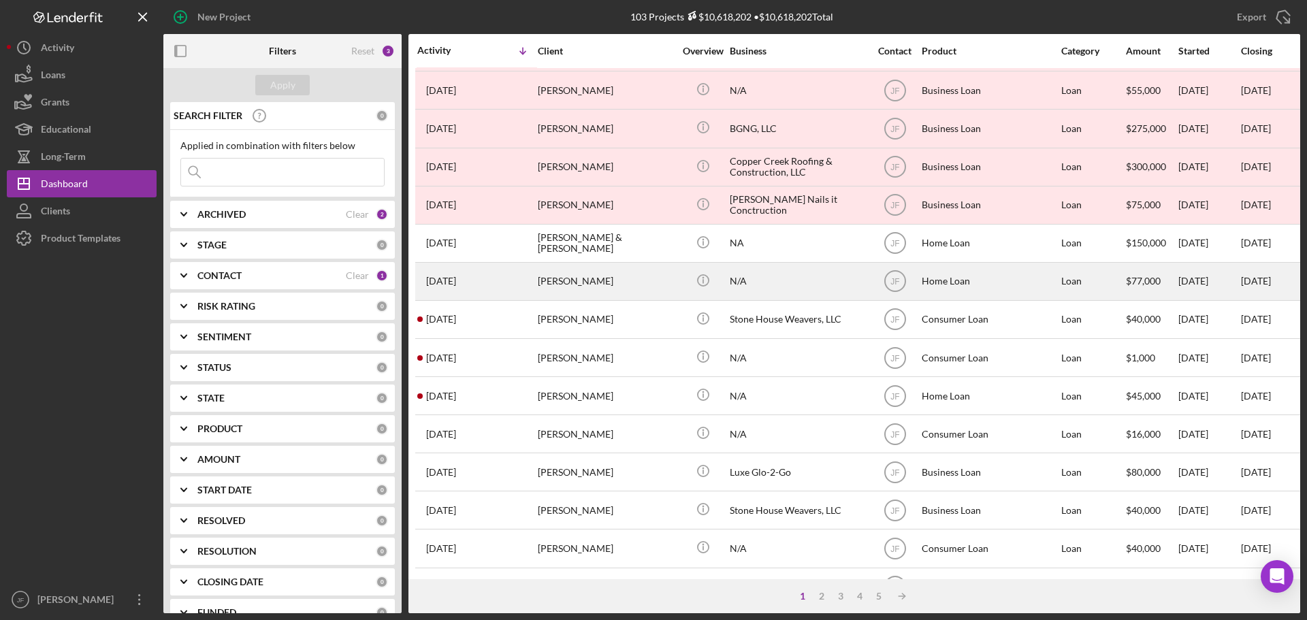
click at [560, 278] on div "[PERSON_NAME]" at bounding box center [606, 281] width 136 height 36
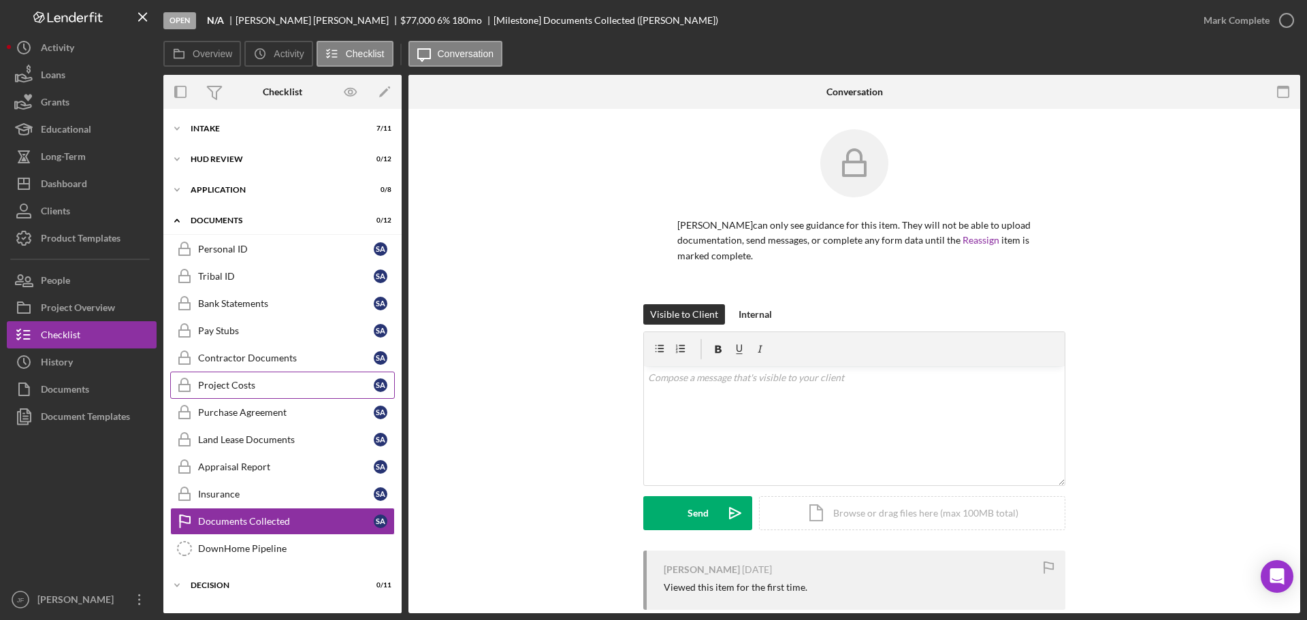
scroll to position [24, 0]
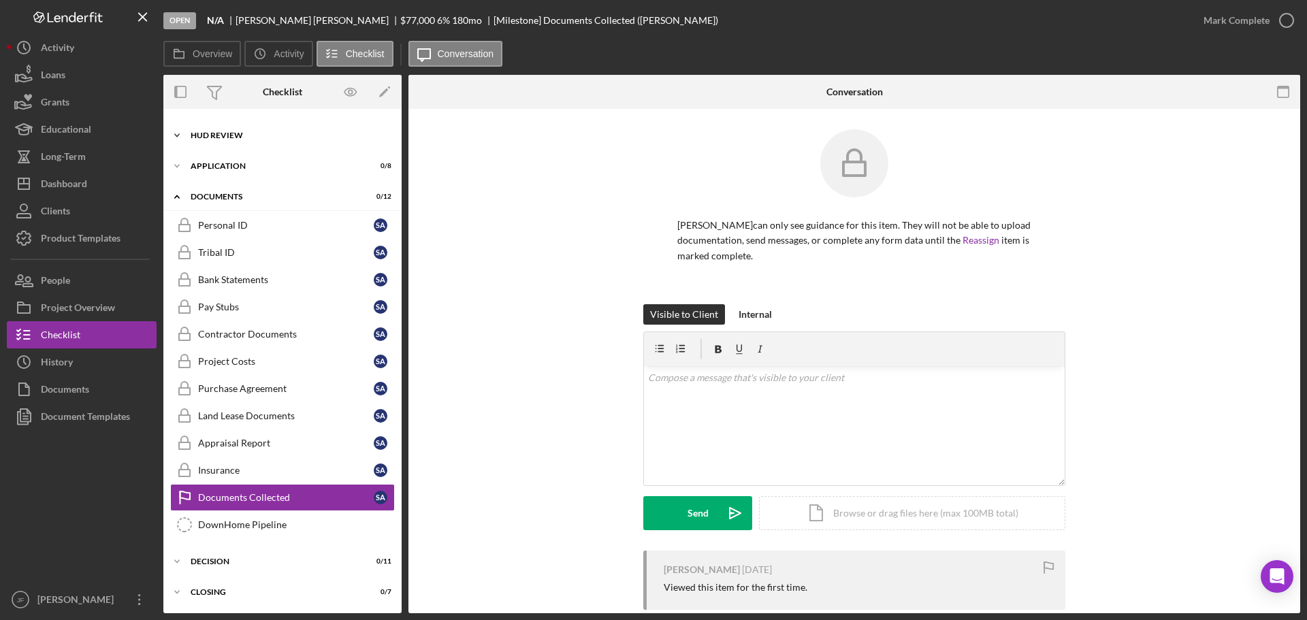
click at [293, 140] on div "Icon/Expander HUD Review 0 / 12" at bounding box center [282, 135] width 238 height 27
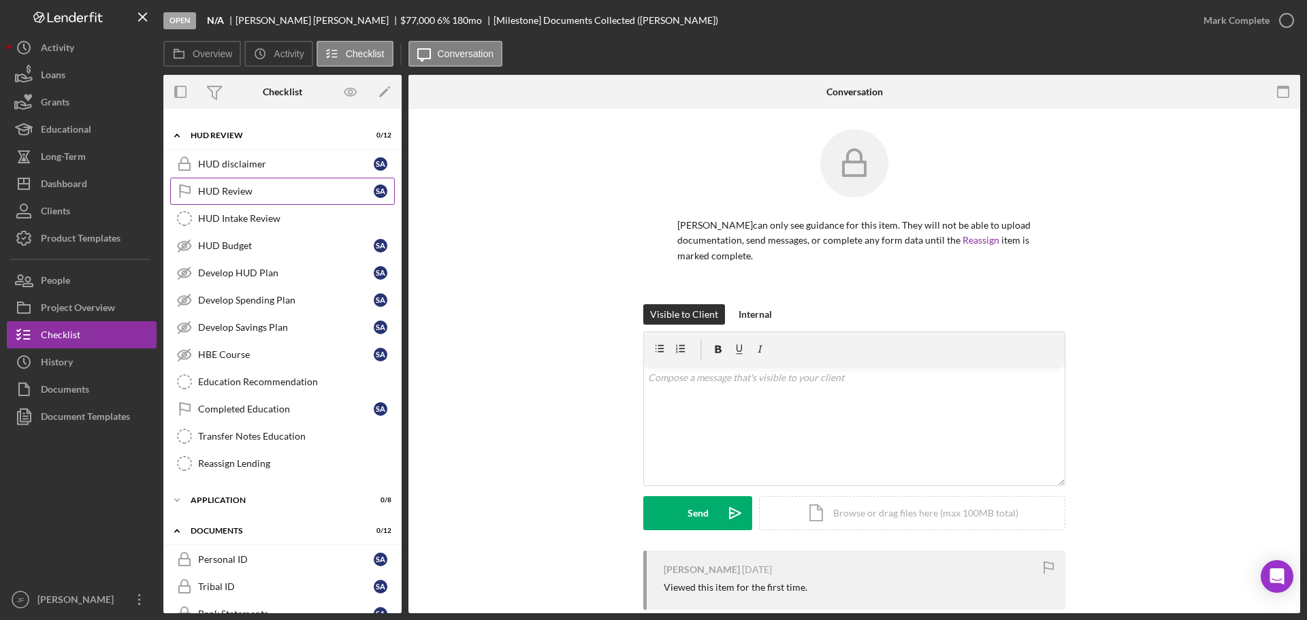
click at [283, 199] on link "HUD Review HUD Review S A" at bounding box center [282, 191] width 225 height 27
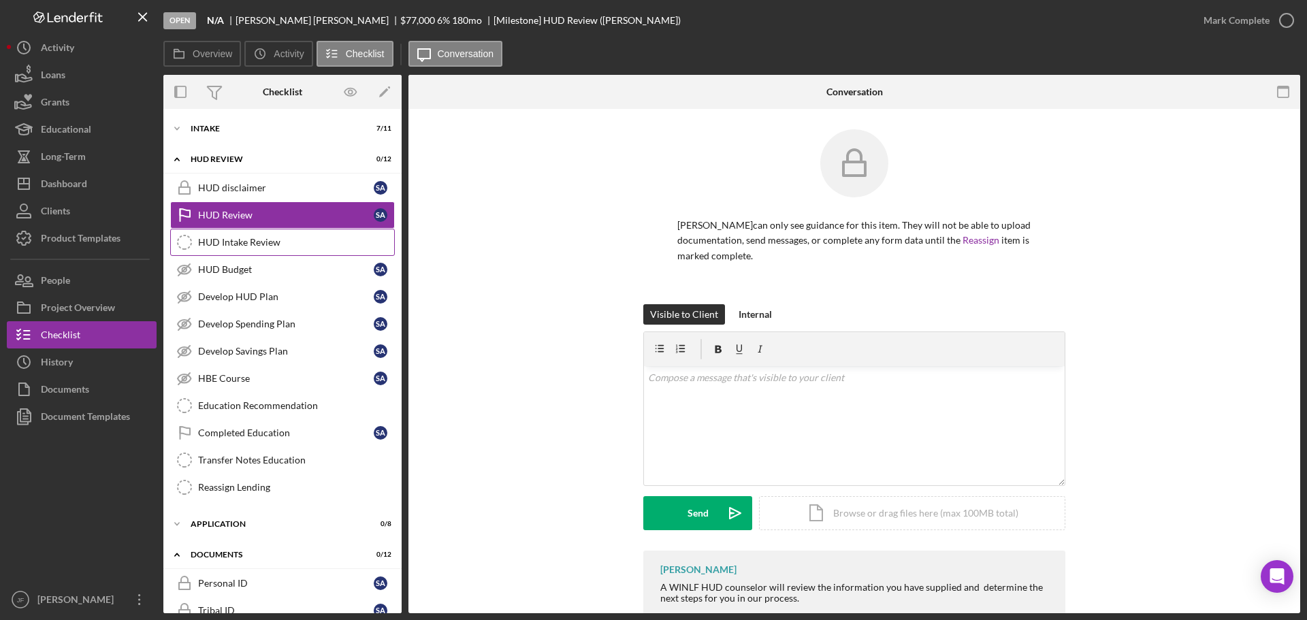
click at [310, 240] on div "HUD Intake Review" at bounding box center [296, 242] width 196 height 11
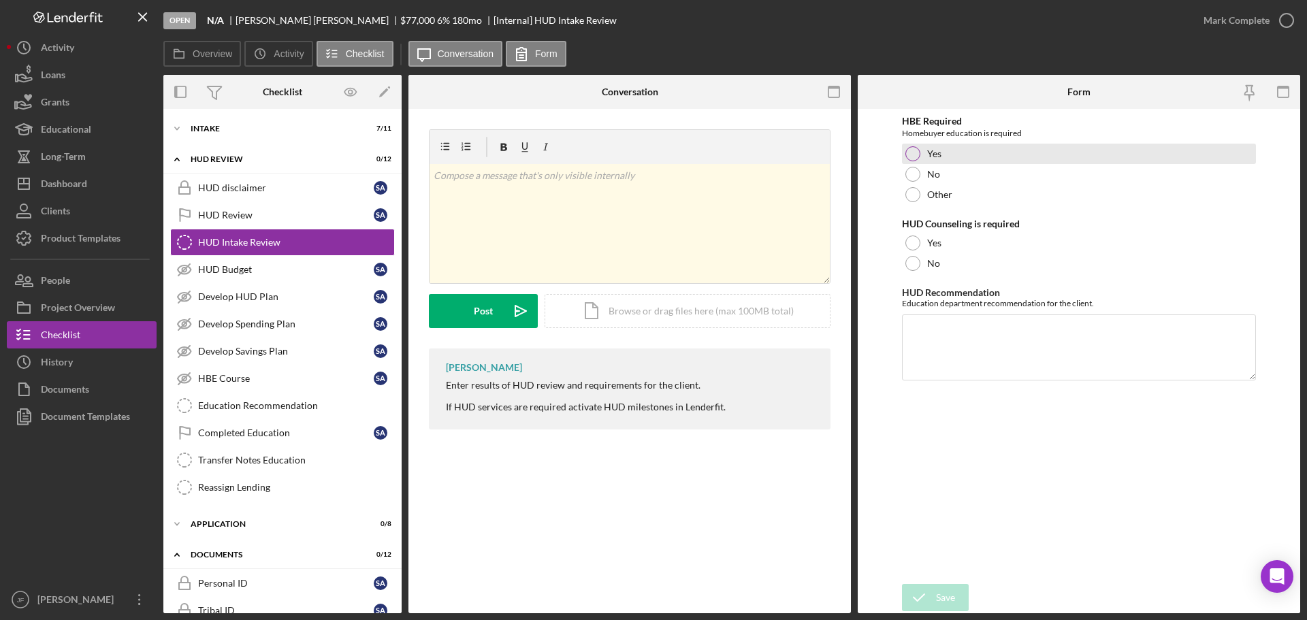
click at [909, 152] on div at bounding box center [912, 153] width 15 height 15
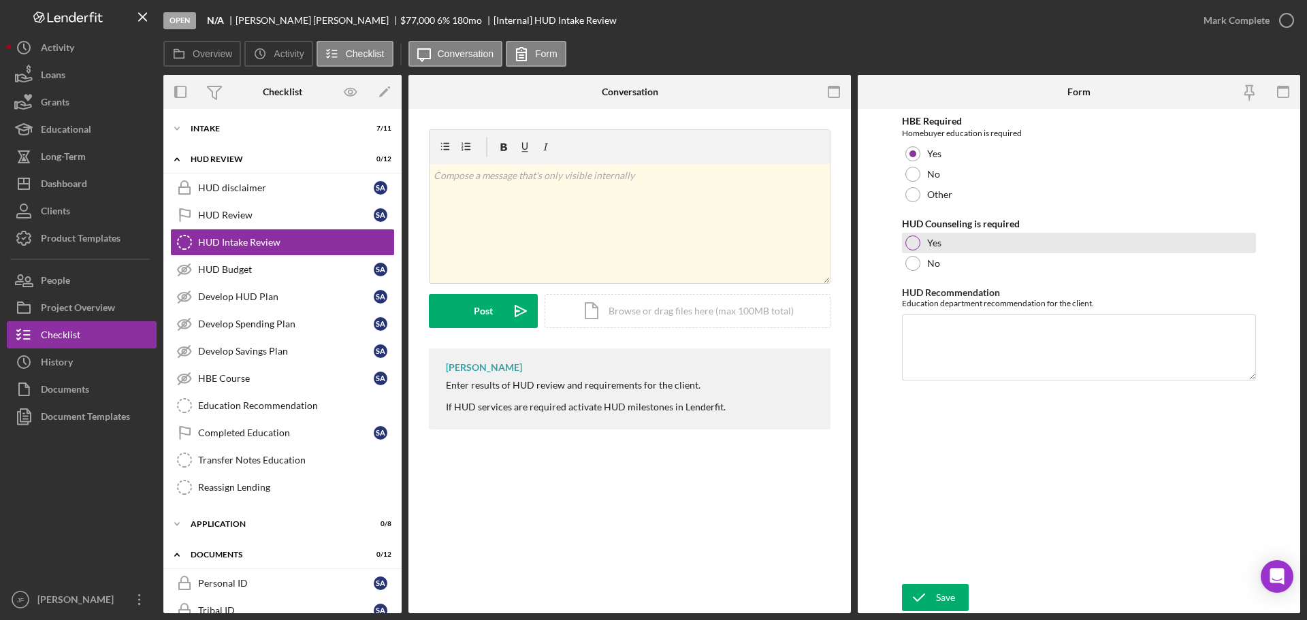
click at [907, 240] on div at bounding box center [912, 243] width 15 height 15
click at [927, 355] on textarea "HUD Recommendation" at bounding box center [1079, 347] width 354 height 65
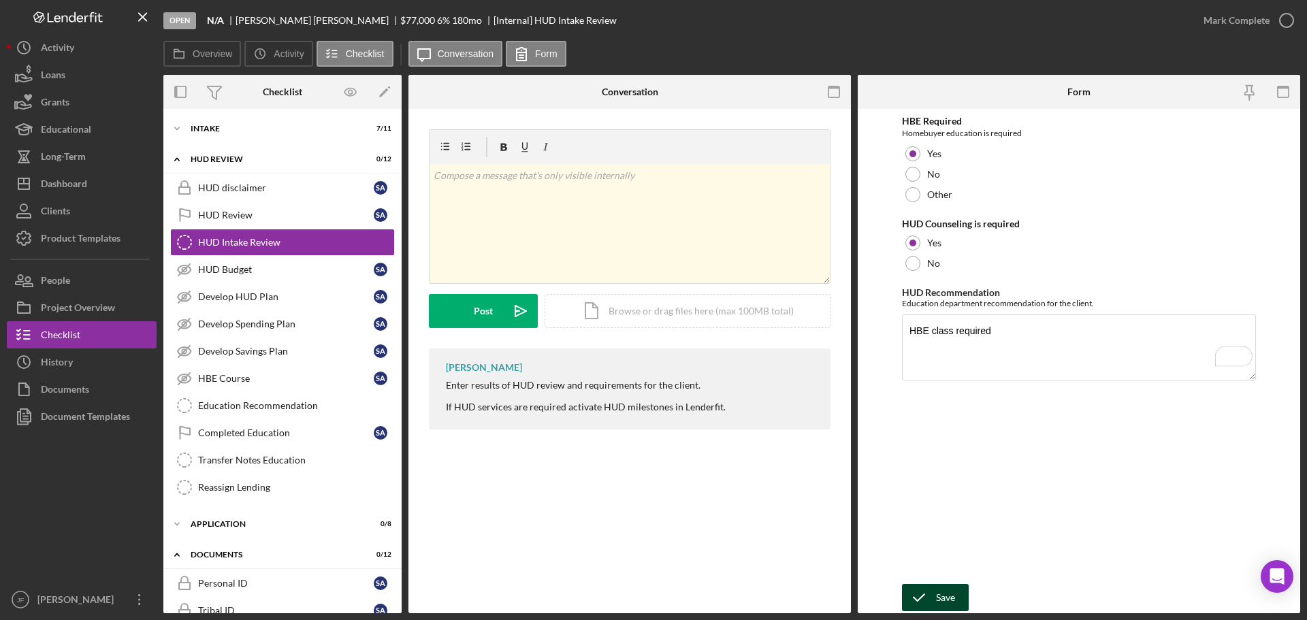
click at [942, 591] on div "Save" at bounding box center [945, 597] width 19 height 27
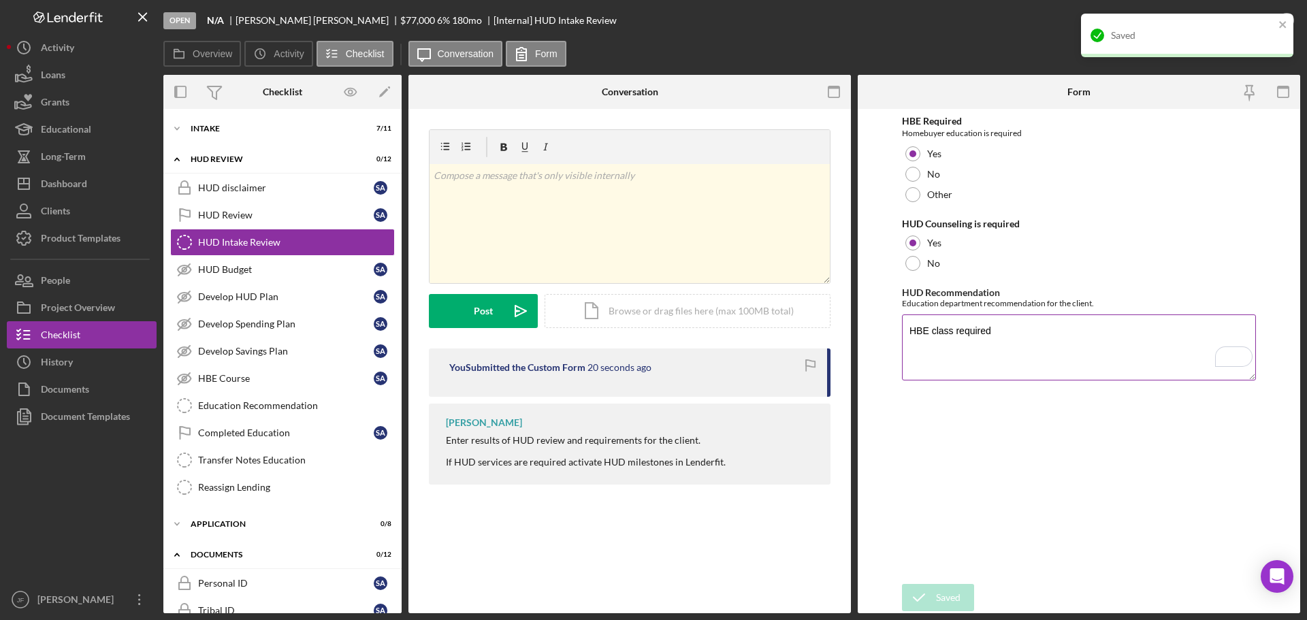
click at [1029, 340] on textarea "HBE class required" at bounding box center [1079, 347] width 354 height 65
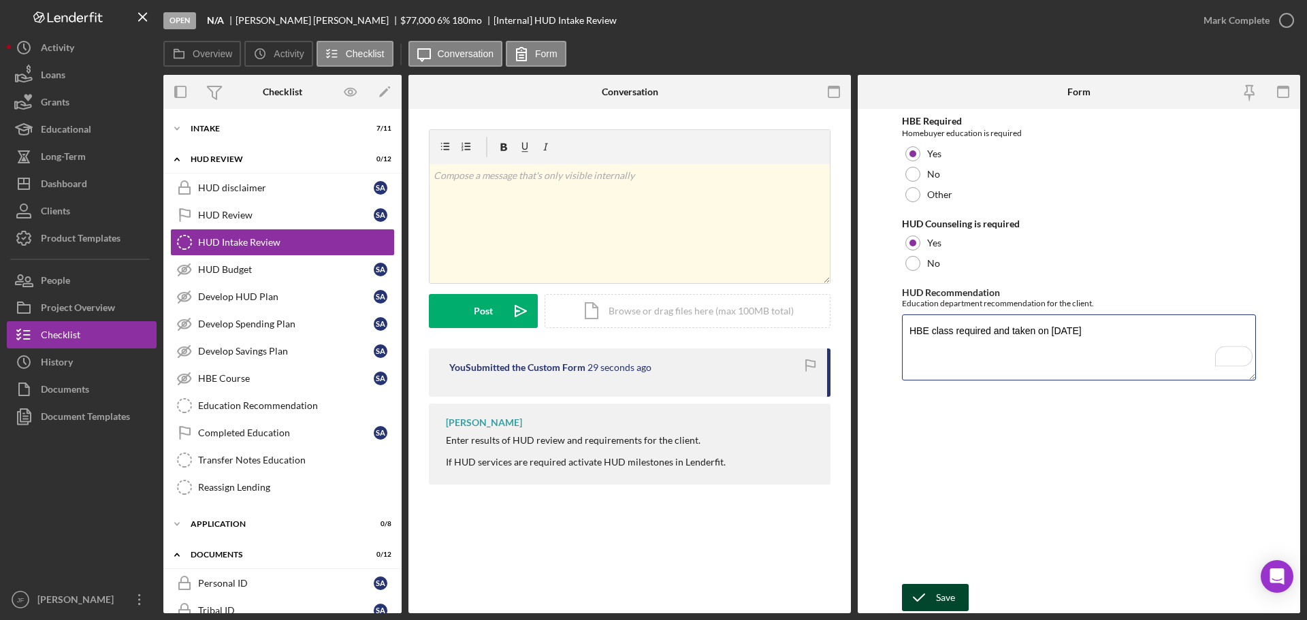
type textarea "HBE class required and taken on [DATE]"
click at [946, 592] on div "Save" at bounding box center [945, 597] width 19 height 27
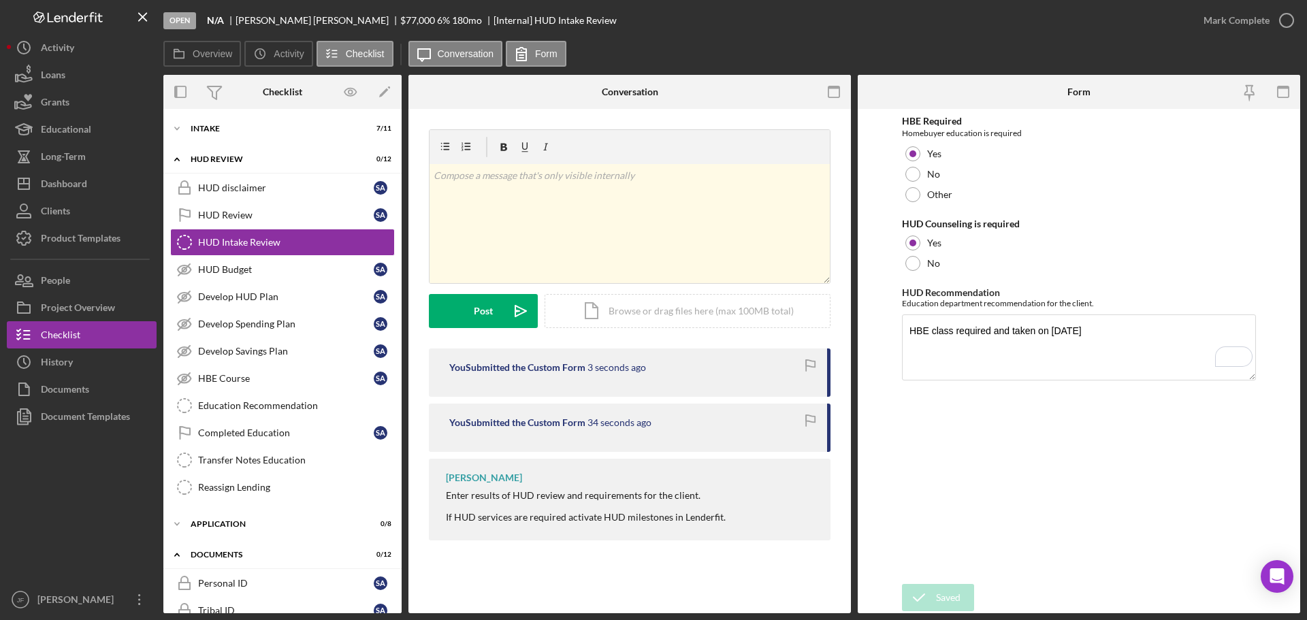
click at [1244, 25] on div "Mark Complete" at bounding box center [1237, 20] width 66 height 27
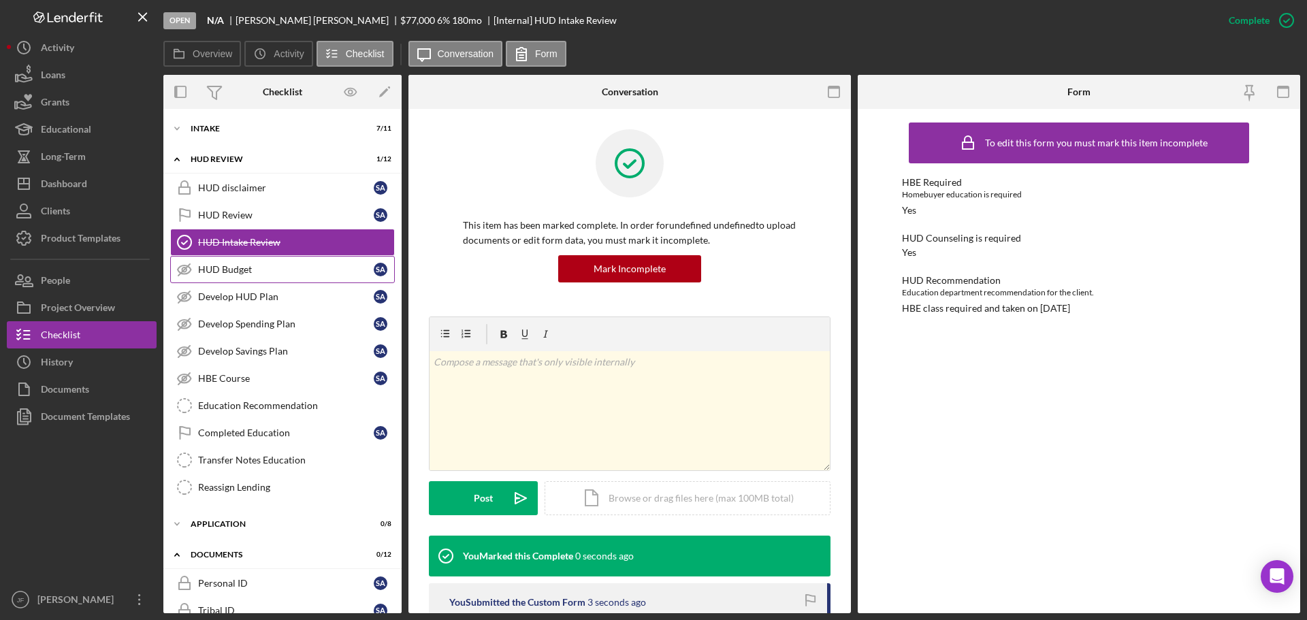
click at [274, 268] on div "HUD Budget" at bounding box center [286, 269] width 176 height 11
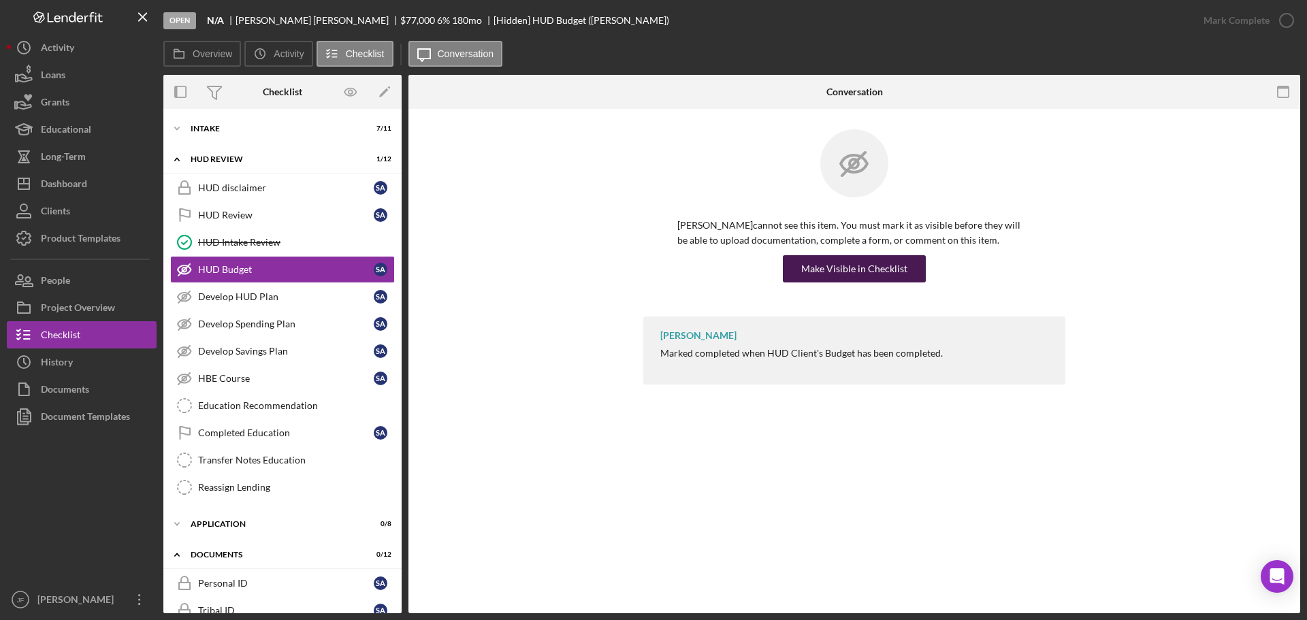
click at [869, 275] on div "Make Visible in Checklist" at bounding box center [854, 268] width 106 height 27
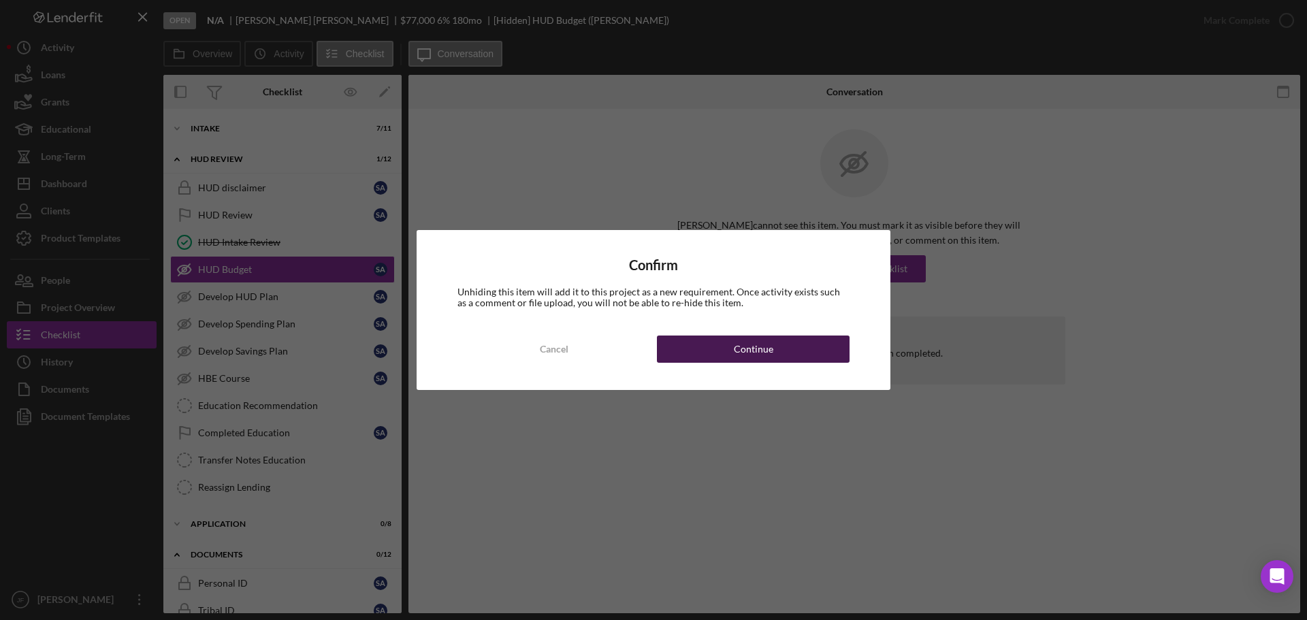
click at [691, 342] on button "Continue" at bounding box center [753, 349] width 193 height 27
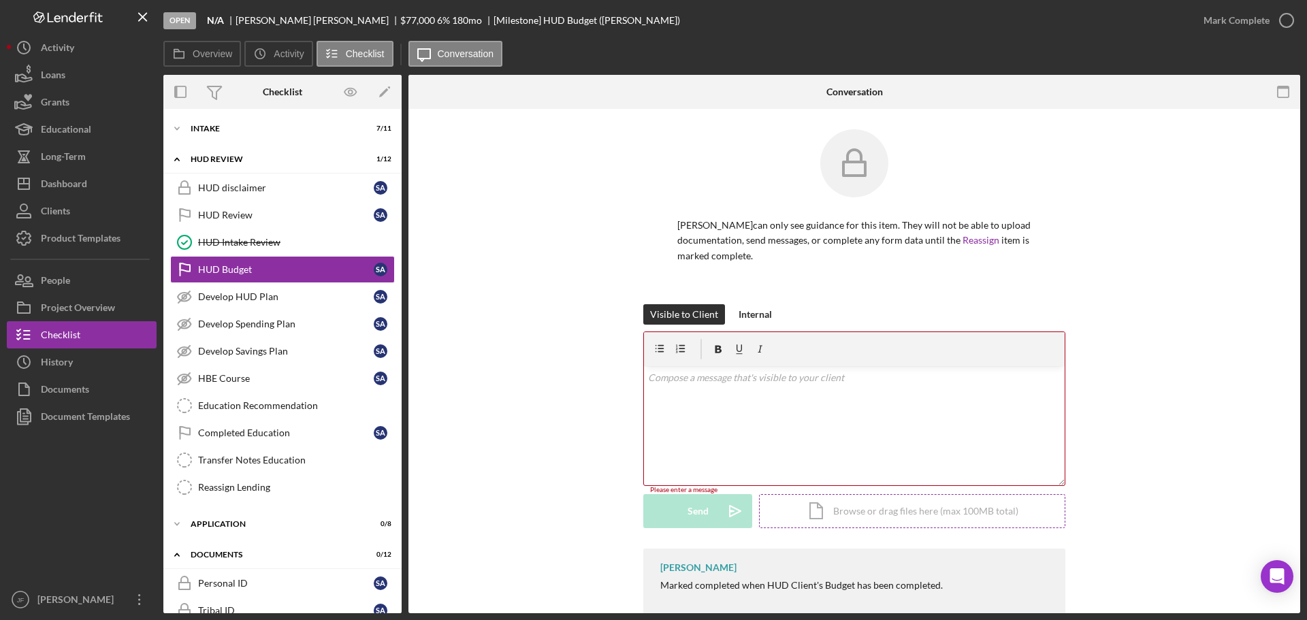
click at [824, 513] on div "Icon/Document Browse or drag files here (max 100MB total) Tap to choose files o…" at bounding box center [912, 511] width 306 height 34
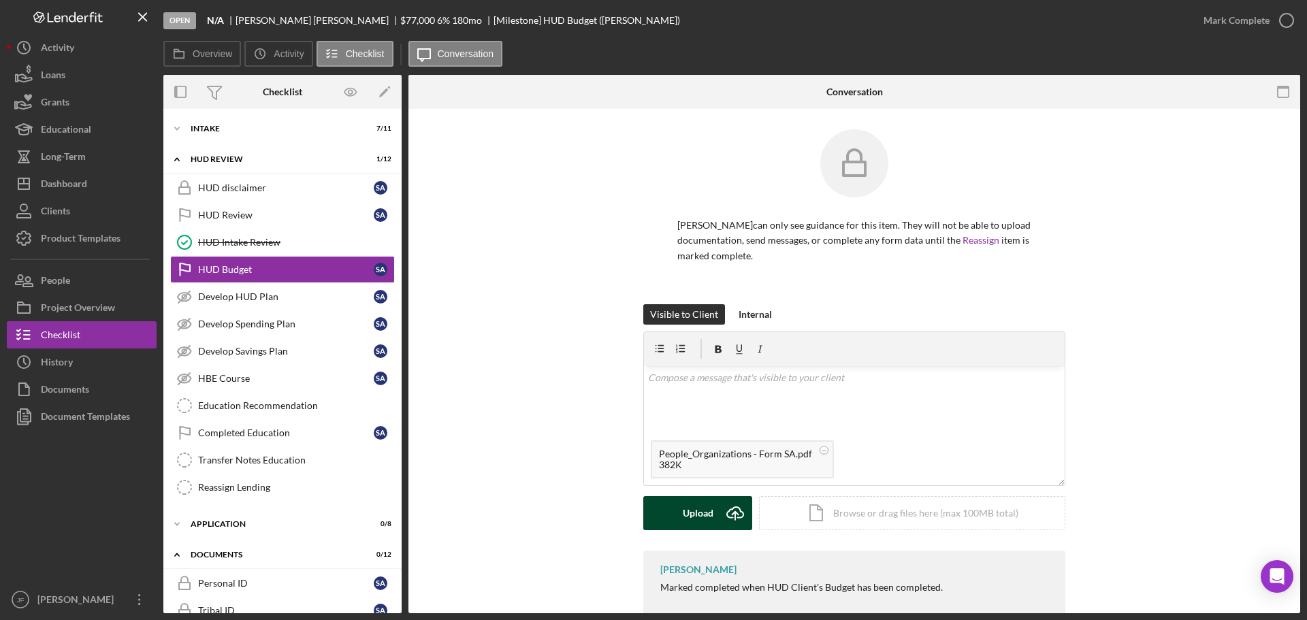
click at [679, 510] on button "Upload Icon/Upload" at bounding box center [697, 513] width 109 height 34
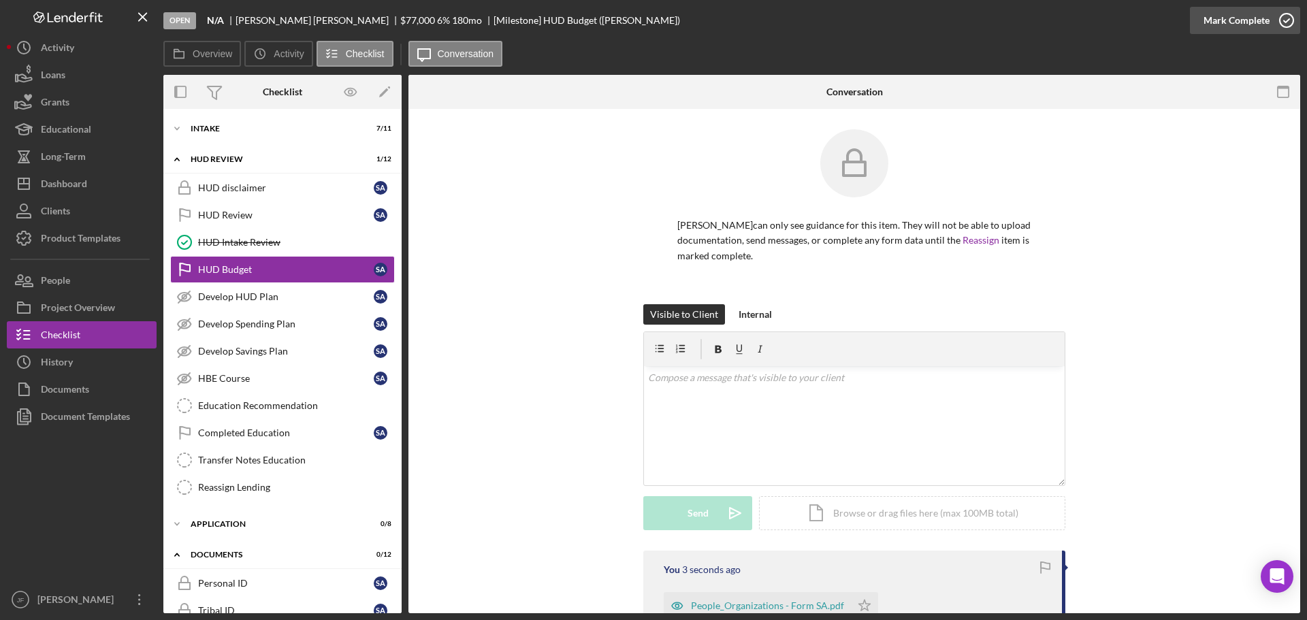
click at [1232, 18] on div "Mark Complete" at bounding box center [1237, 20] width 66 height 27
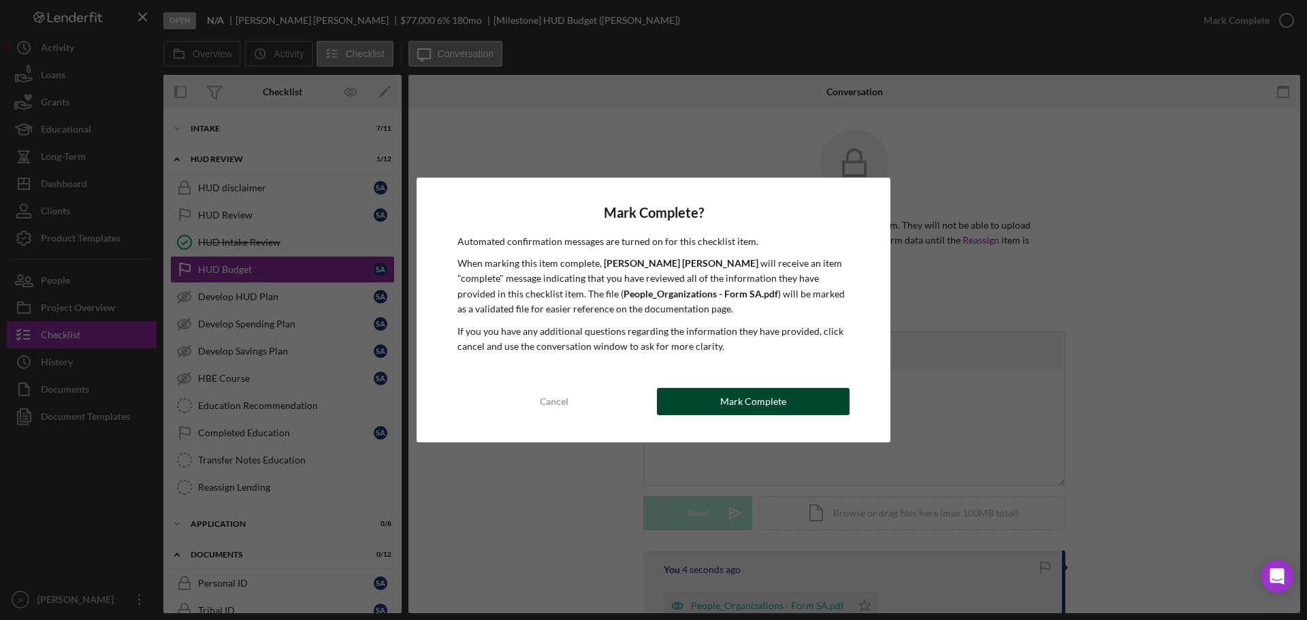
click at [739, 411] on div "Mark Complete" at bounding box center [753, 401] width 66 height 27
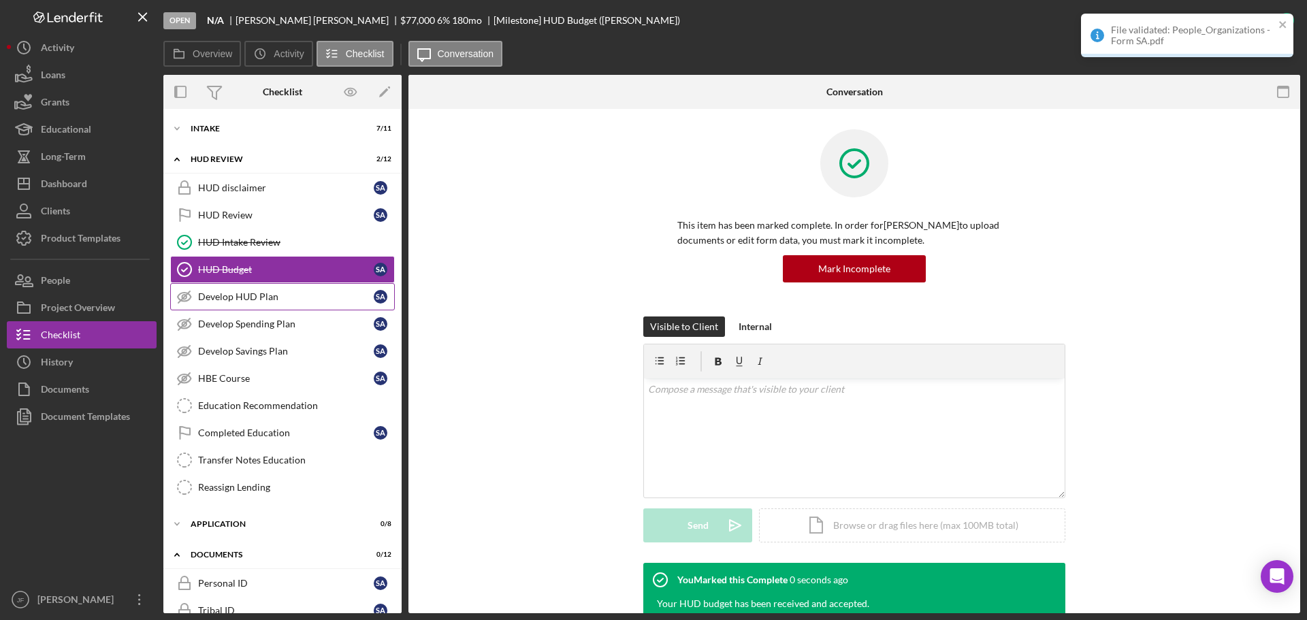
click at [272, 301] on div "Develop HUD Plan" at bounding box center [286, 296] width 176 height 11
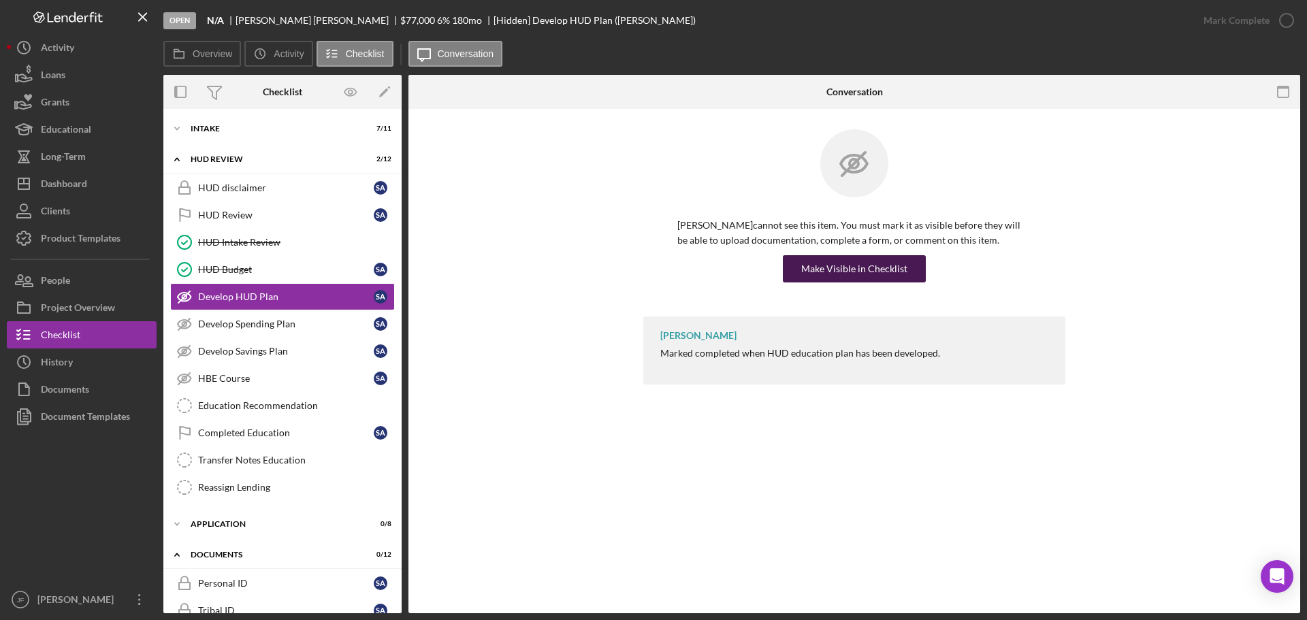
click at [833, 265] on div "Make Visible in Checklist" at bounding box center [854, 268] width 106 height 27
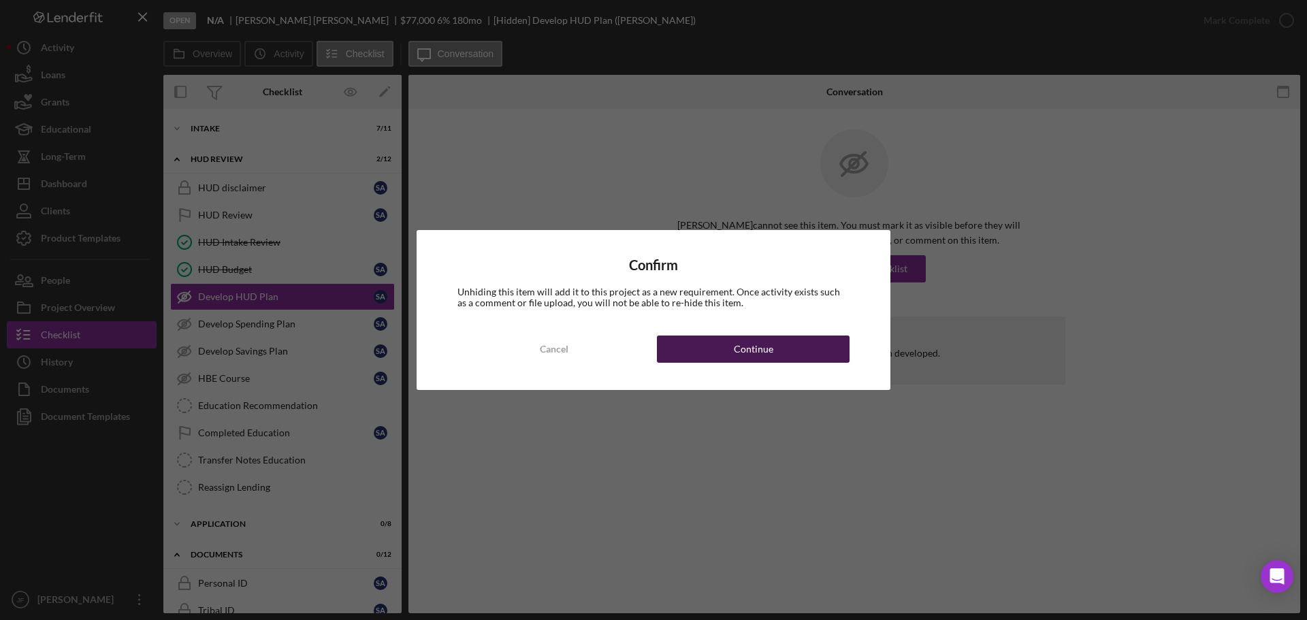
click at [739, 356] on div "Continue" at bounding box center [753, 349] width 39 height 27
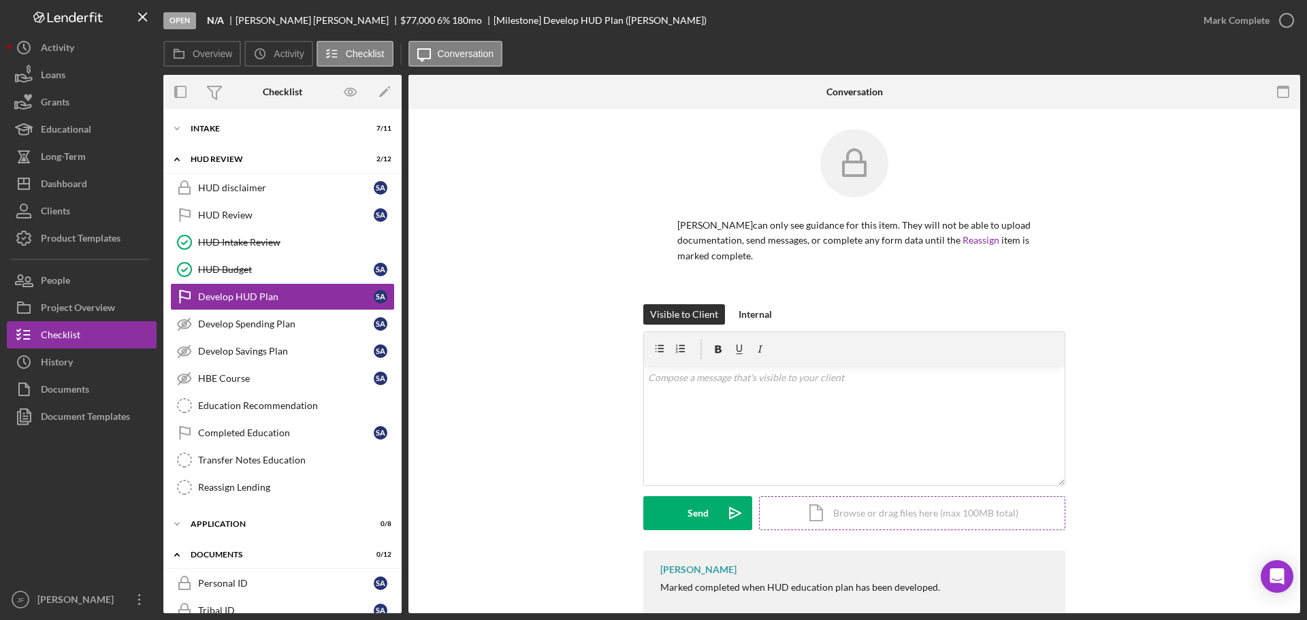
click at [831, 515] on div "Icon/Document Browse or drag files here (max 100MB total) Tap to choose files o…" at bounding box center [912, 513] width 306 height 34
click at [796, 451] on circle at bounding box center [800, 450] width 8 height 8
click at [701, 523] on div "Upload" at bounding box center [698, 513] width 31 height 34
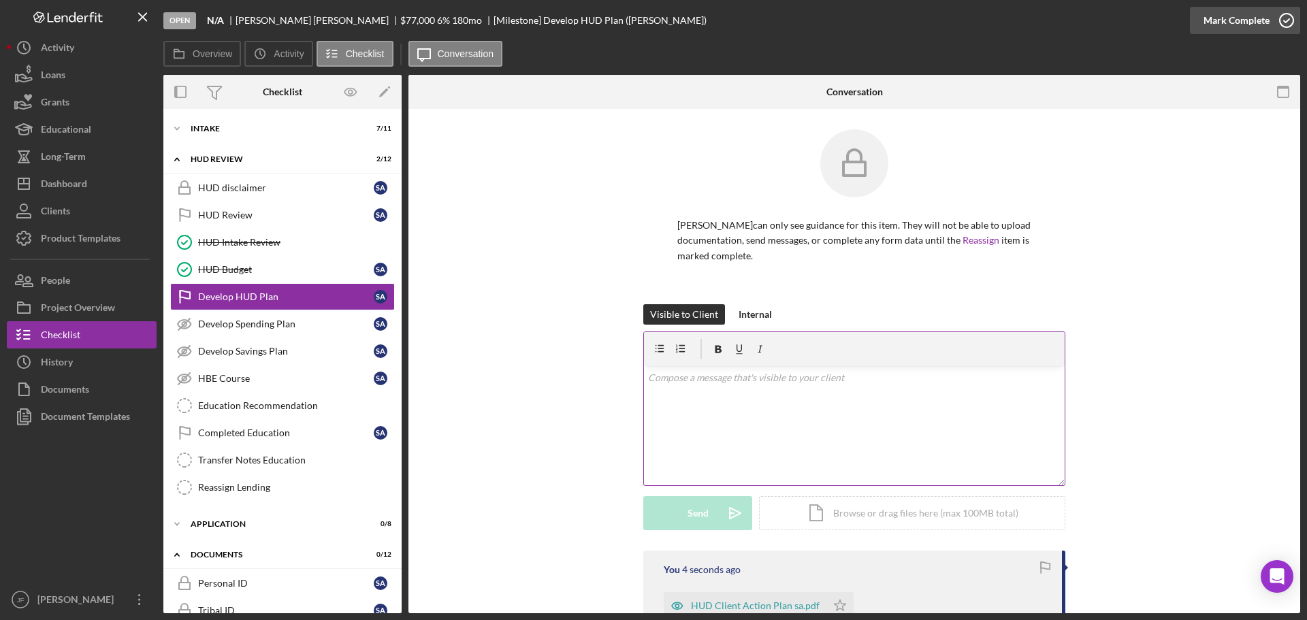
click at [1259, 17] on div "Mark Complete" at bounding box center [1237, 20] width 66 height 27
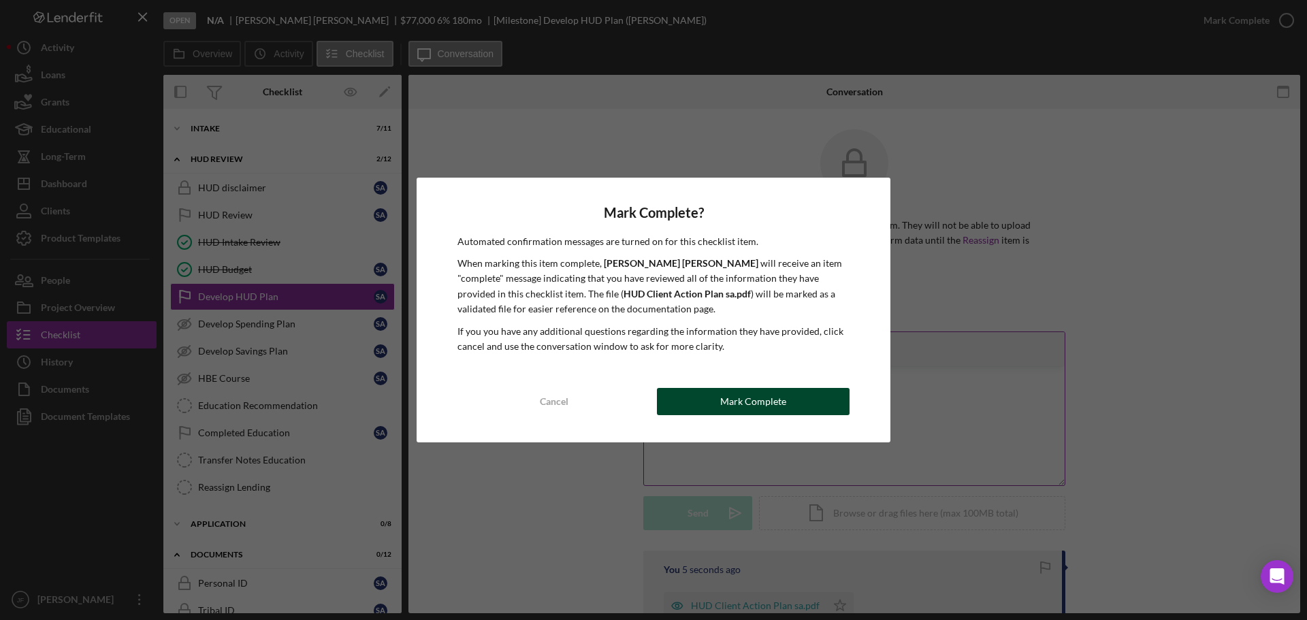
click at [765, 394] on div "Mark Complete" at bounding box center [753, 401] width 66 height 27
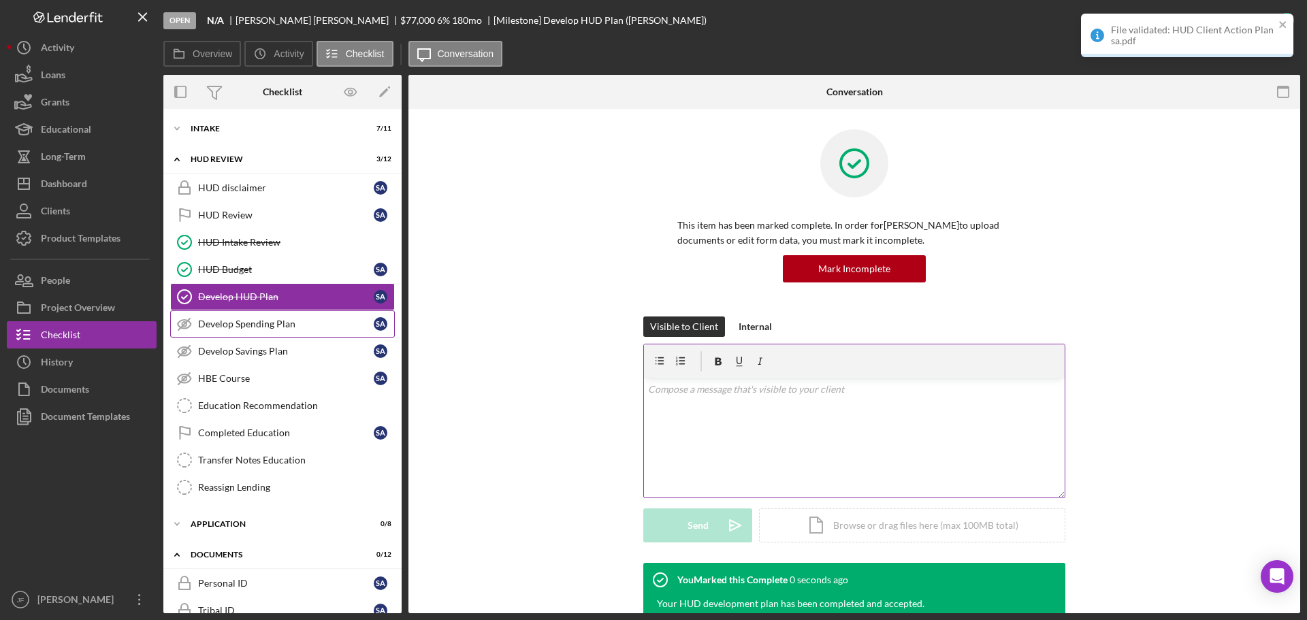
click at [285, 325] on div "Develop Spending Plan" at bounding box center [286, 324] width 176 height 11
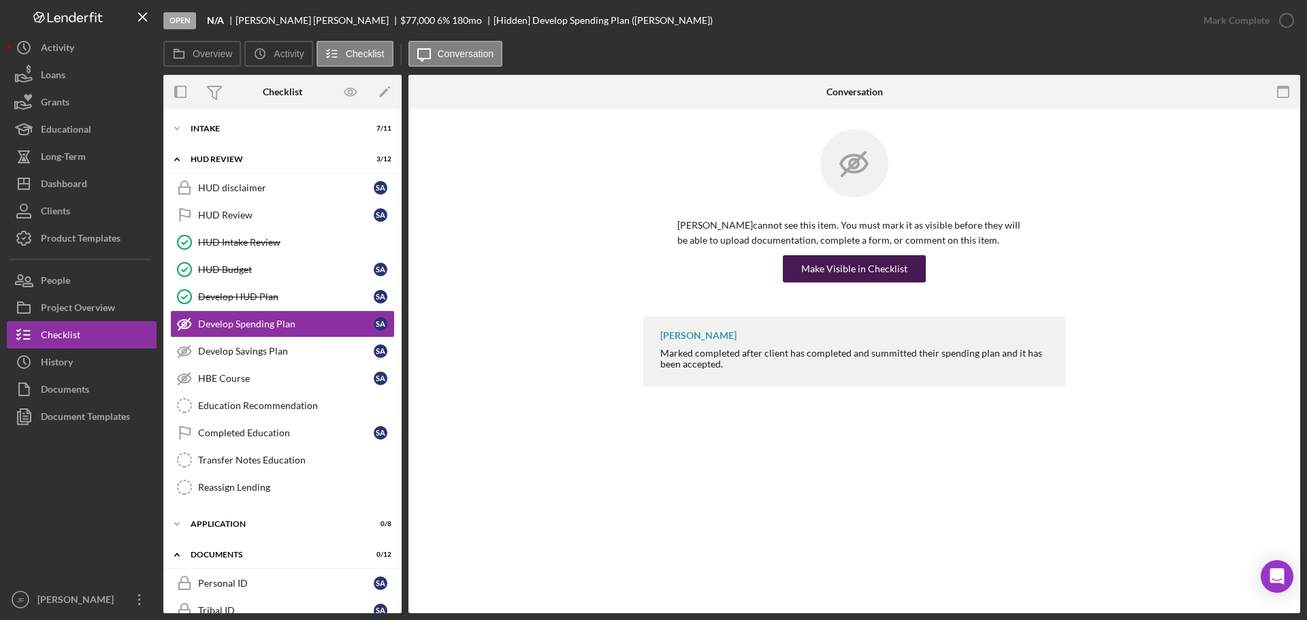
click at [811, 266] on div "Make Visible in Checklist" at bounding box center [854, 268] width 106 height 27
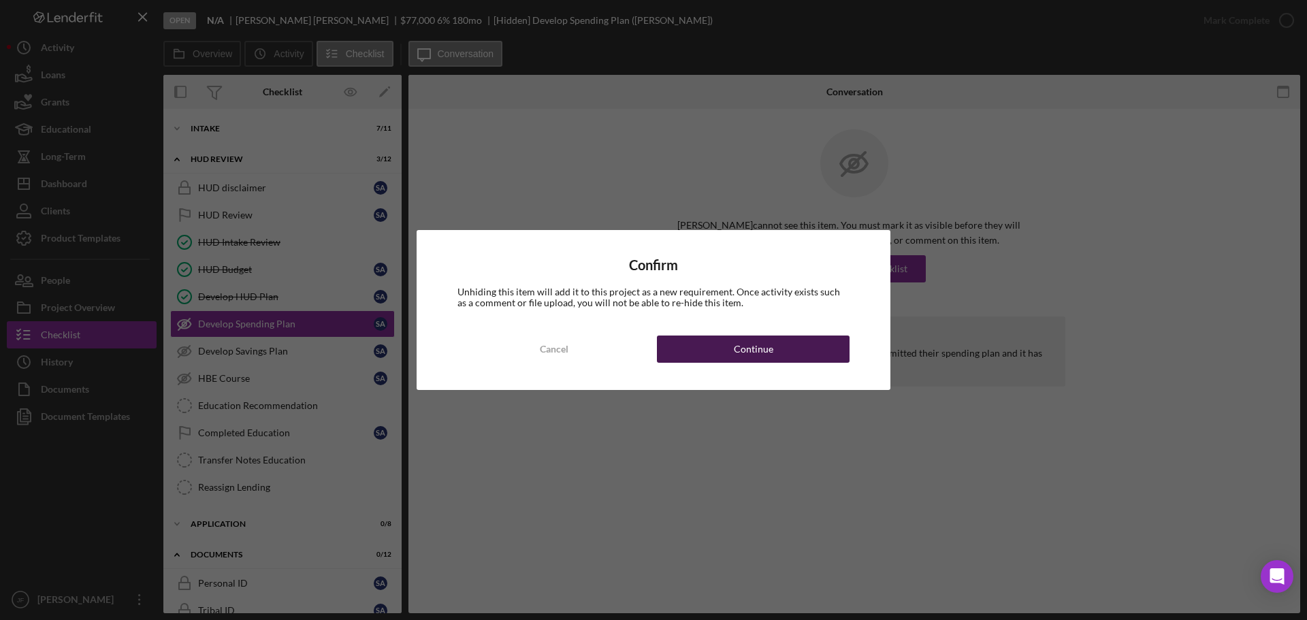
click at [773, 346] on button "Continue" at bounding box center [753, 349] width 193 height 27
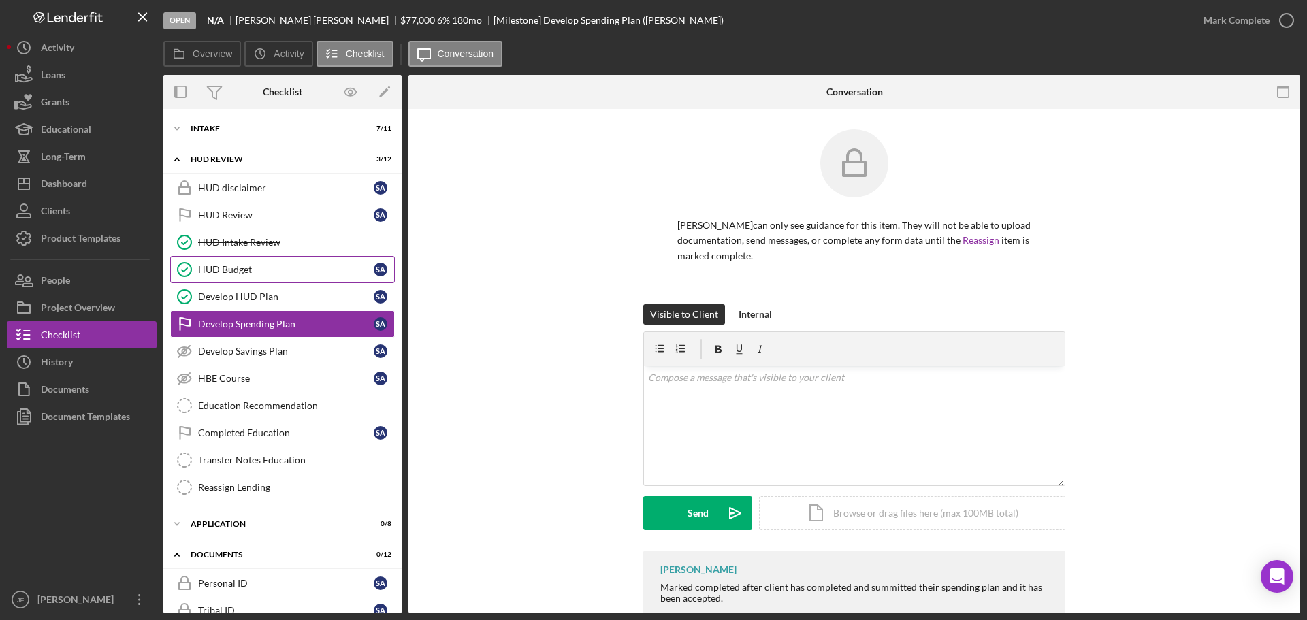
click at [259, 259] on link "HUD Budget HUD Budget S A" at bounding box center [282, 269] width 225 height 27
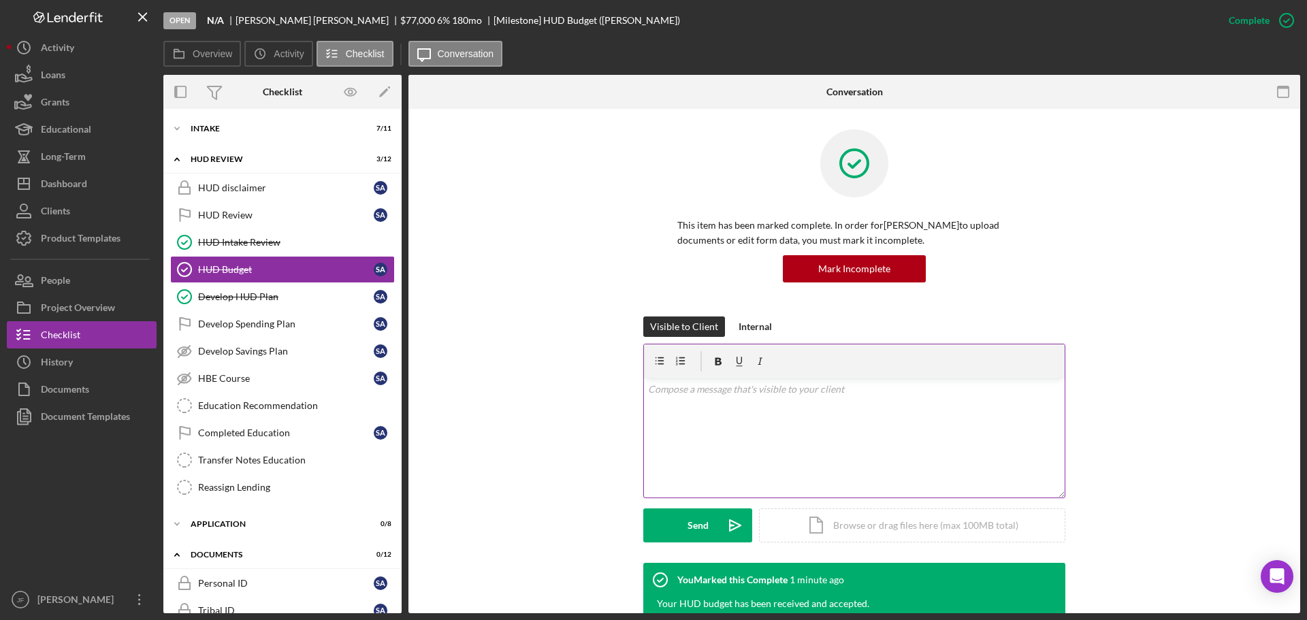
click at [823, 455] on div "v Color teal Color pink Remove color Add row above Add row below Add column bef…" at bounding box center [854, 438] width 421 height 119
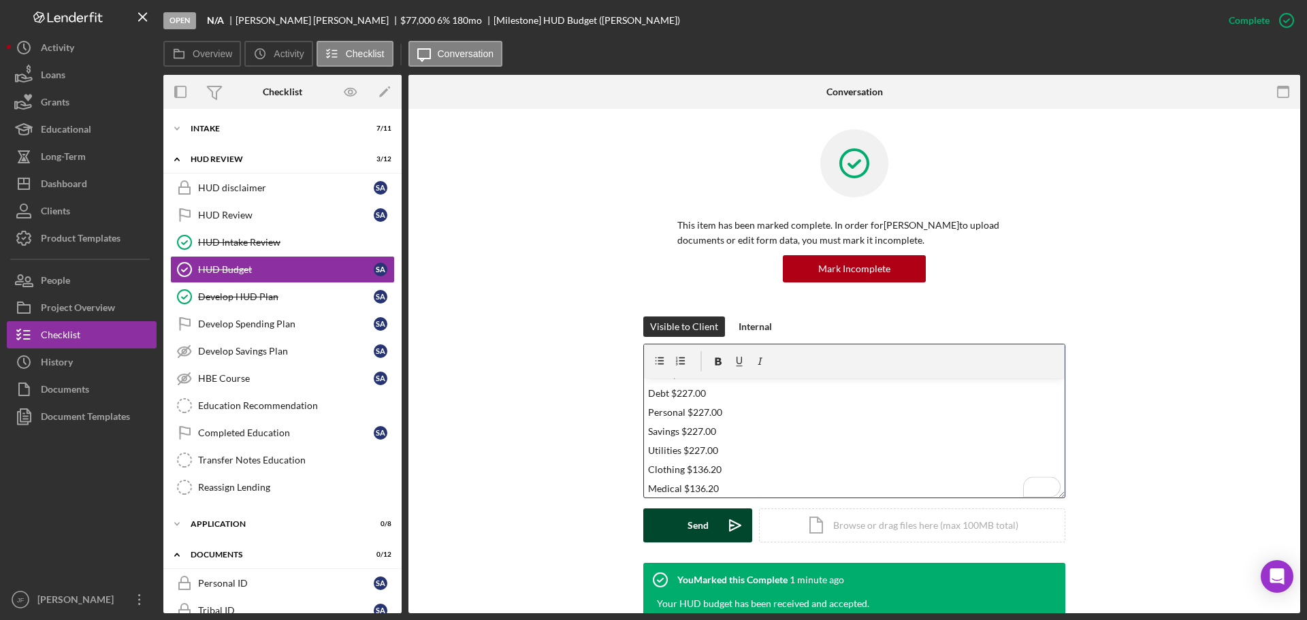
click at [682, 525] on button "Send Icon/icon-invite-send" at bounding box center [697, 526] width 109 height 34
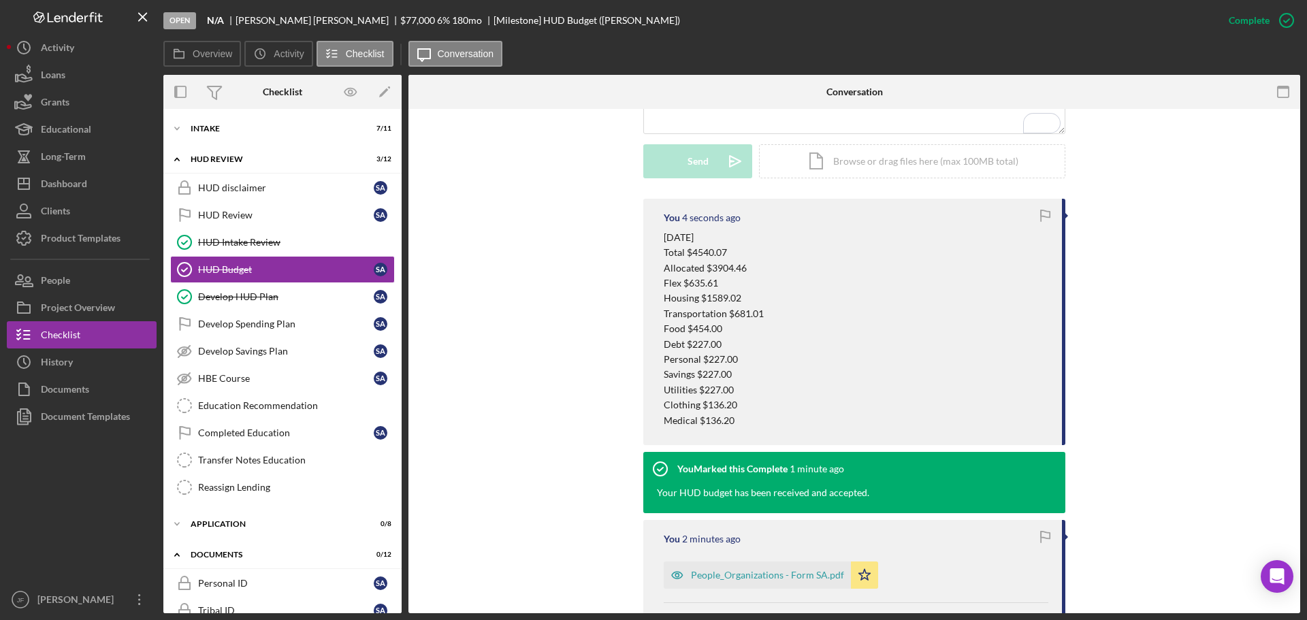
scroll to position [408, 0]
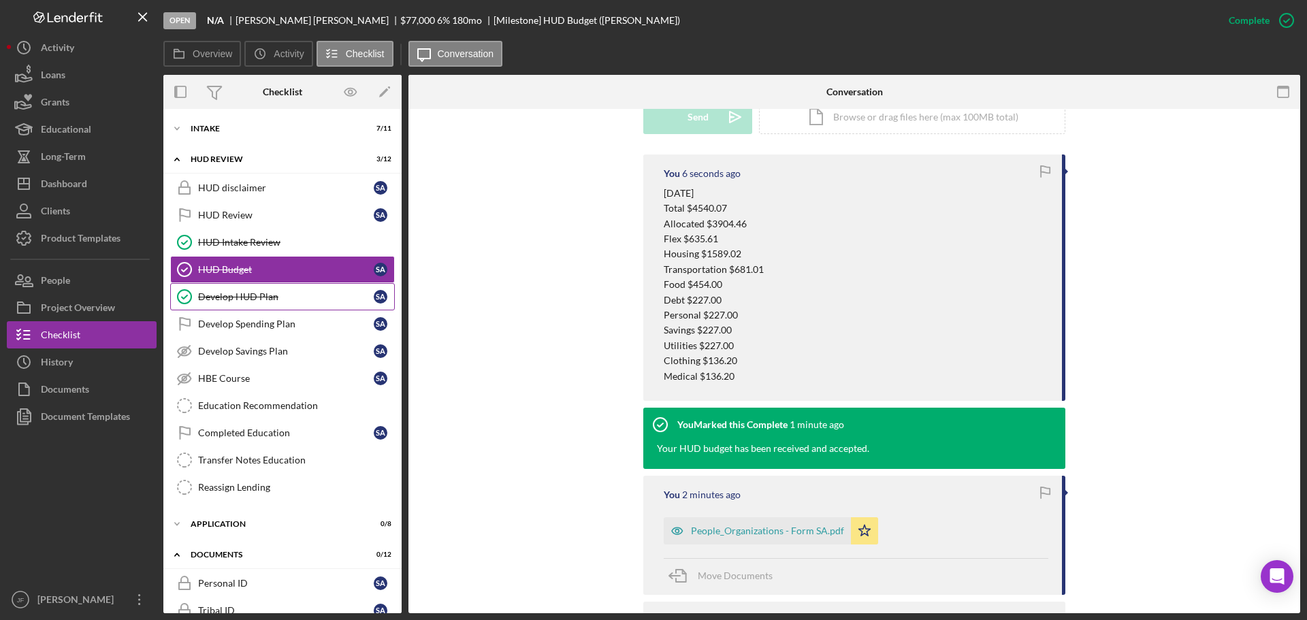
click at [289, 297] on div "Develop HUD Plan" at bounding box center [286, 296] width 176 height 11
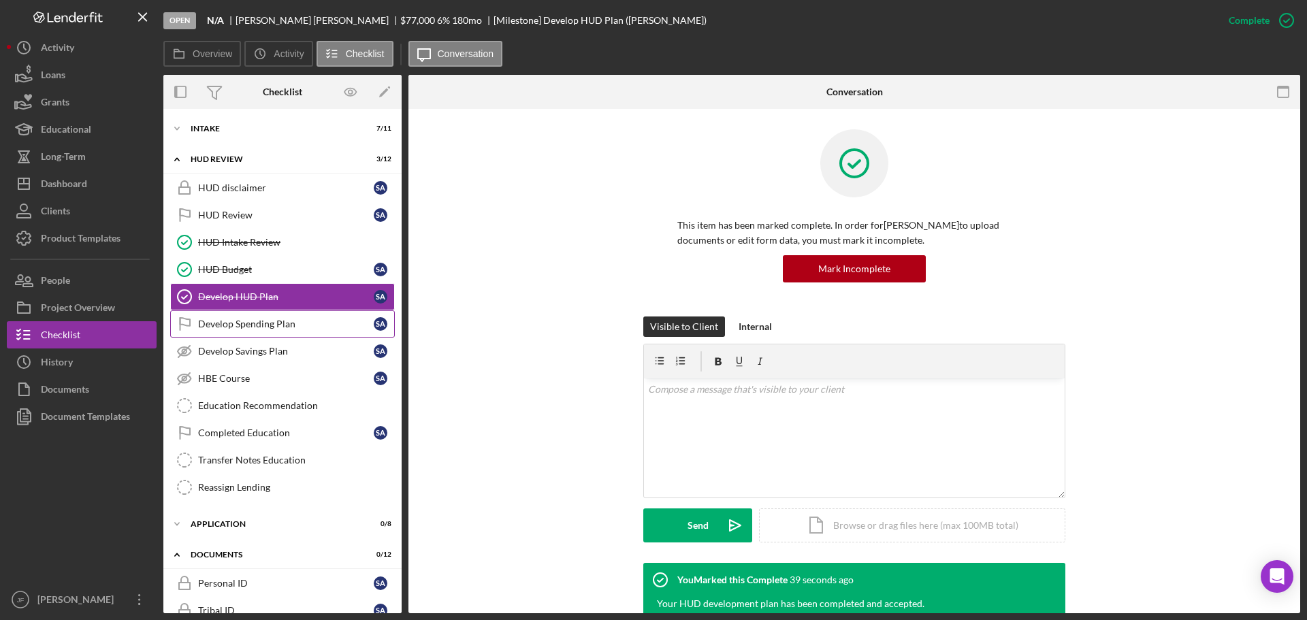
click at [285, 321] on div "Develop Spending Plan" at bounding box center [286, 324] width 176 height 11
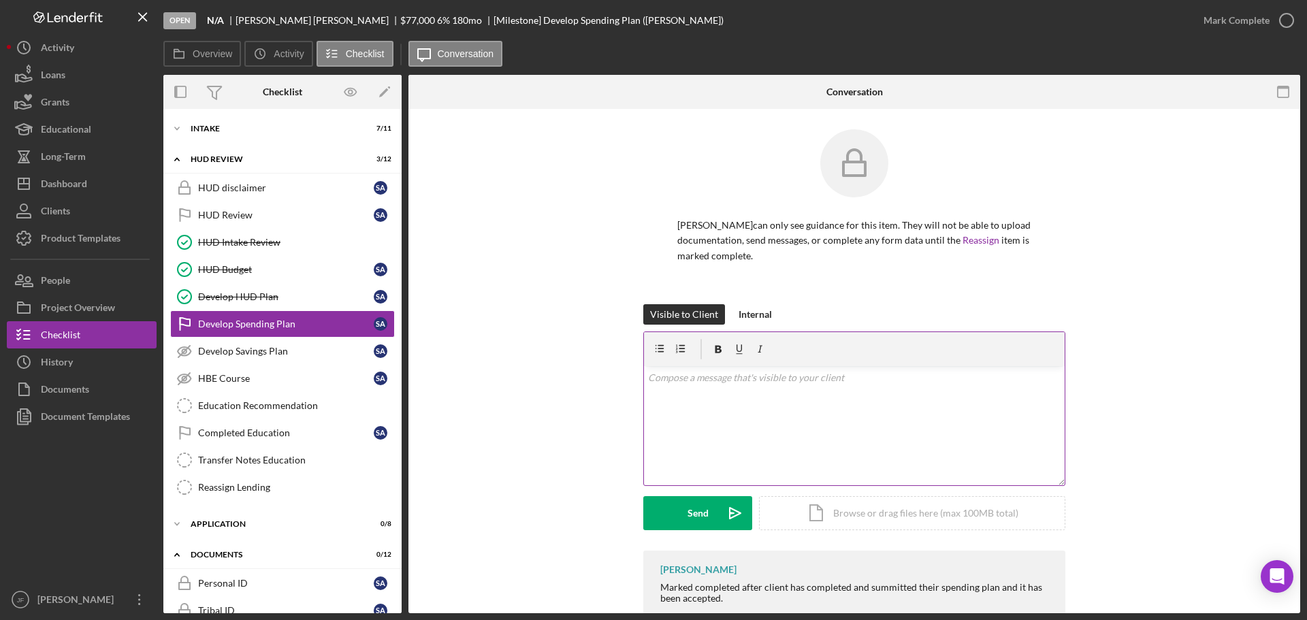
click at [815, 444] on div "v Color teal Color pink Remove color Add row above Add row below Add column bef…" at bounding box center [854, 425] width 421 height 119
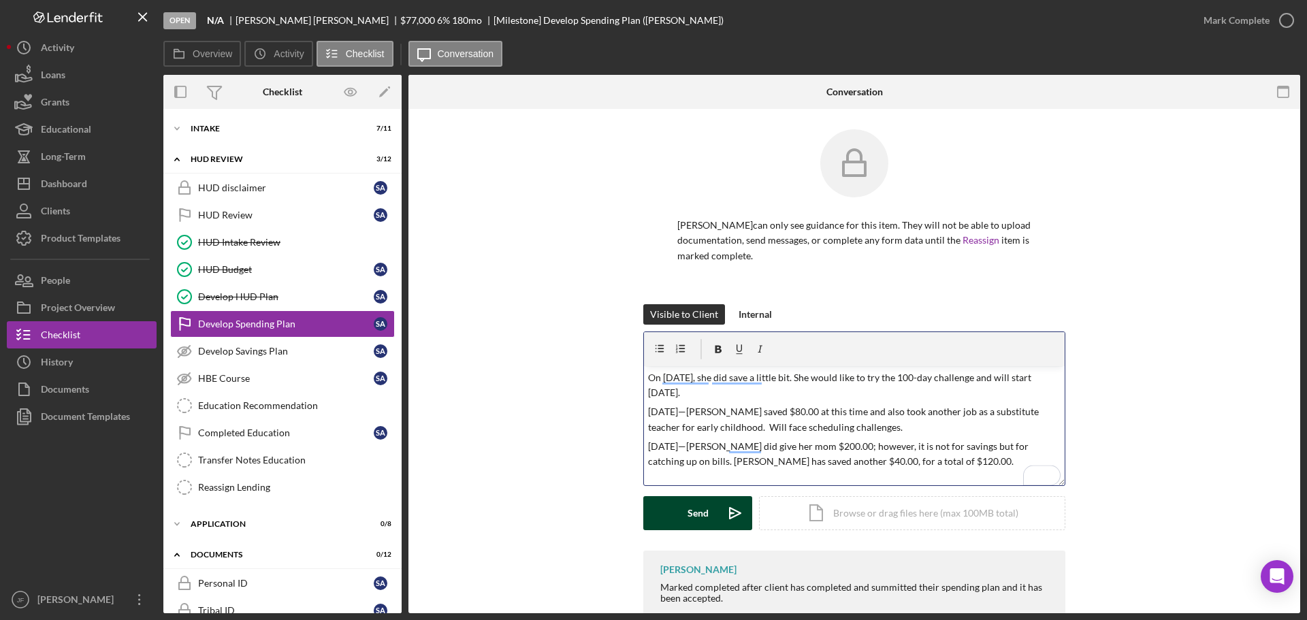
click at [670, 498] on button "Send Icon/icon-invite-send" at bounding box center [697, 513] width 109 height 34
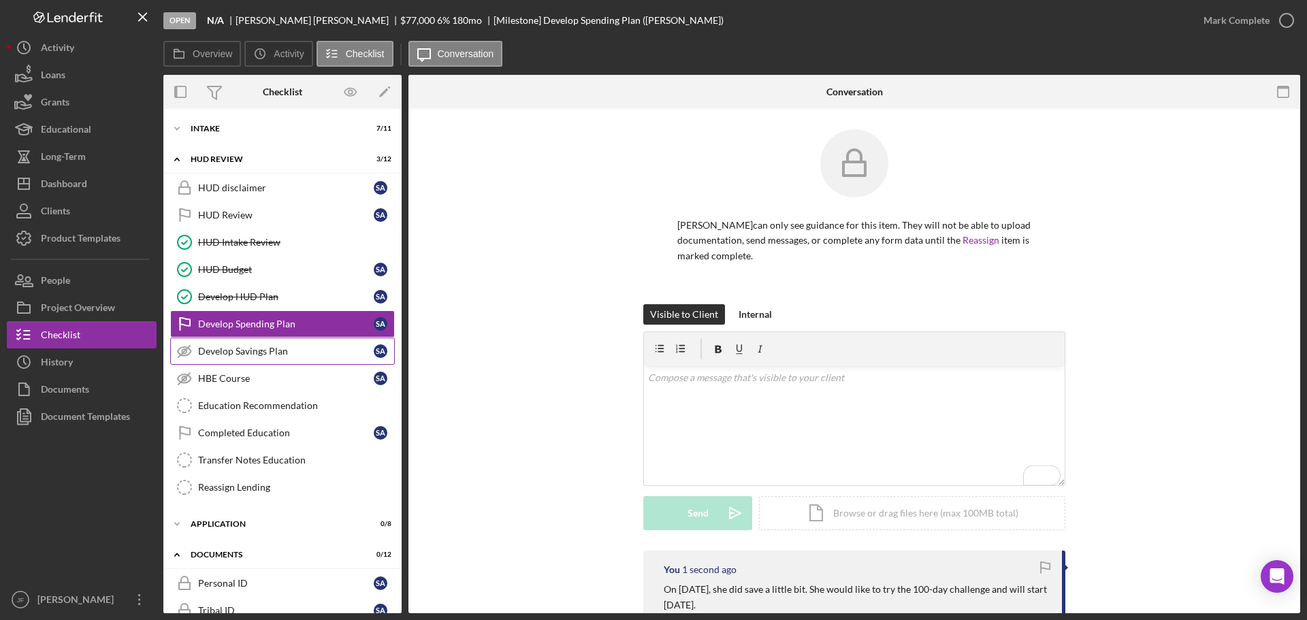
click at [280, 348] on div "Develop Savings Plan" at bounding box center [286, 351] width 176 height 11
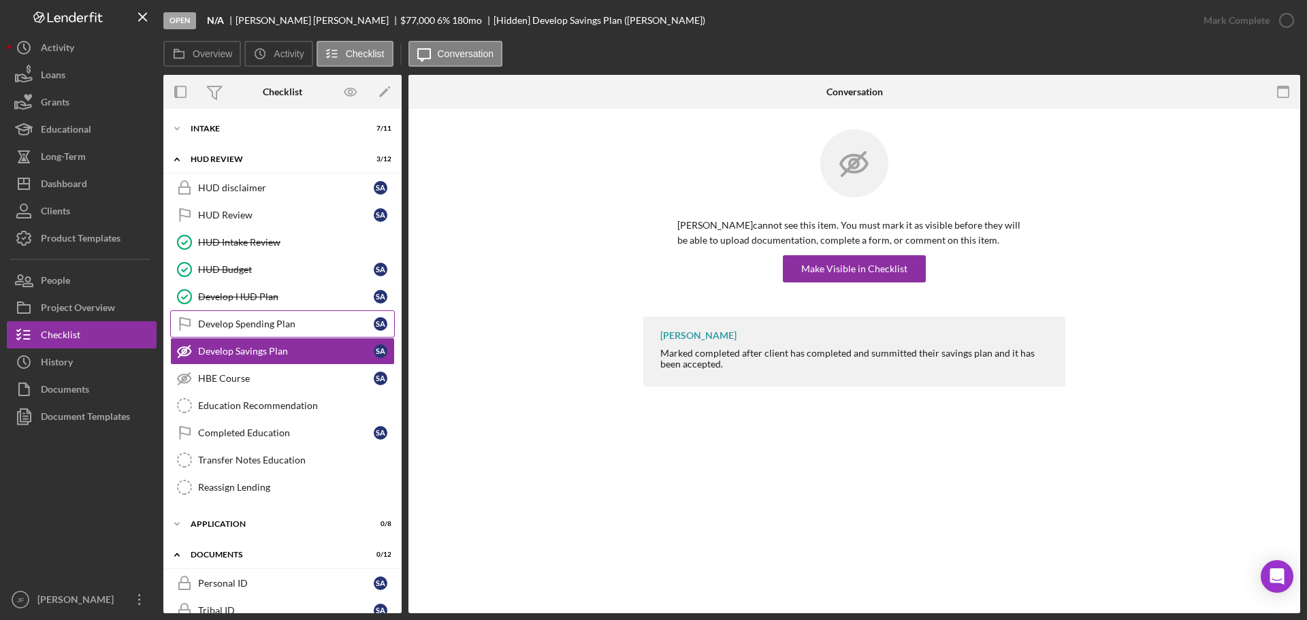
click at [289, 331] on link "Develop Spending Plan Develop Spending Plan S A" at bounding box center [282, 323] width 225 height 27
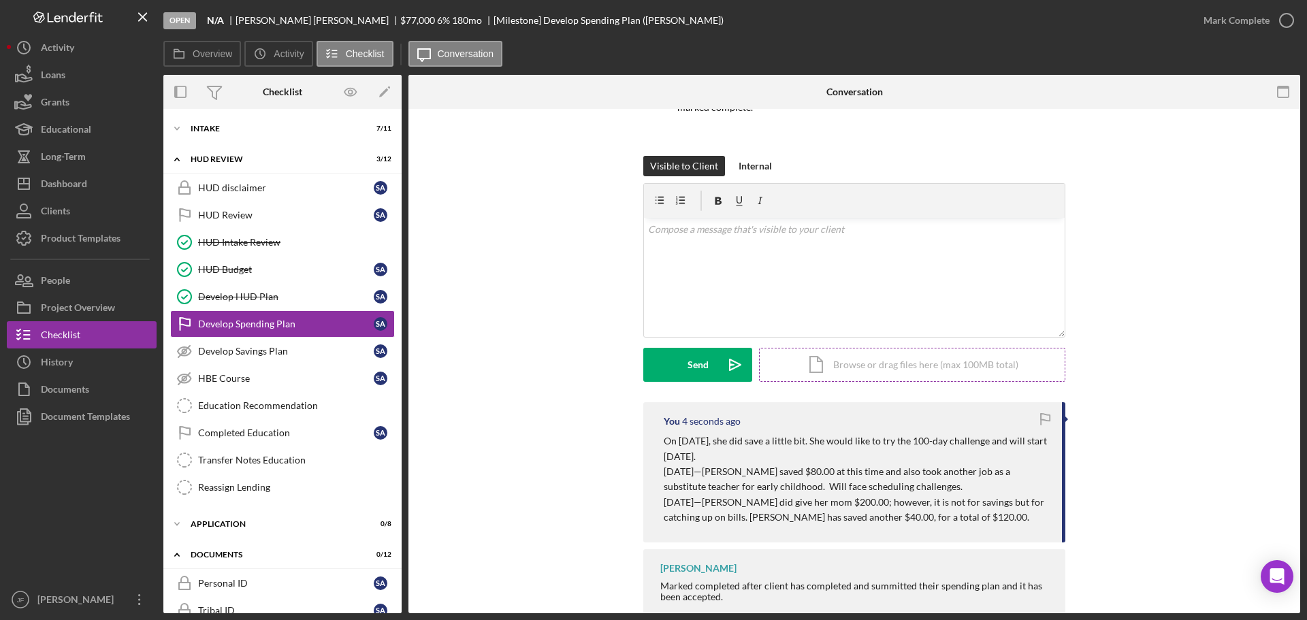
scroll to position [182, 0]
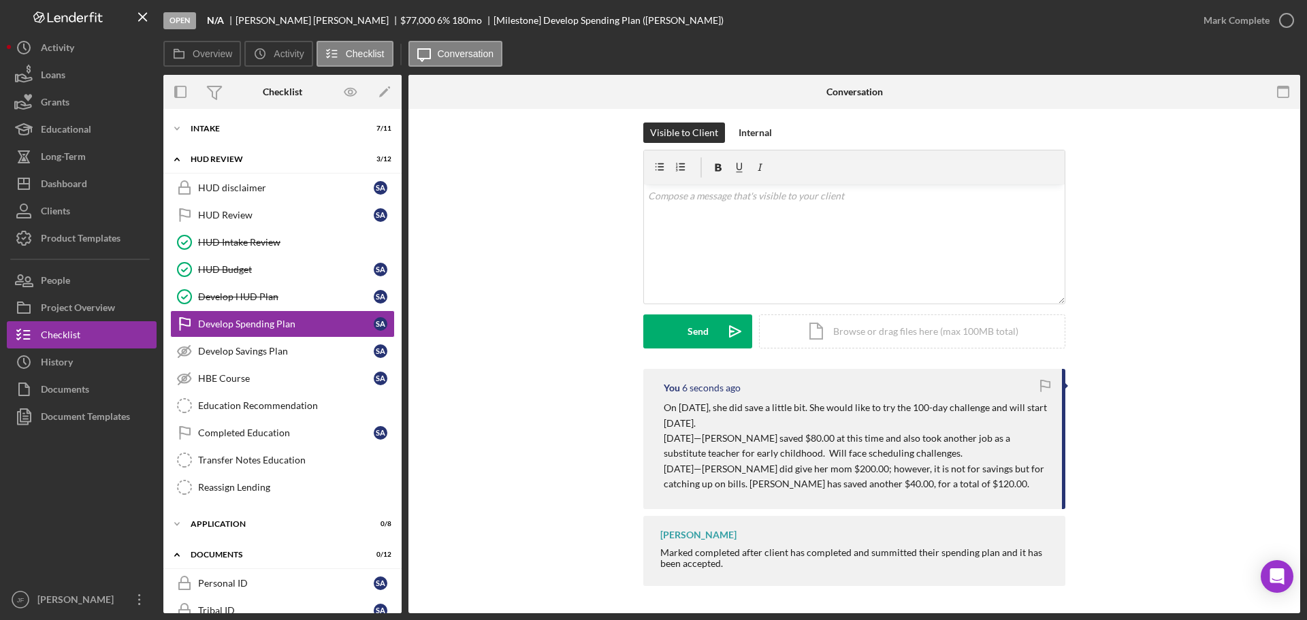
click at [976, 472] on p "[DATE]—[PERSON_NAME] did give her mom $200.00; however, it is not for savings b…" at bounding box center [856, 477] width 385 height 31
drag, startPoint x: 976, startPoint y: 471, endPoint x: 920, endPoint y: 421, distance: 74.7
click at [920, 421] on p "On [DATE], she did save a little bit. She would like to try the 100-day challen…" at bounding box center [856, 415] width 385 height 31
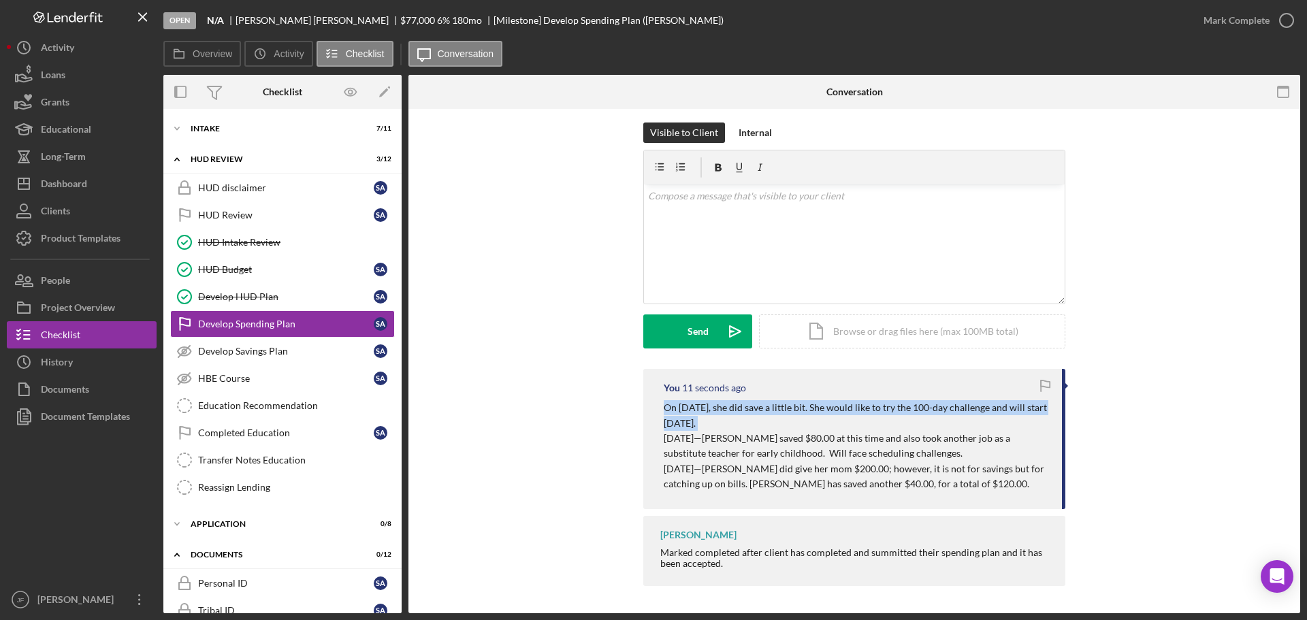
click at [920, 421] on p "On [DATE], she did save a little bit. She would like to try the 100-day challen…" at bounding box center [856, 415] width 385 height 31
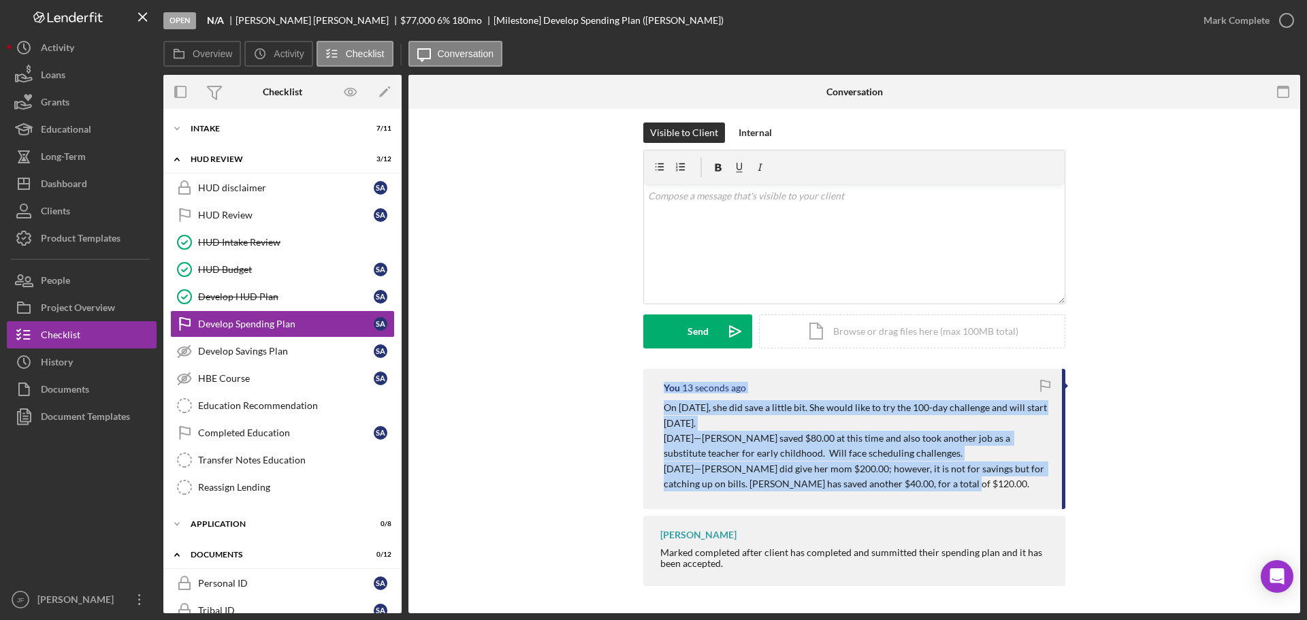
drag, startPoint x: 948, startPoint y: 490, endPoint x: 663, endPoint y: 382, distance: 305.1
click at [663, 382] on div "You 13 seconds ago On [DATE], she did save a little bit. She would like to try …" at bounding box center [854, 439] width 422 height 140
click at [326, 353] on div "Develop Savings Plan" at bounding box center [286, 351] width 176 height 11
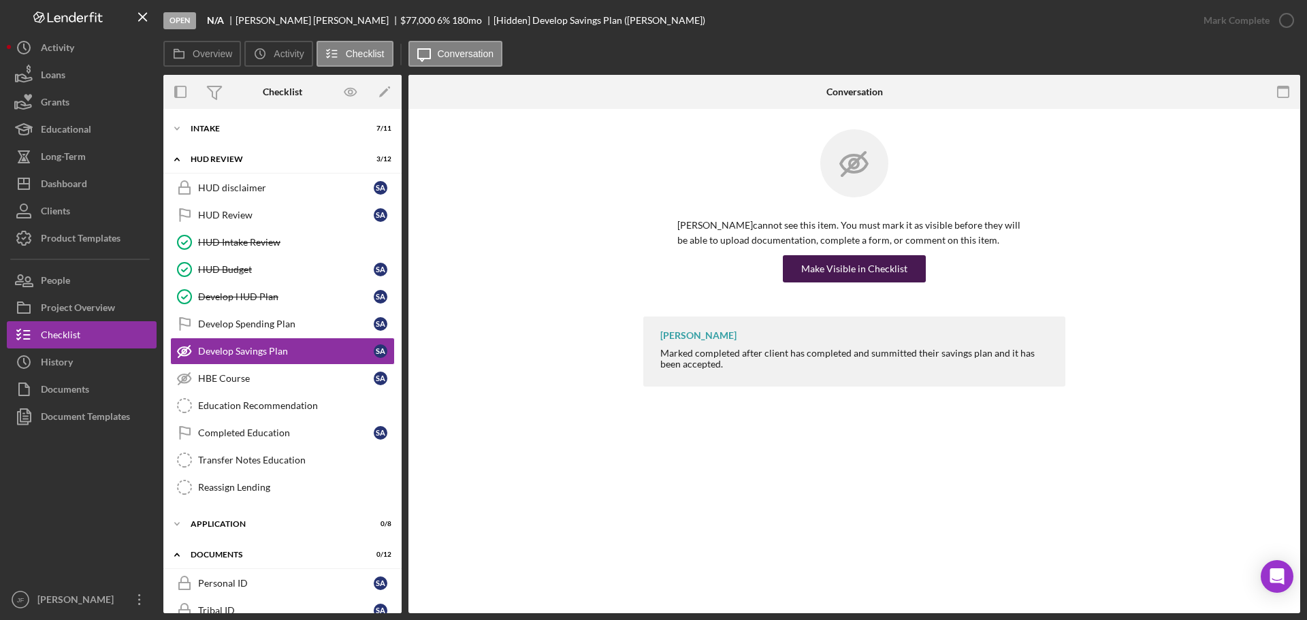
click at [871, 270] on div "Make Visible in Checklist" at bounding box center [854, 268] width 106 height 27
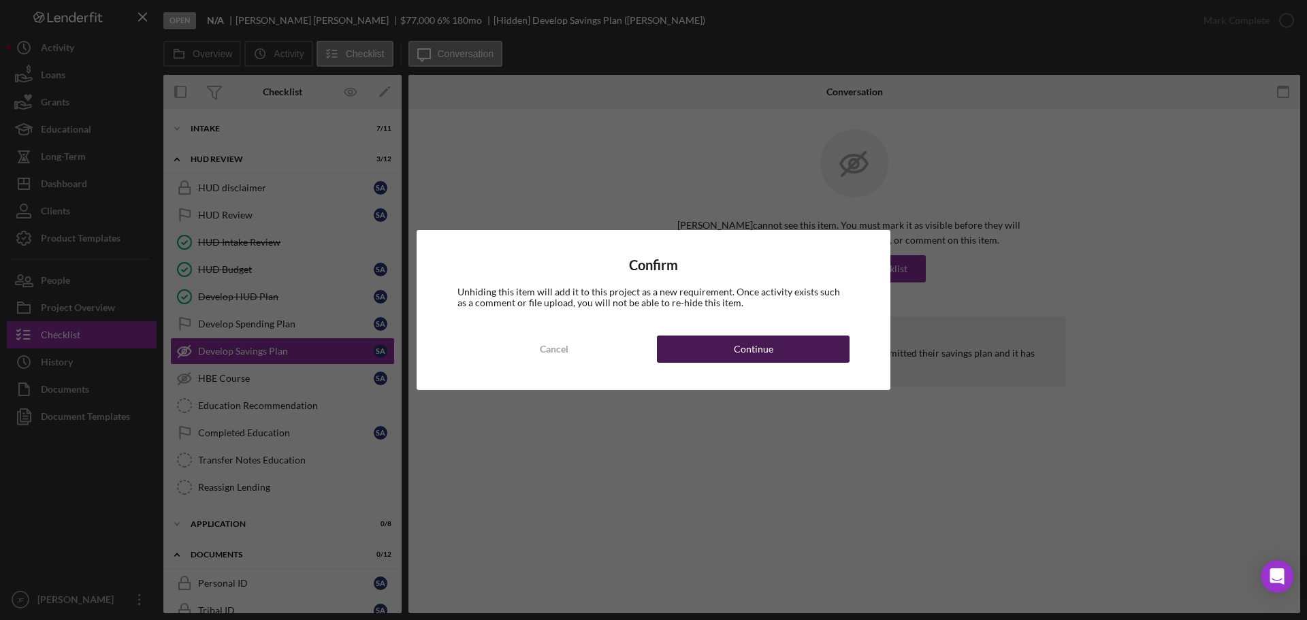
click at [758, 343] on div "Continue" at bounding box center [753, 349] width 39 height 27
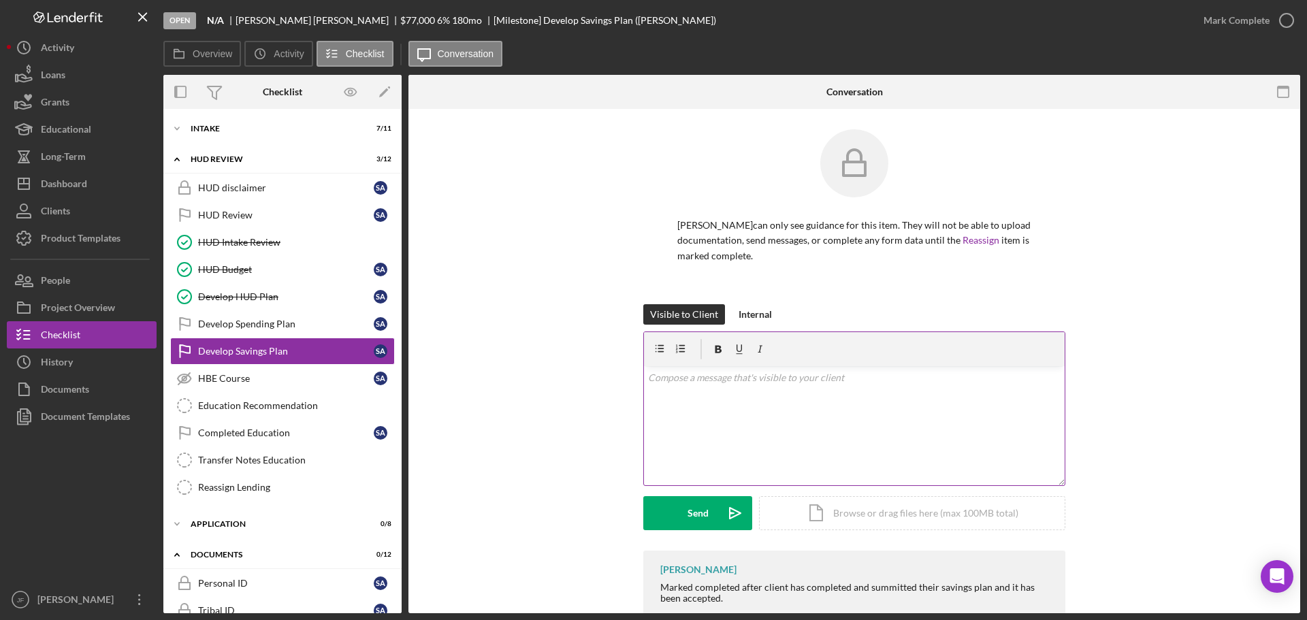
click at [797, 296] on div "[PERSON_NAME] can only see guidance for this item. They will not be able to upl…" at bounding box center [854, 216] width 422 height 175
click at [756, 401] on div "v Color teal Color pink Remove color Add row above Add row below Add column bef…" at bounding box center [854, 425] width 421 height 119
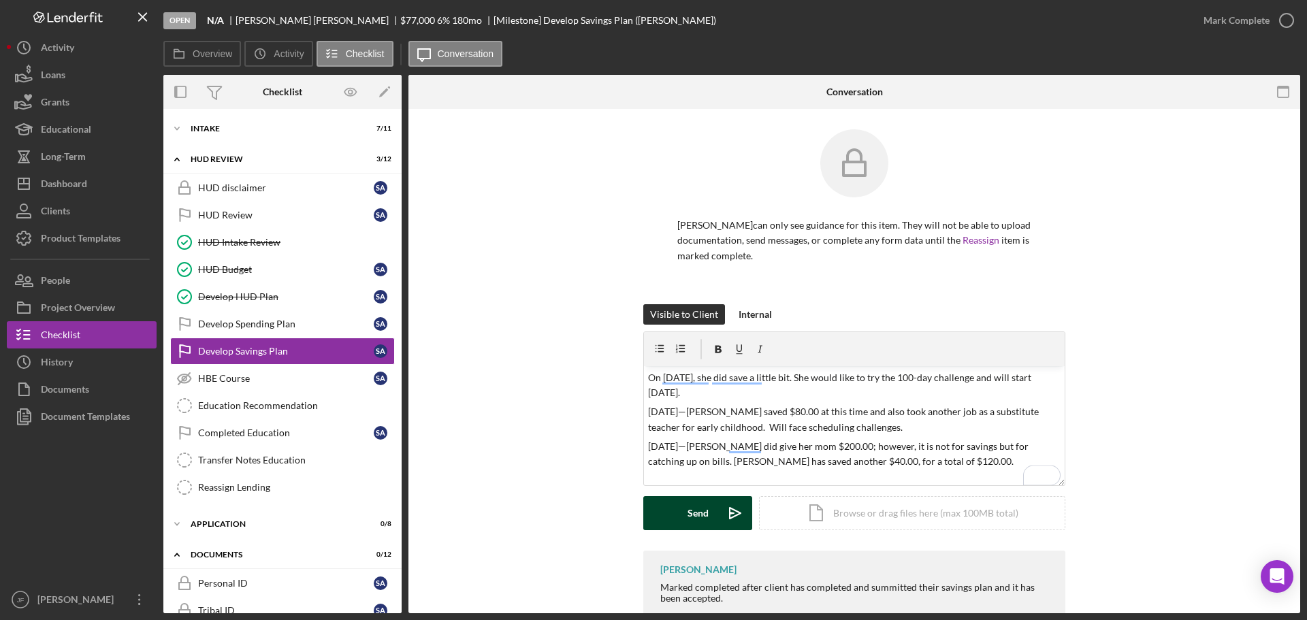
click at [704, 510] on div "Send" at bounding box center [698, 513] width 21 height 34
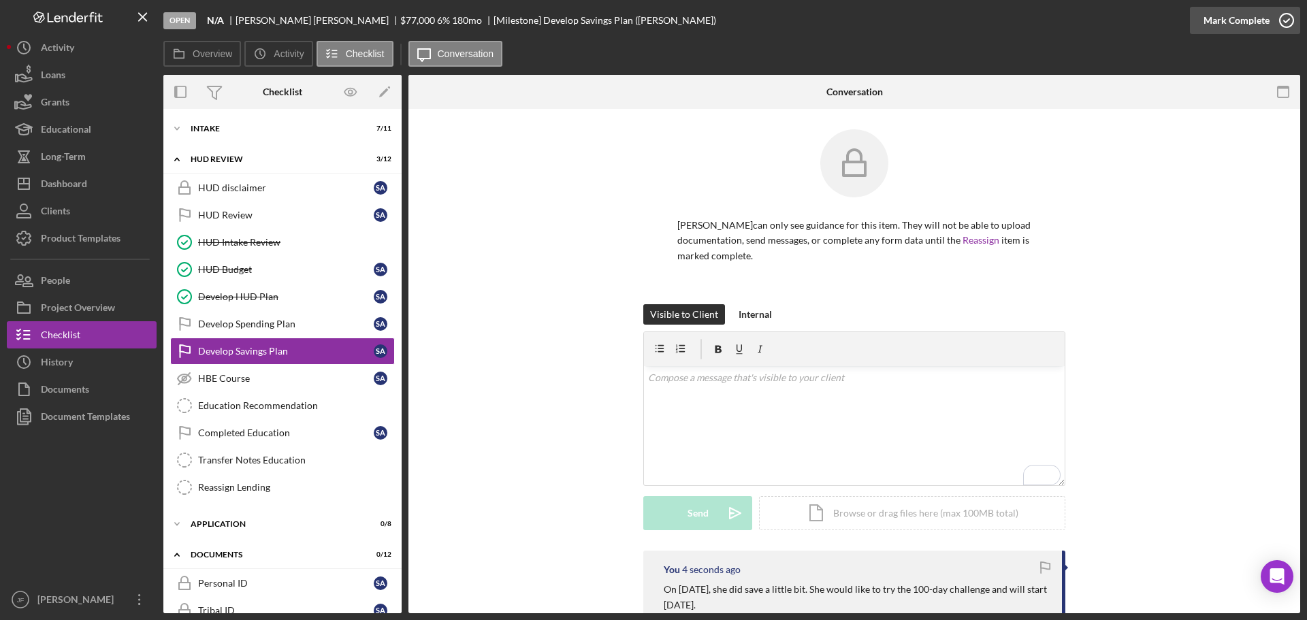
click at [1243, 20] on div "Mark Complete" at bounding box center [1237, 20] width 66 height 27
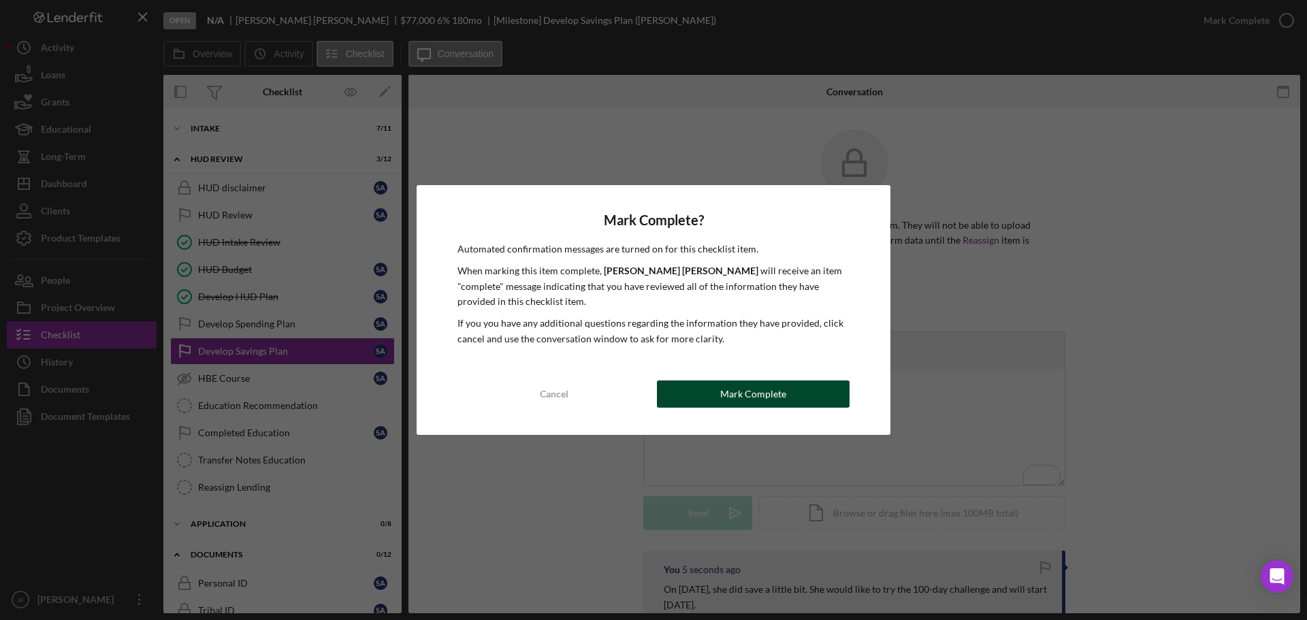
click at [669, 387] on button "Mark Complete" at bounding box center [753, 394] width 193 height 27
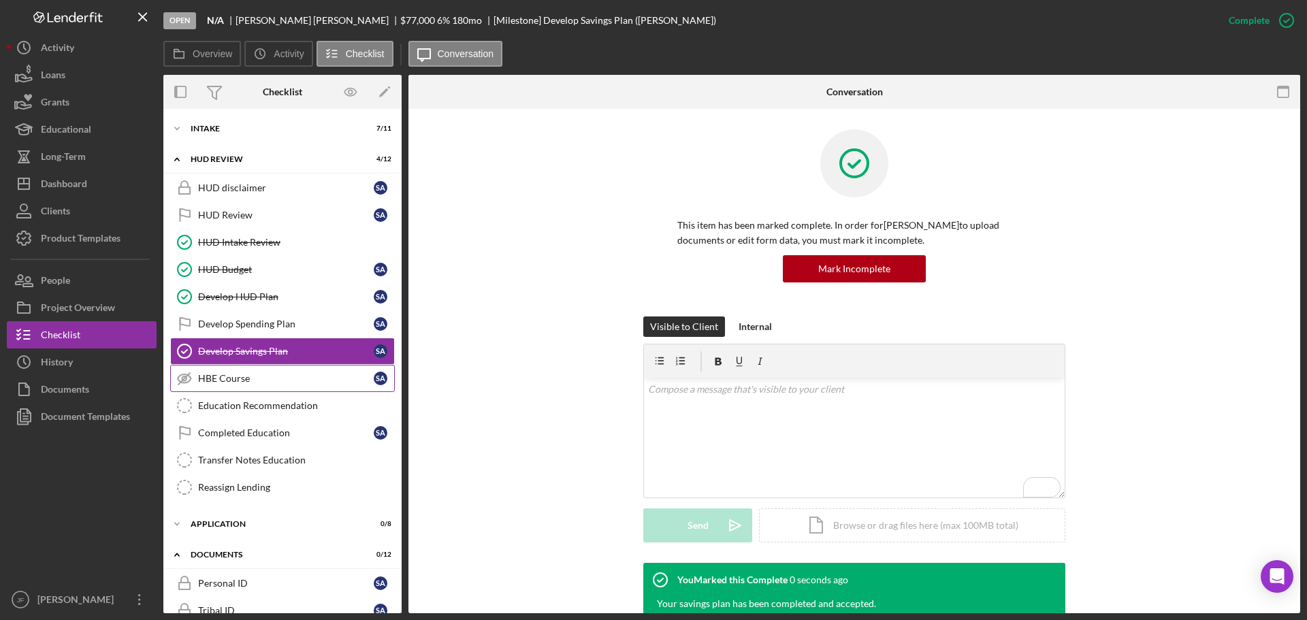
click at [249, 374] on div "HBE Course" at bounding box center [286, 378] width 176 height 11
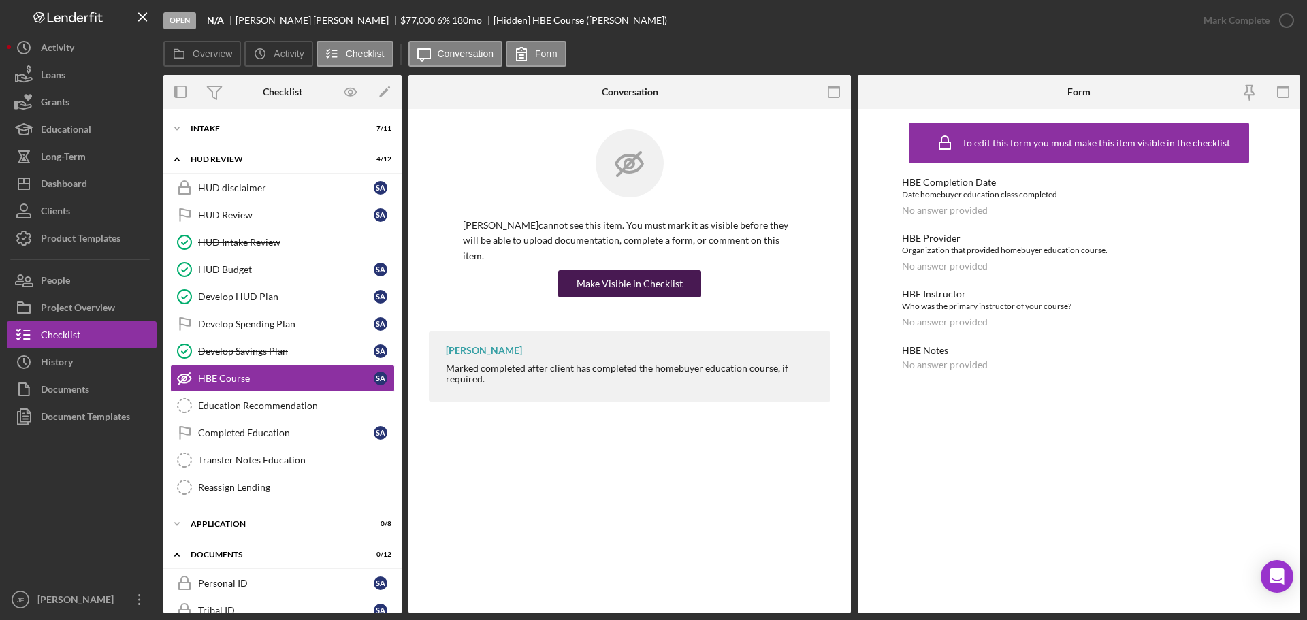
click at [628, 272] on div "Make Visible in Checklist" at bounding box center [630, 283] width 106 height 27
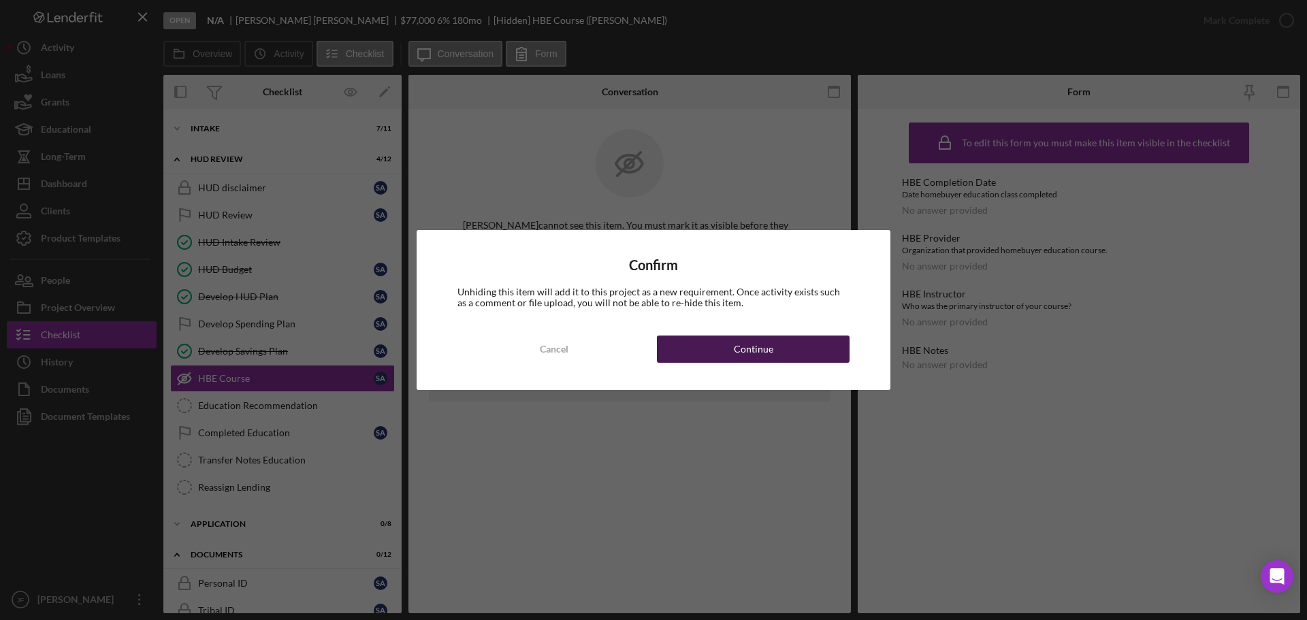
click at [677, 339] on button "Continue" at bounding box center [753, 349] width 193 height 27
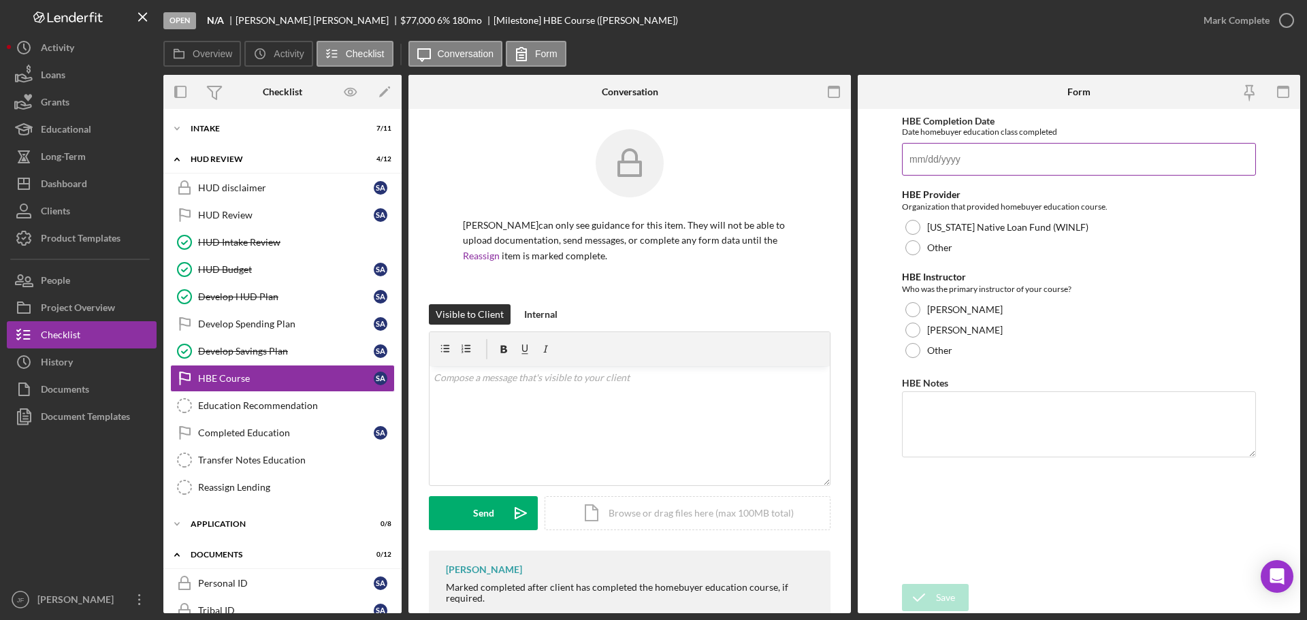
click at [952, 159] on input "HBE Completion Date" at bounding box center [1079, 159] width 354 height 33
click at [954, 163] on input "HBE Completion Date" at bounding box center [1079, 159] width 354 height 33
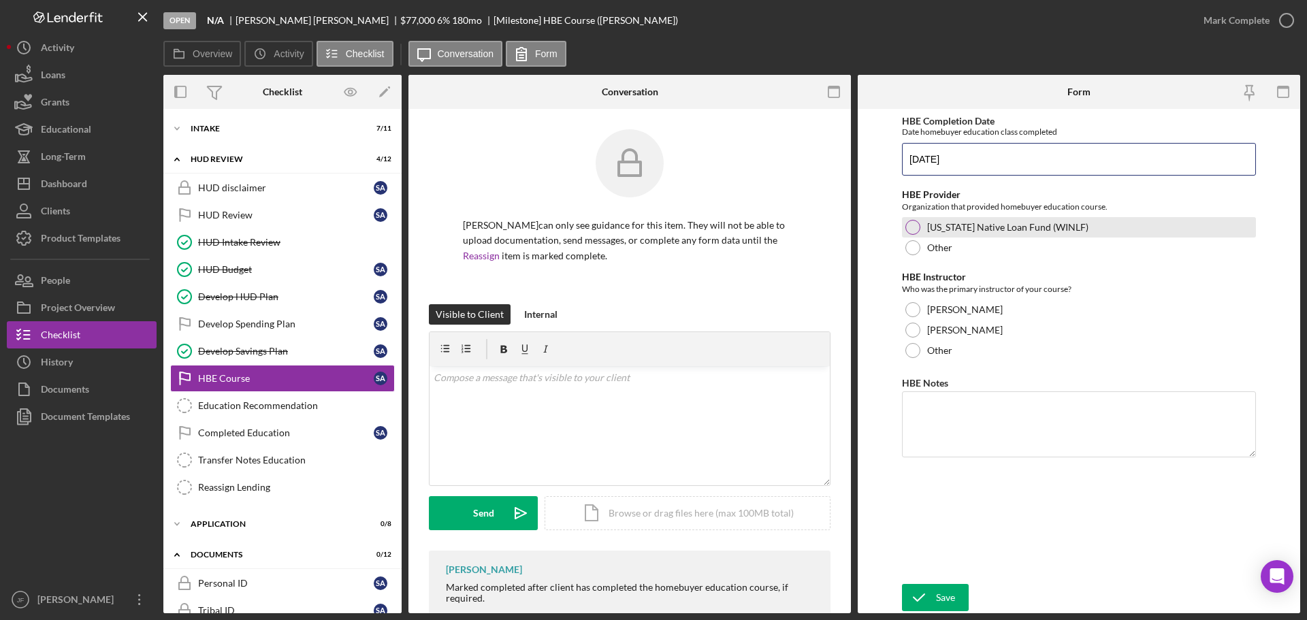
type input "[DATE]"
click at [910, 227] on div at bounding box center [912, 227] width 15 height 15
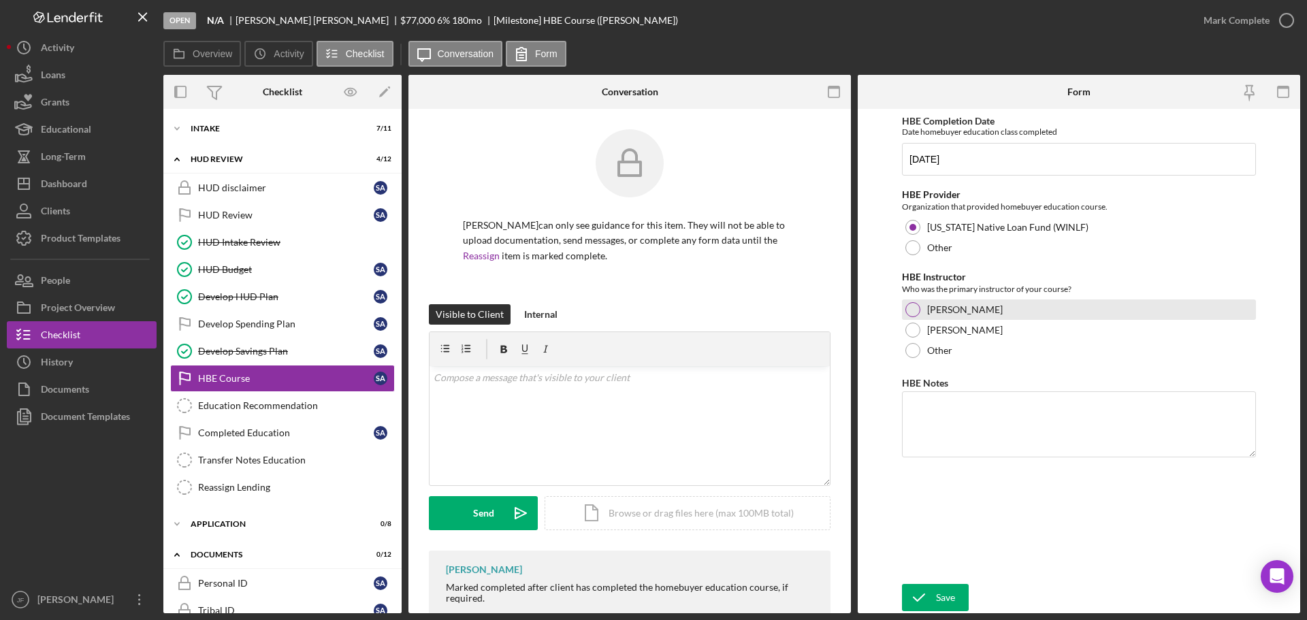
click at [911, 311] on div at bounding box center [912, 309] width 15 height 15
click at [925, 418] on textarea "HBE Notes" at bounding box center [1079, 423] width 354 height 65
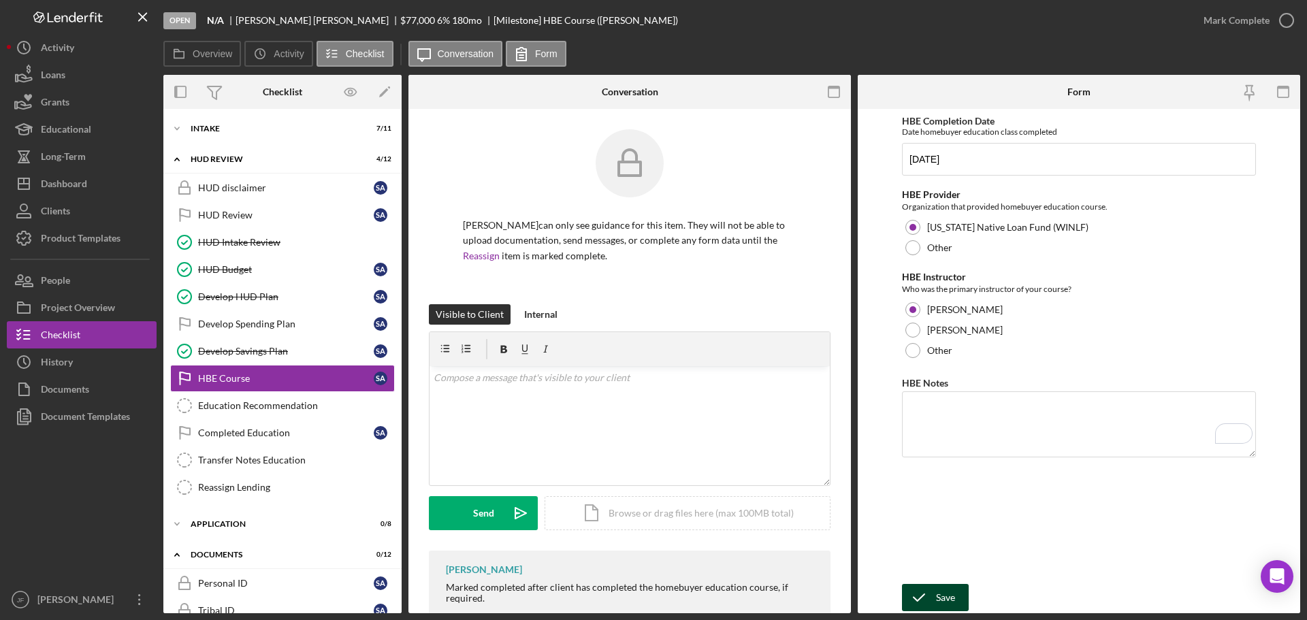
click at [929, 596] on icon "submit" at bounding box center [919, 598] width 34 height 34
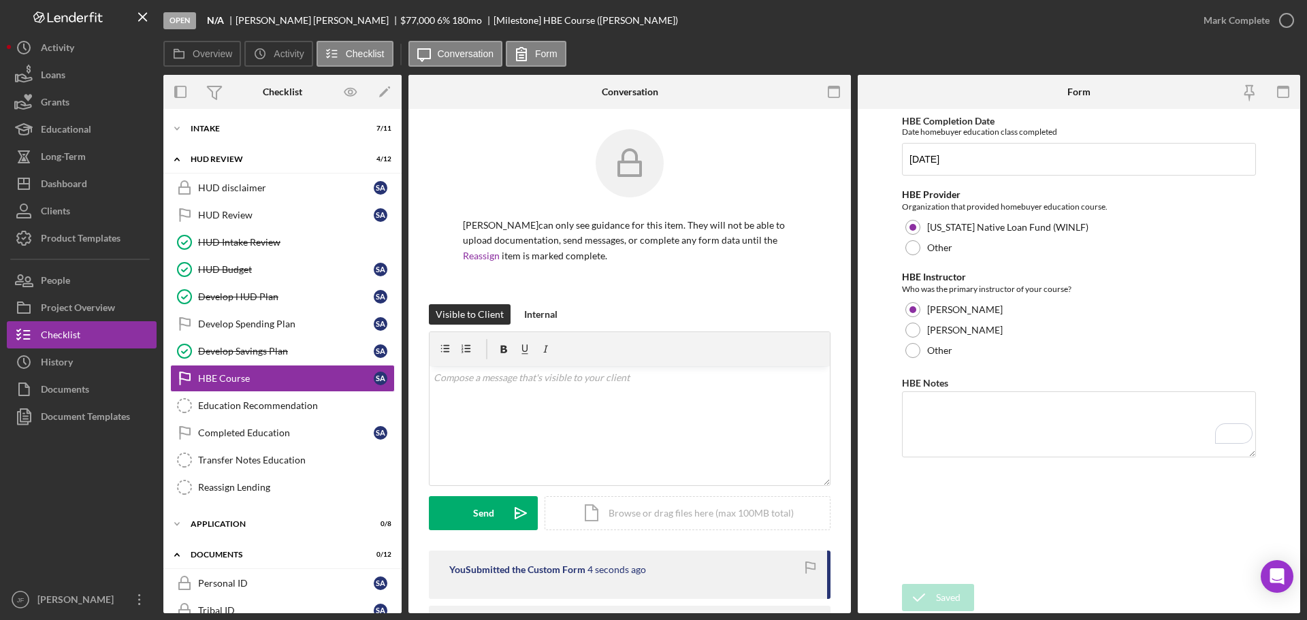
click at [1246, 25] on div "Mark Complete" at bounding box center [1237, 20] width 66 height 27
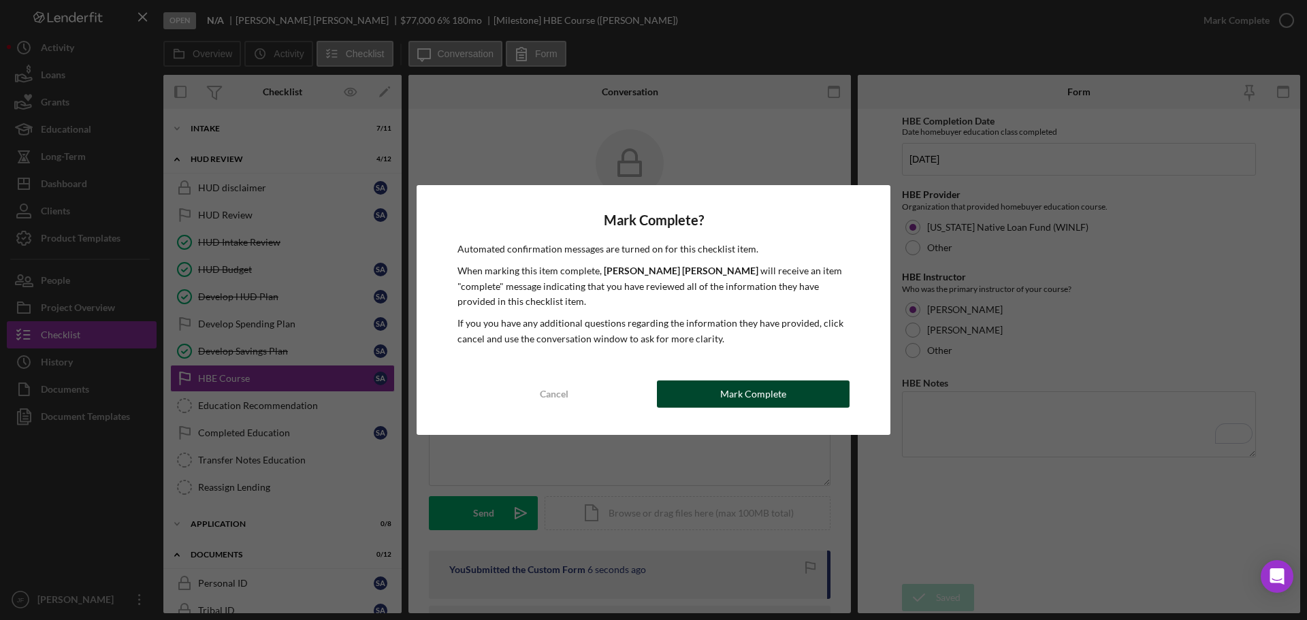
click at [712, 396] on button "Mark Complete" at bounding box center [753, 394] width 193 height 27
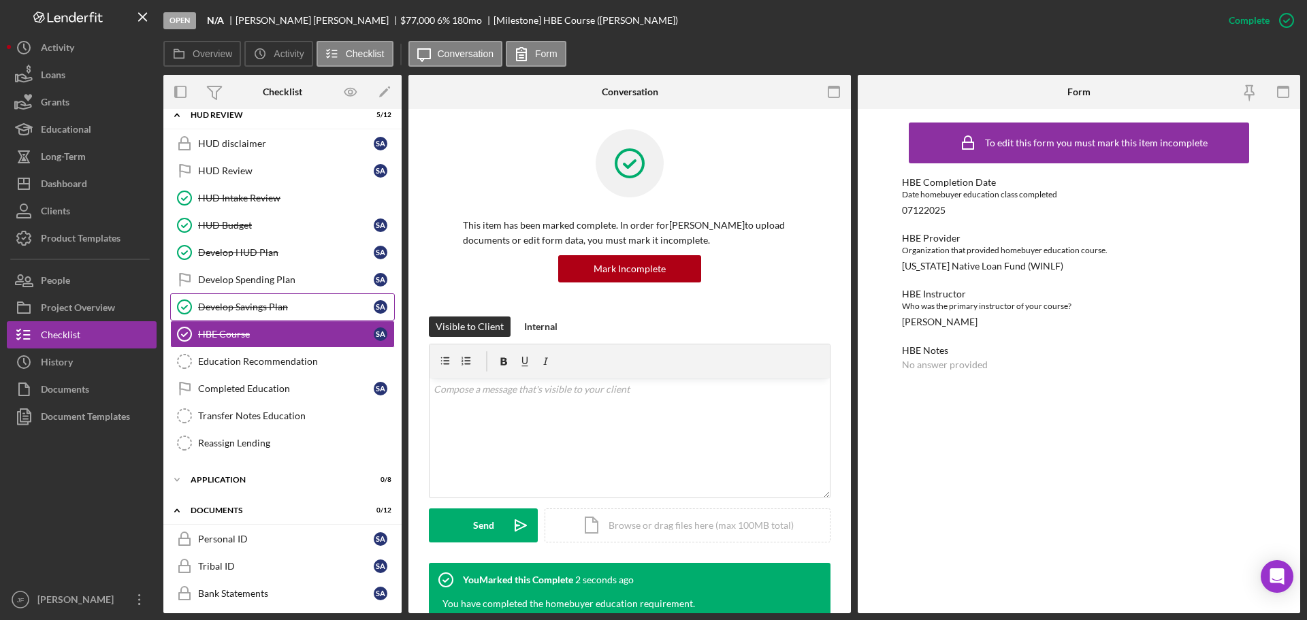
scroll to position [68, 0]
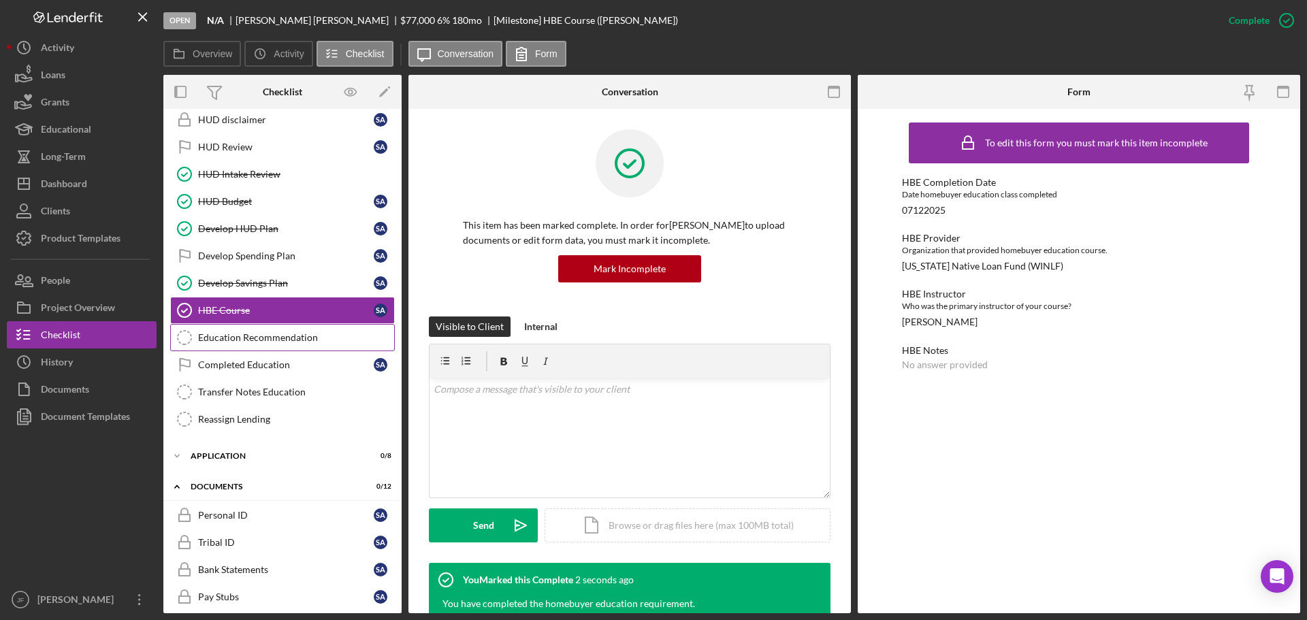
click at [281, 333] on div "Education Recommendation" at bounding box center [296, 337] width 196 height 11
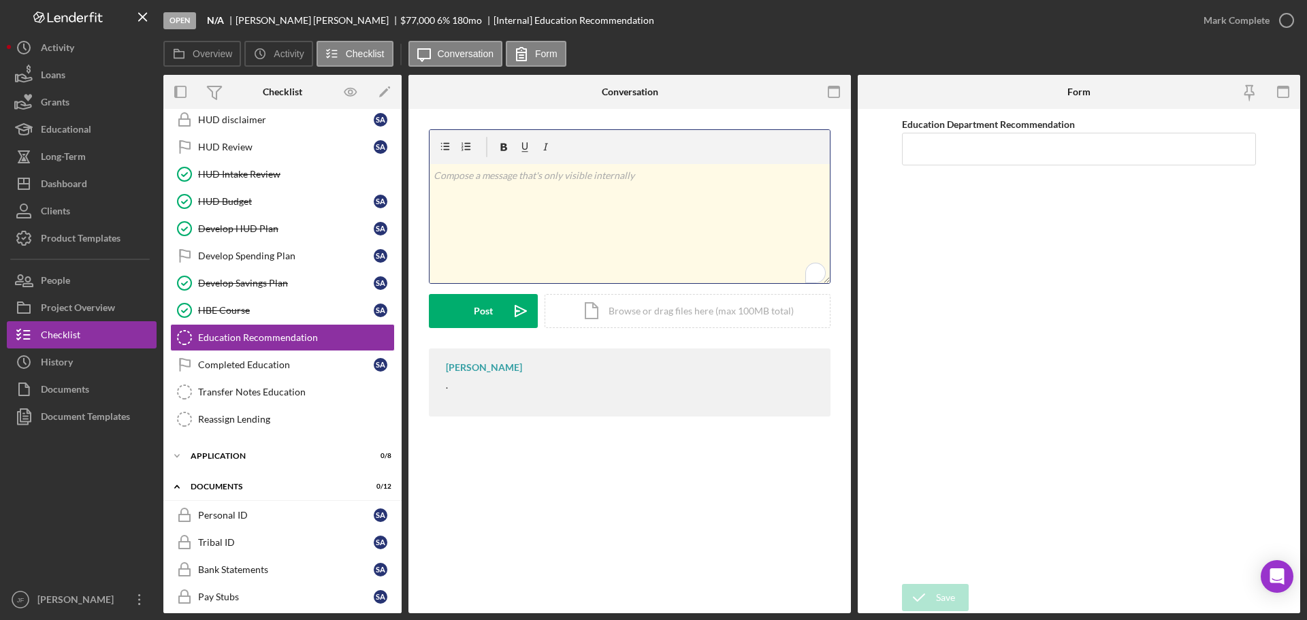
click at [515, 253] on div "v Color teal Color pink Remove color Add row above Add row below Add column bef…" at bounding box center [630, 223] width 400 height 119
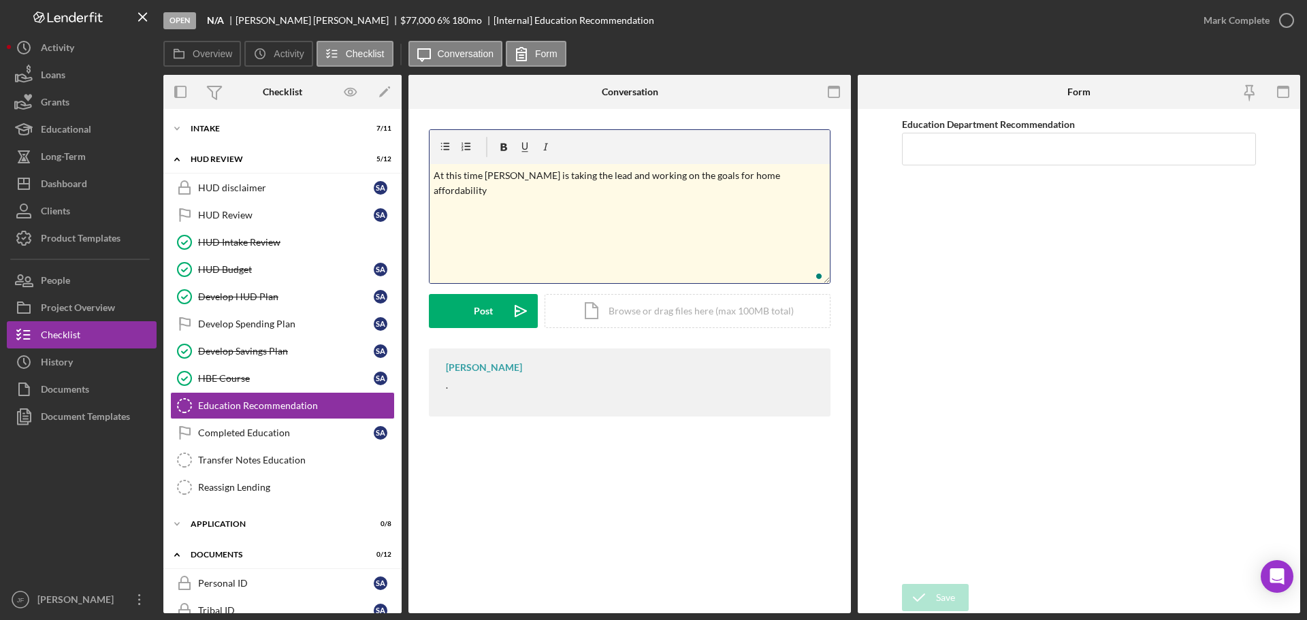
scroll to position [68, 0]
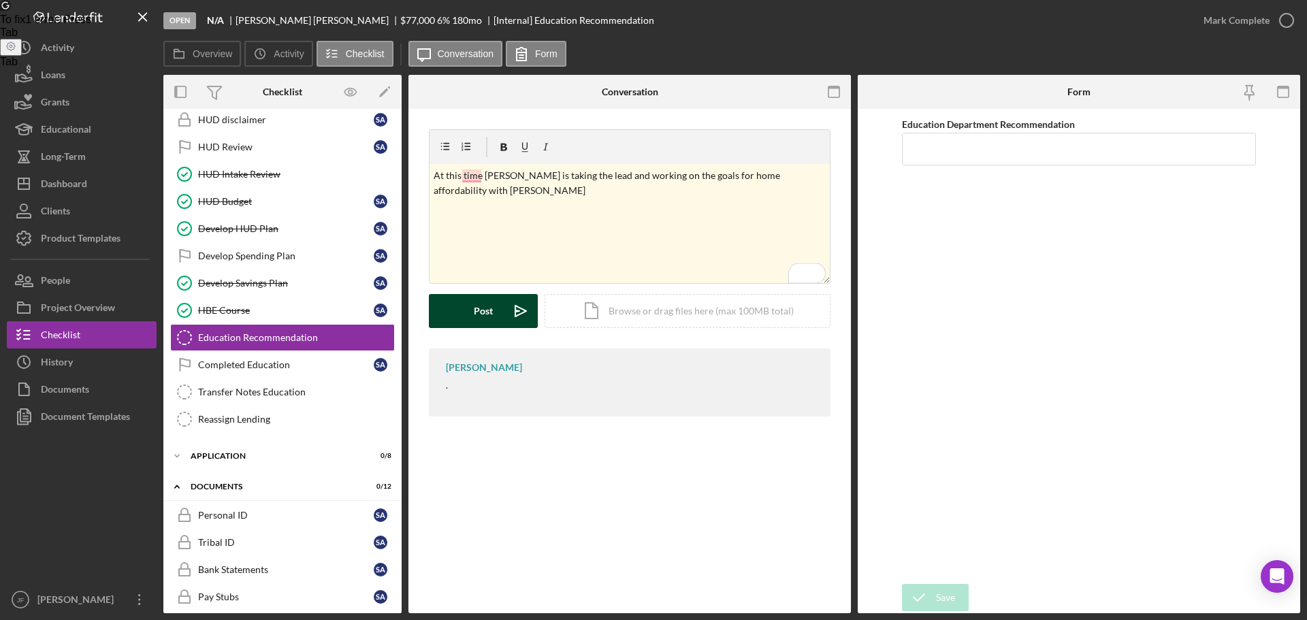
click at [480, 318] on div "Post" at bounding box center [483, 311] width 19 height 34
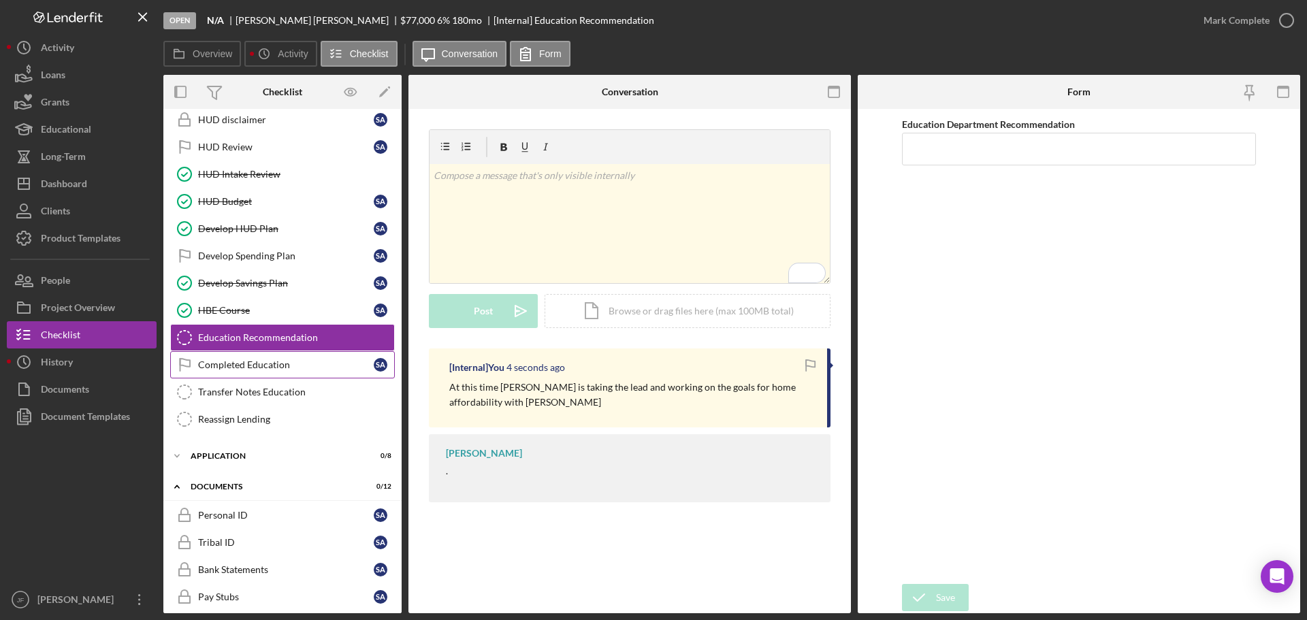
click at [262, 369] on div "Completed Education" at bounding box center [286, 364] width 176 height 11
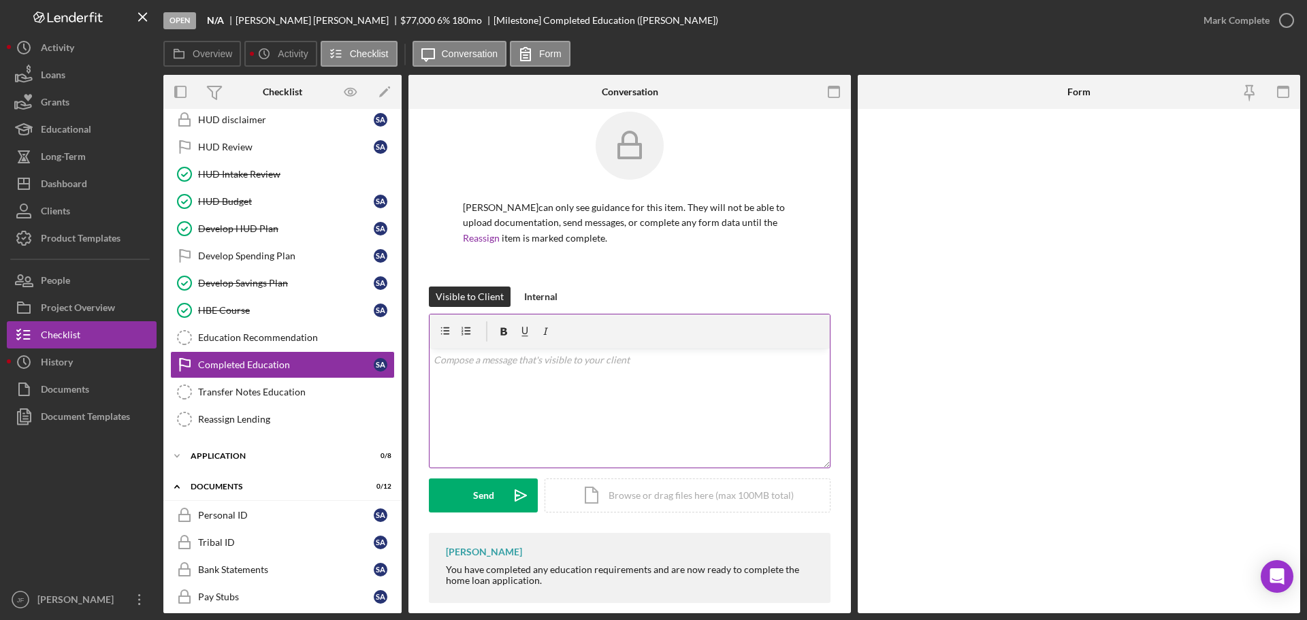
scroll to position [35, 0]
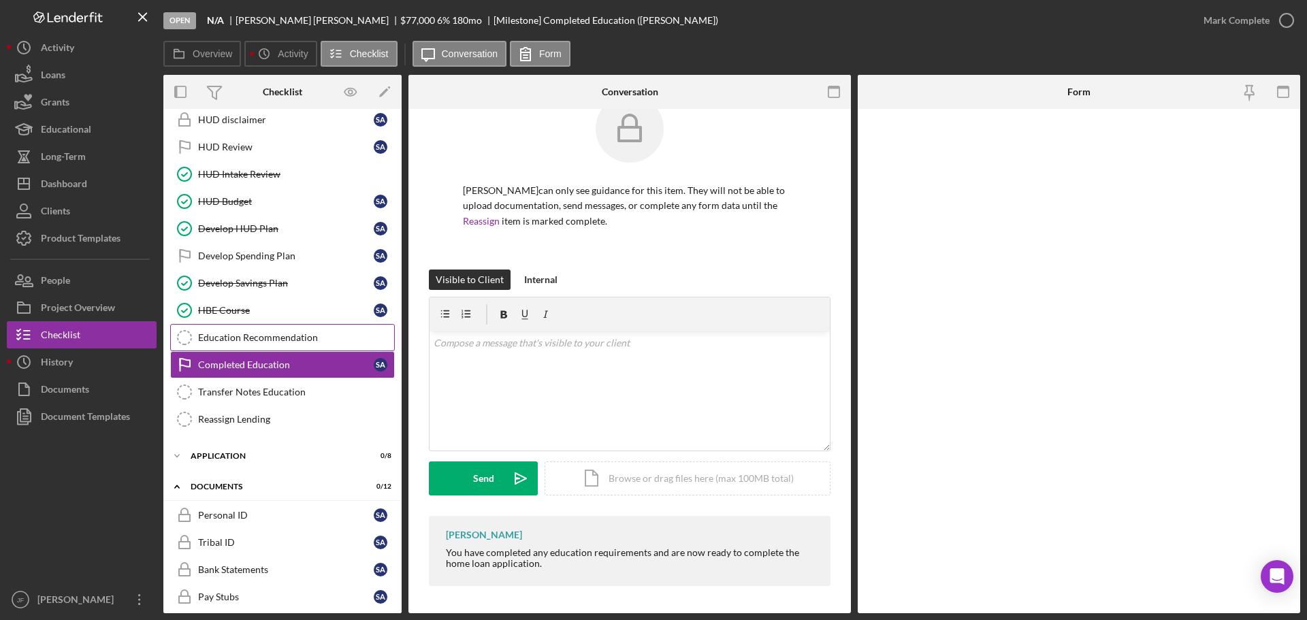
click at [270, 336] on div "Education Recommendation" at bounding box center [296, 337] width 196 height 11
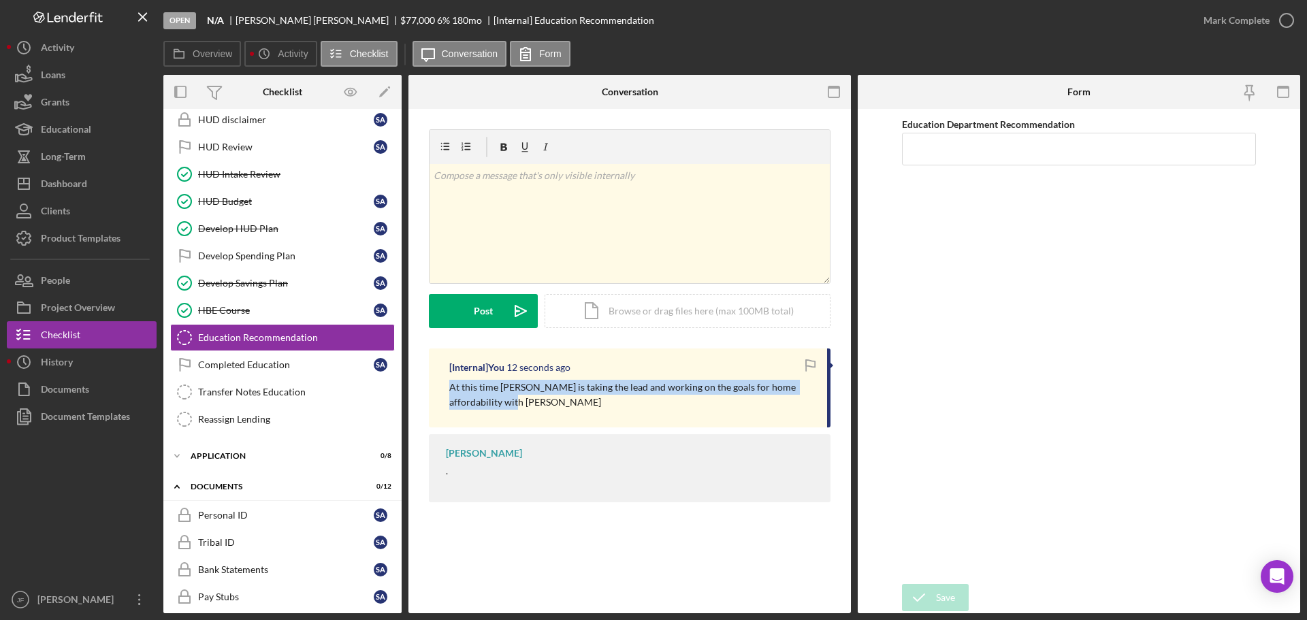
drag, startPoint x: 498, startPoint y: 398, endPoint x: 448, endPoint y: 387, distance: 51.0
click at [448, 387] on div "[Internal] You 12 seconds ago At this time Skylar is taking the lead and workin…" at bounding box center [630, 388] width 402 height 79
copy p "At this time Skylar is taking the lead and working on the goals for home afford…"
click at [279, 355] on link "Completed Education Completed Education S A" at bounding box center [282, 364] width 225 height 27
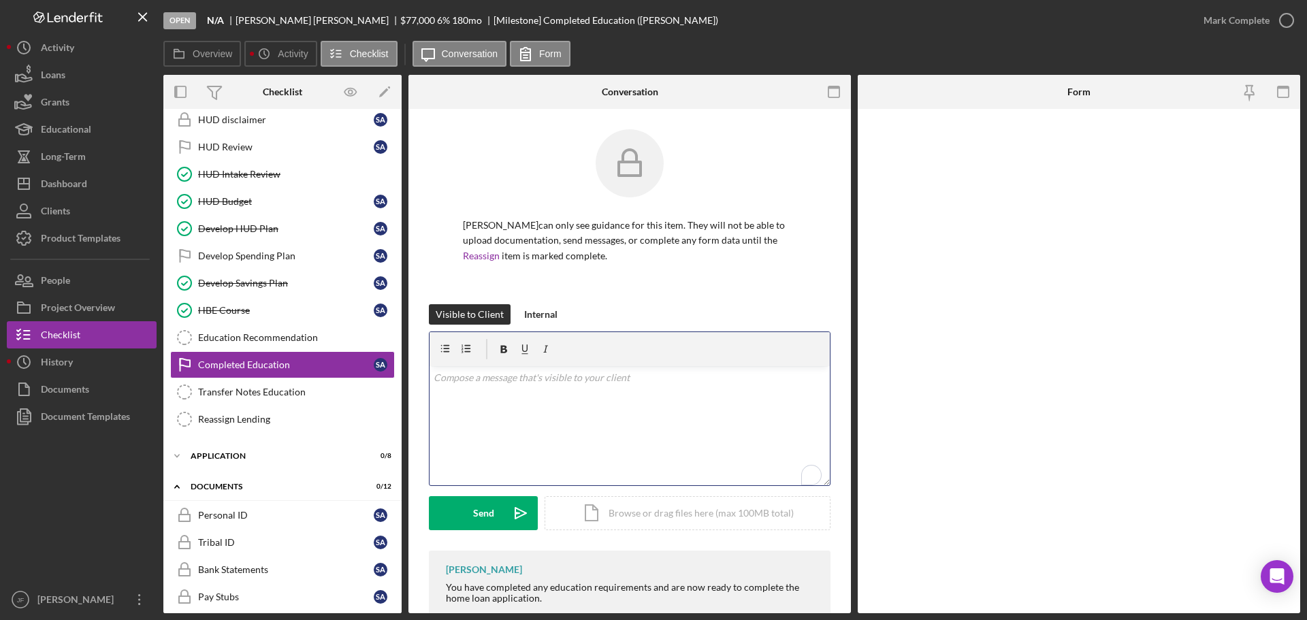
click at [508, 396] on div "v Color teal Color pink Remove color Add row above Add row below Add column bef…" at bounding box center [630, 425] width 400 height 119
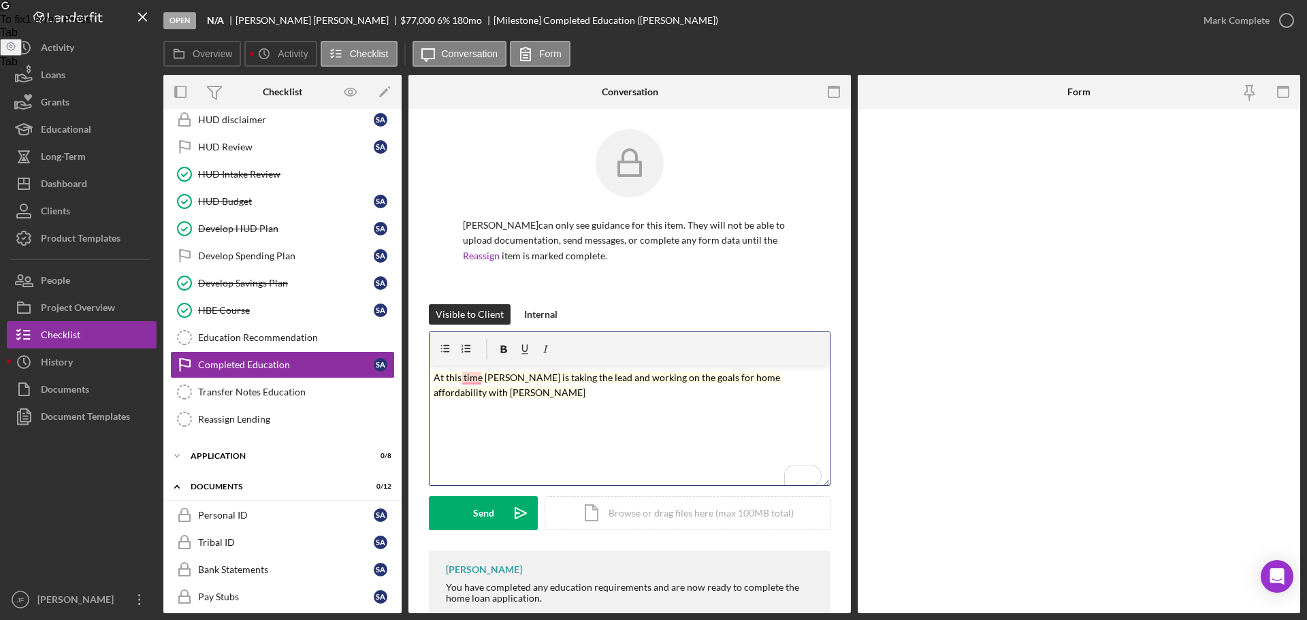
click at [457, 422] on div "v Color teal Color pink Remove color Add row above Add row below Add column bef…" at bounding box center [630, 425] width 400 height 119
click at [462, 390] on p "At this time Skylar is taking the lead and working on the goals for home afford…" at bounding box center [630, 385] width 393 height 31
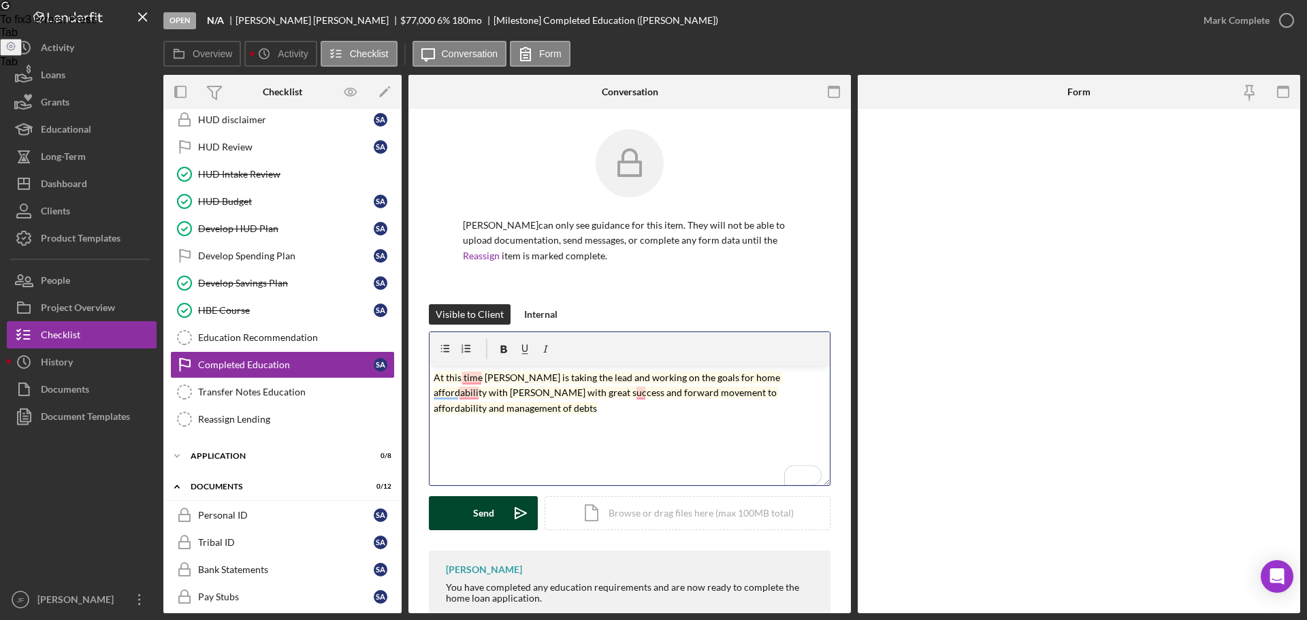
click at [477, 509] on div "Send" at bounding box center [483, 513] width 21 height 34
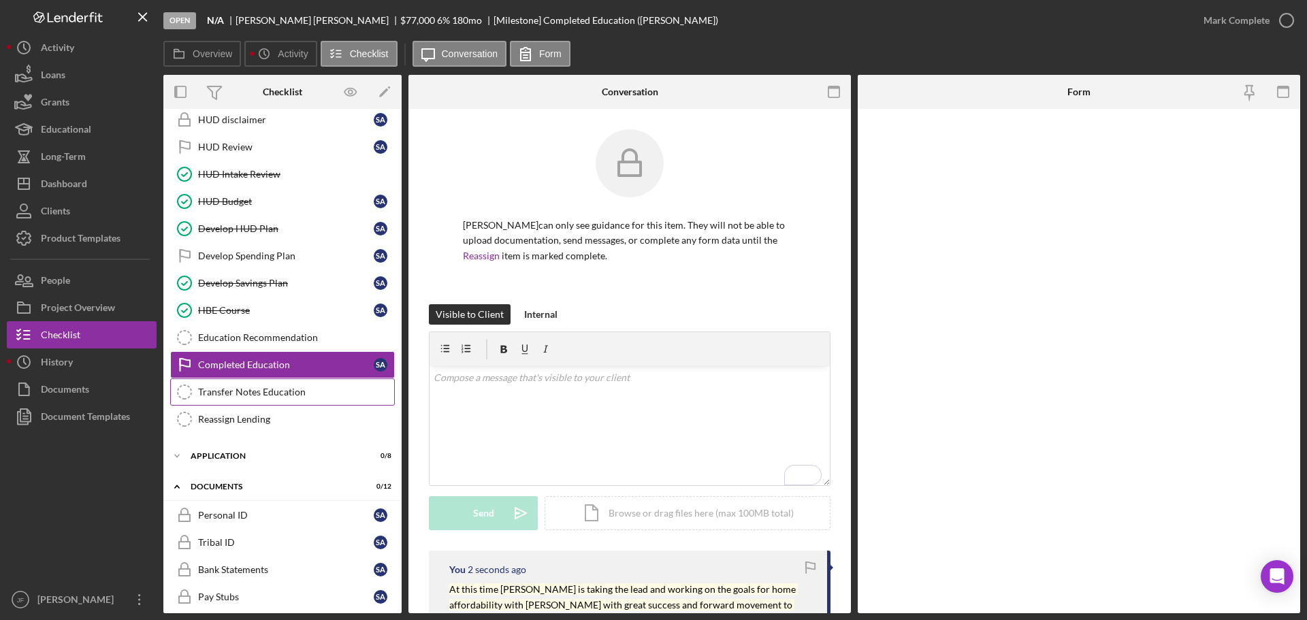
click at [307, 397] on div "Transfer Notes Education" at bounding box center [296, 392] width 196 height 11
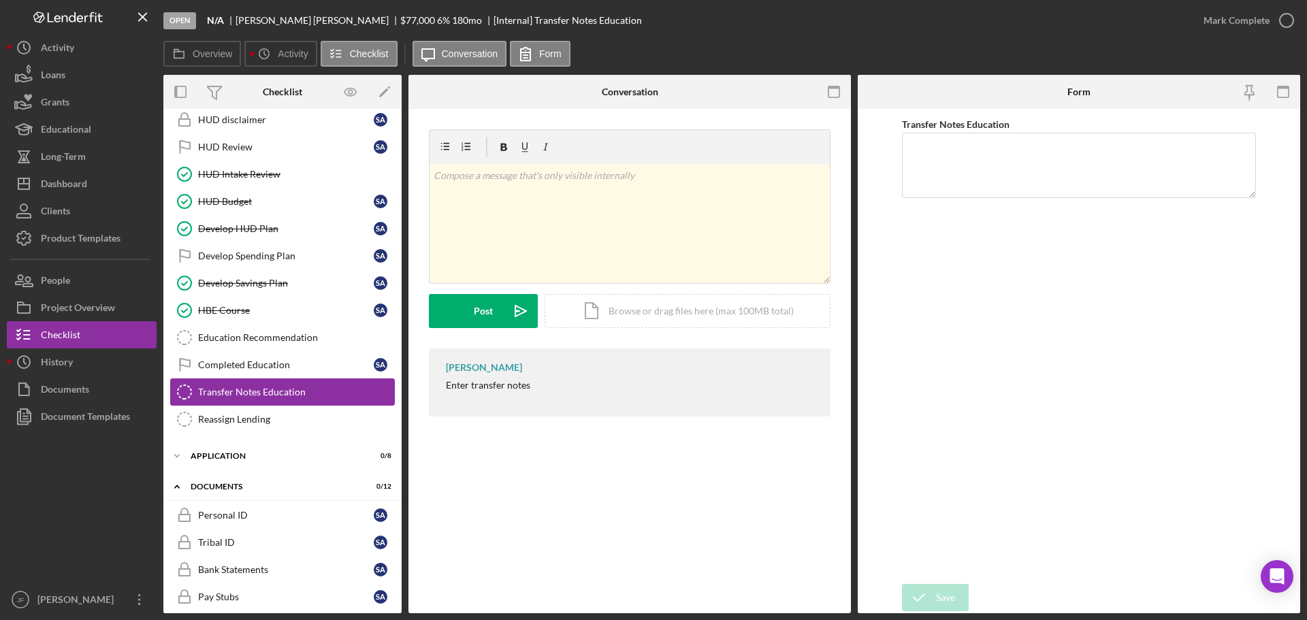
click at [309, 379] on link "Transfer Notes Education Transfer Notes Education" at bounding box center [282, 392] width 225 height 27
click at [287, 369] on div "Completed Education" at bounding box center [286, 364] width 176 height 11
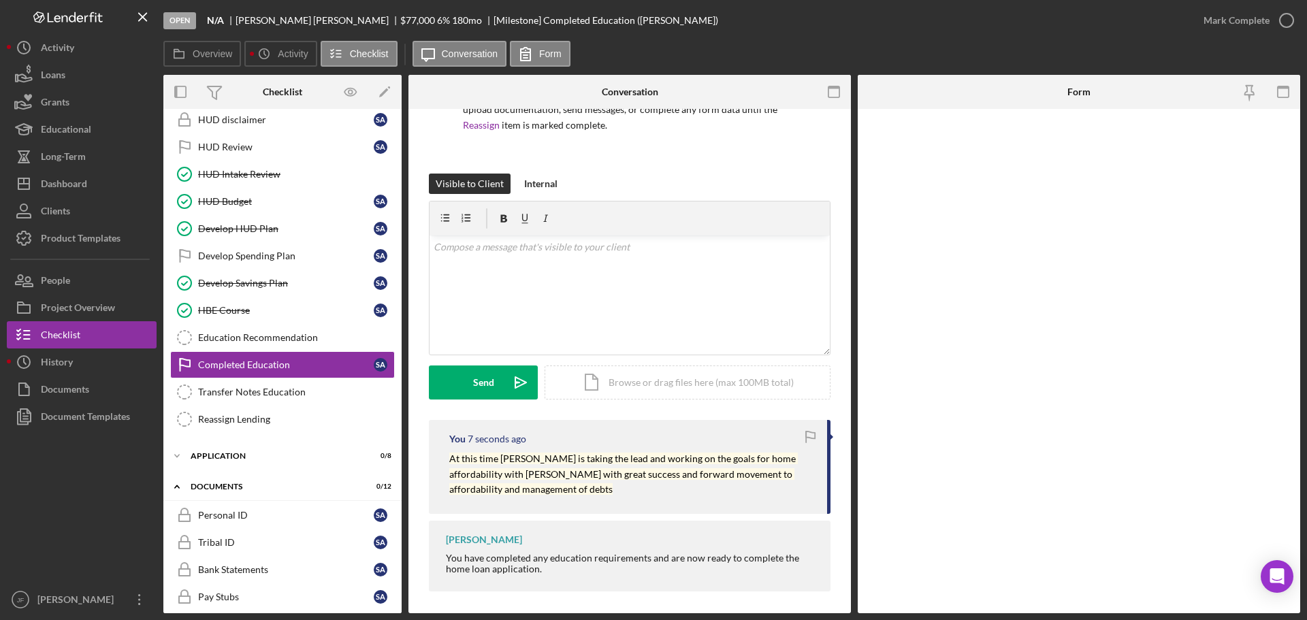
scroll to position [136, 0]
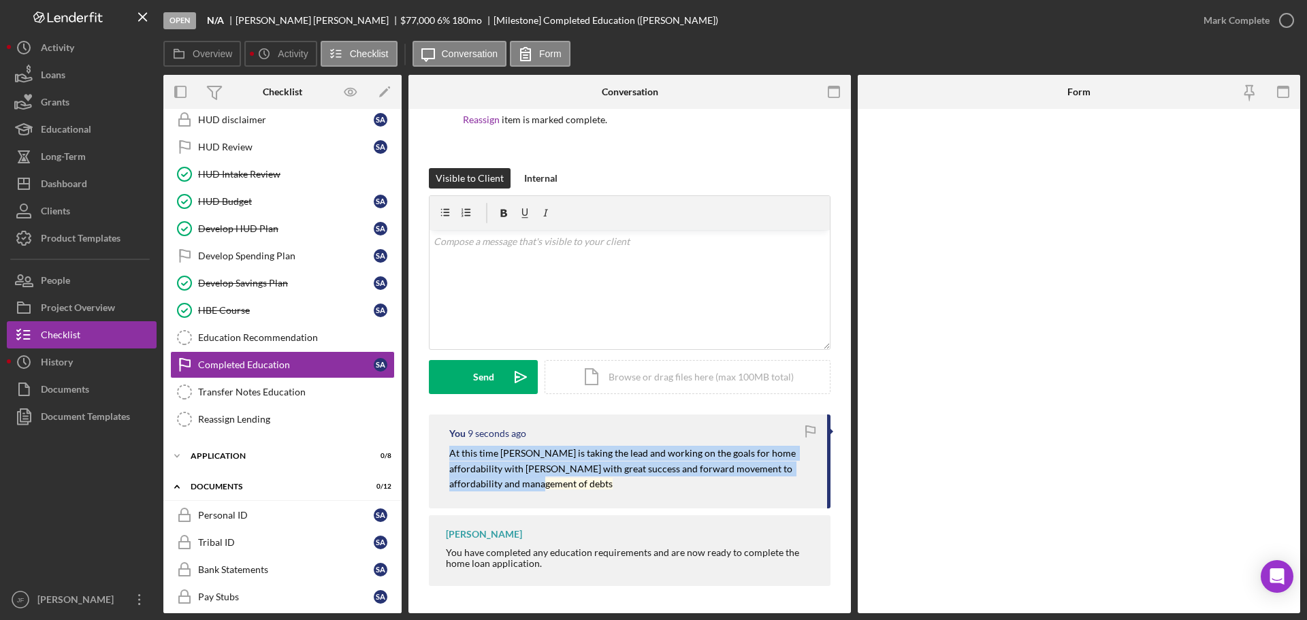
drag, startPoint x: 483, startPoint y: 487, endPoint x: 438, endPoint y: 457, distance: 54.9
click at [438, 457] on div "You 9 seconds ago At this time Skylar is taking the lead and working on the goa…" at bounding box center [630, 462] width 402 height 94
copy mark "At this time Skylar is taking the lead and working on the goals for home afford…"
click at [266, 396] on div "Transfer Notes Education" at bounding box center [296, 392] width 196 height 11
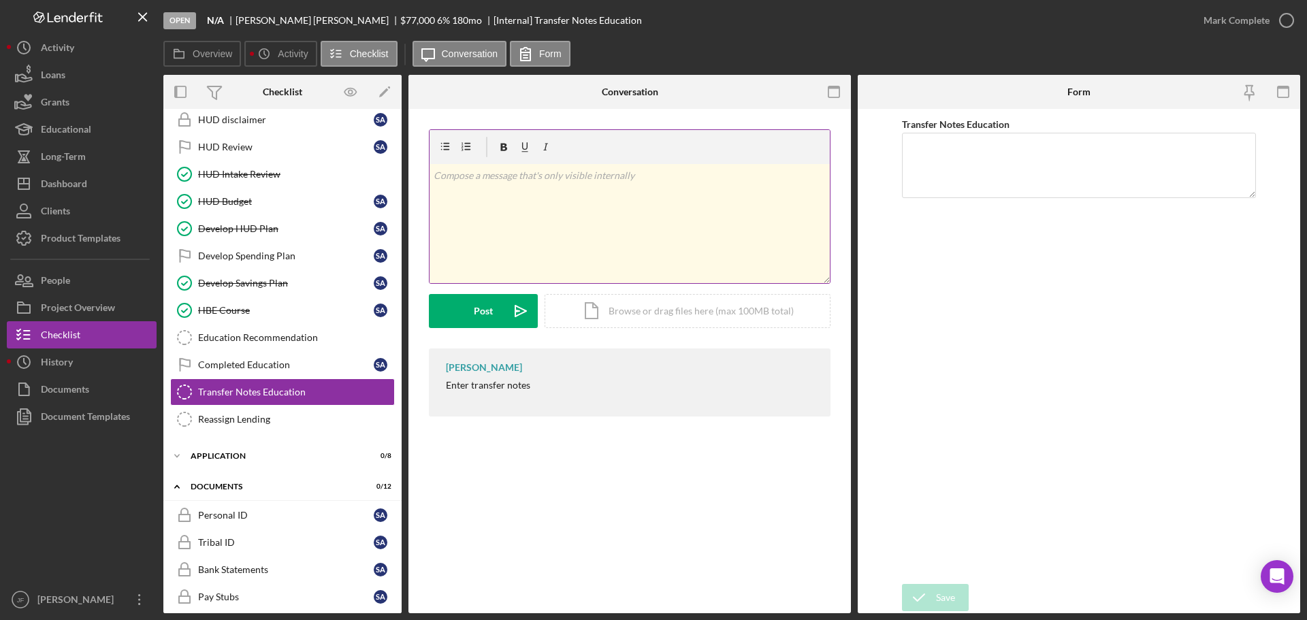
click at [624, 266] on div "v Color teal Color pink Remove color Add row above Add row below Add column bef…" at bounding box center [630, 223] width 400 height 119
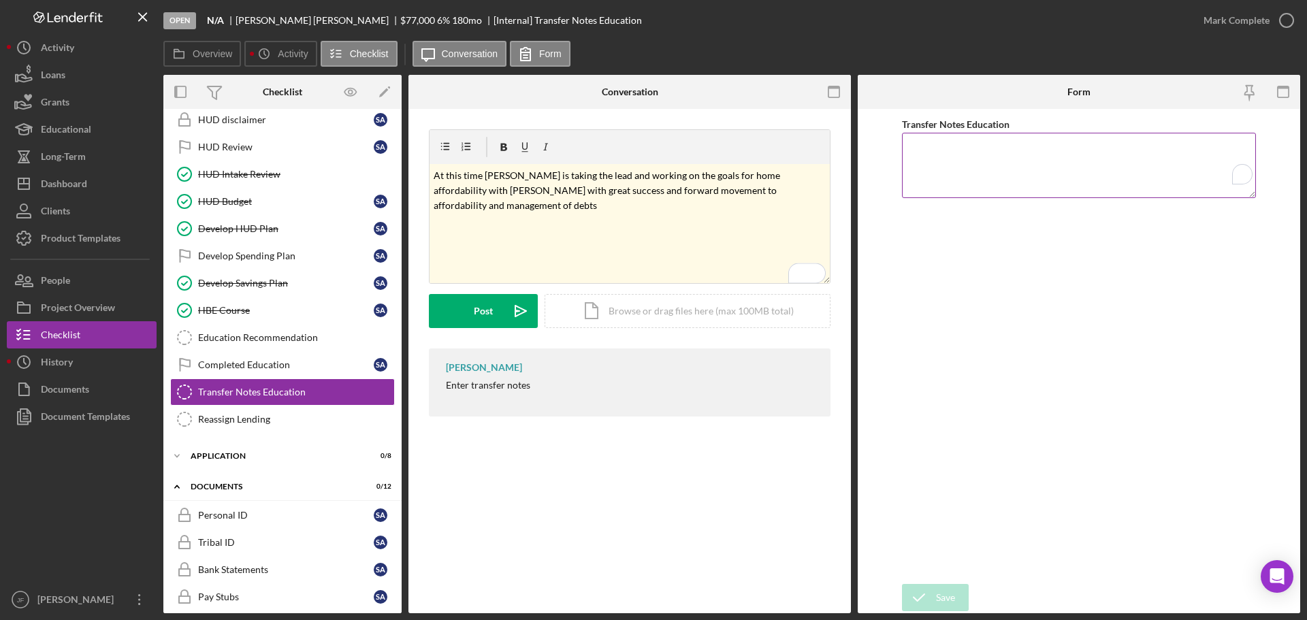
click at [1147, 150] on textarea "Transfer Notes Education" at bounding box center [1079, 165] width 354 height 65
paste textarea "At this time Skylar is taking the lead and working on the goals for home afford…"
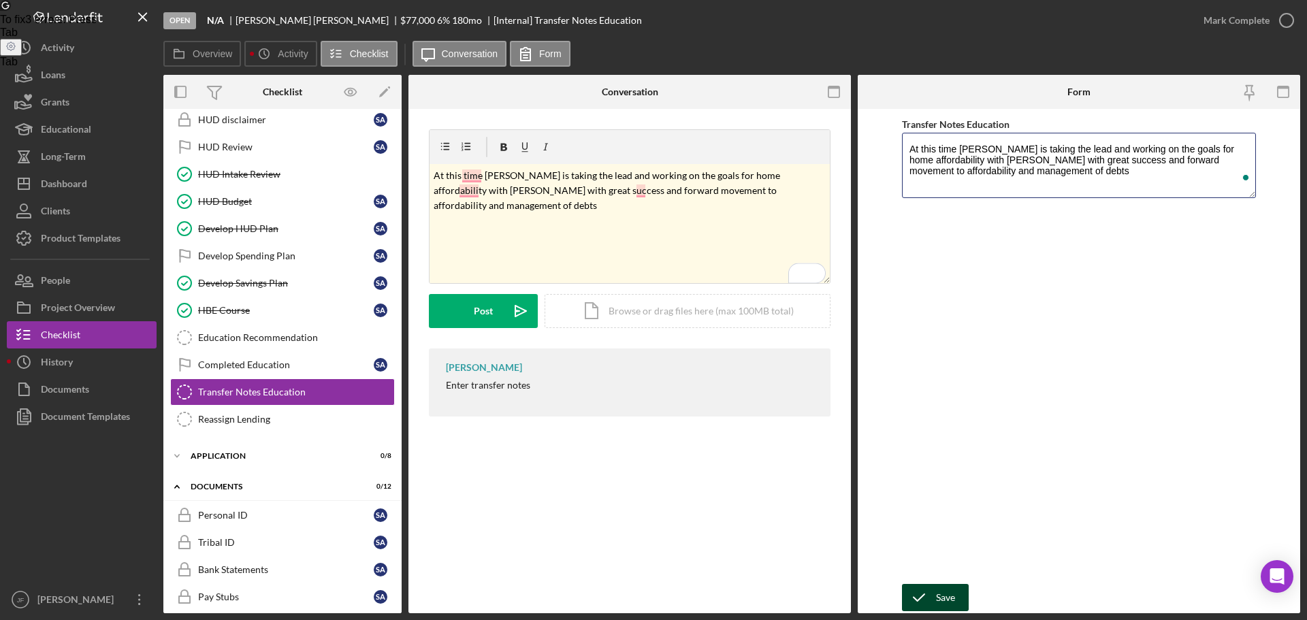
type textarea "At this time Skylar is taking the lead and working on the goals for home afford…"
click at [922, 606] on icon "submit" at bounding box center [919, 598] width 34 height 34
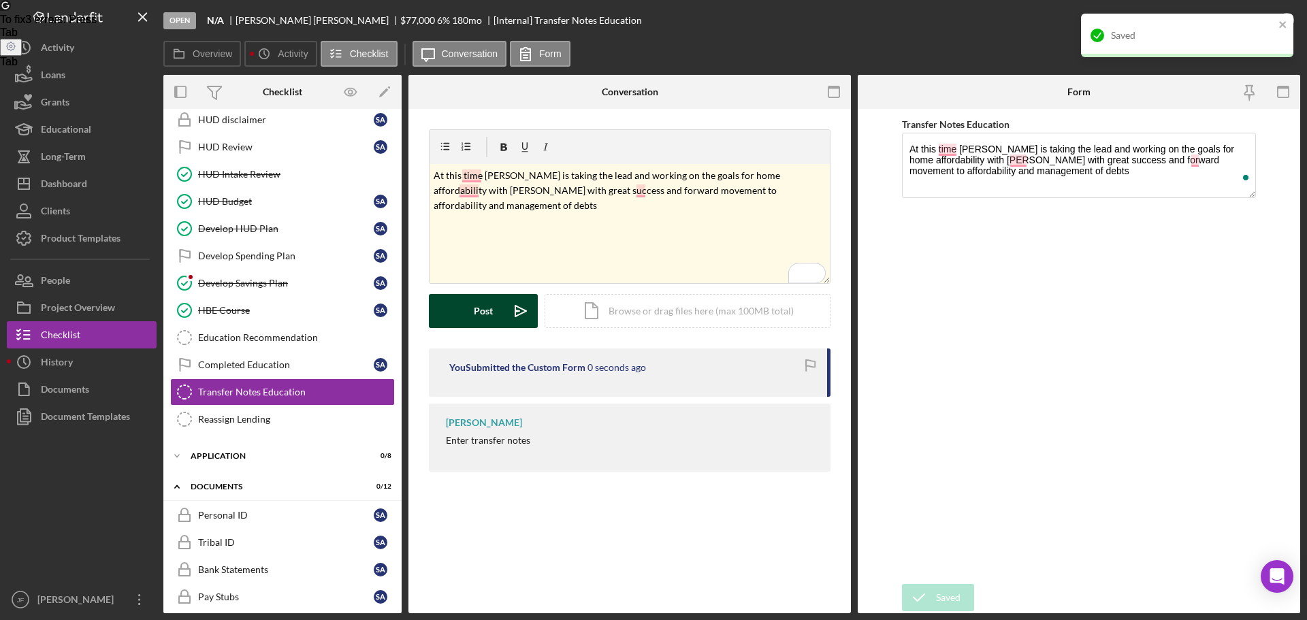
click at [491, 317] on div "Post" at bounding box center [483, 311] width 19 height 34
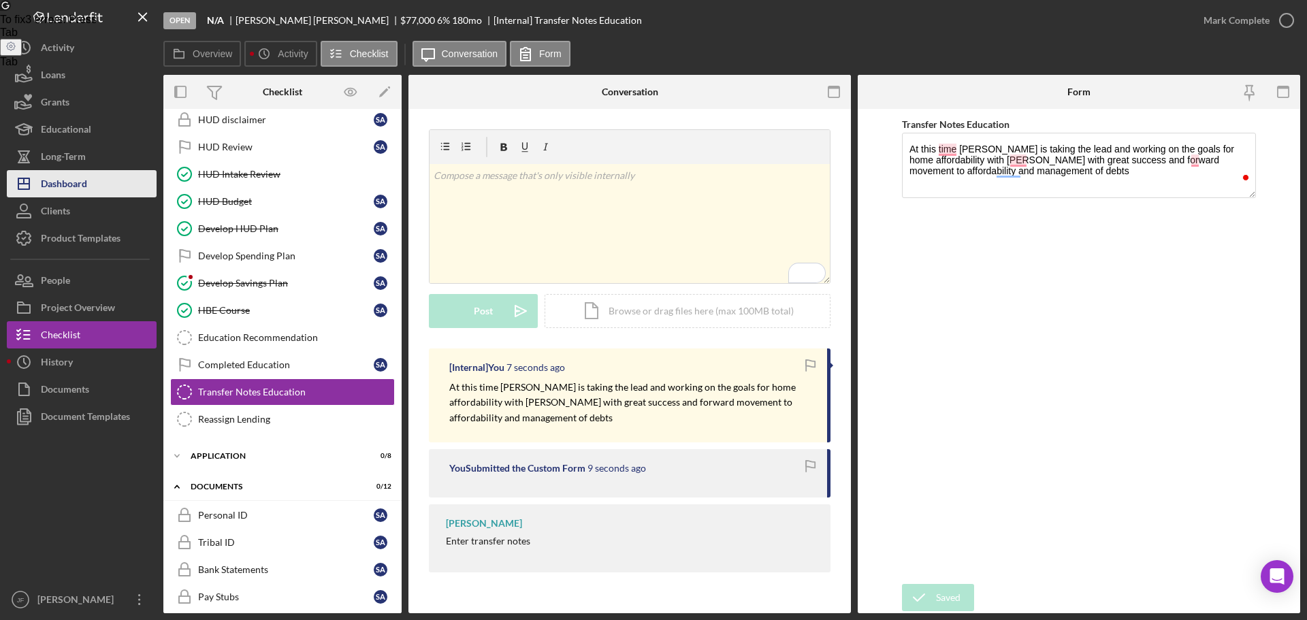
click at [110, 184] on button "Icon/Dashboard Dashboard" at bounding box center [82, 183] width 150 height 27
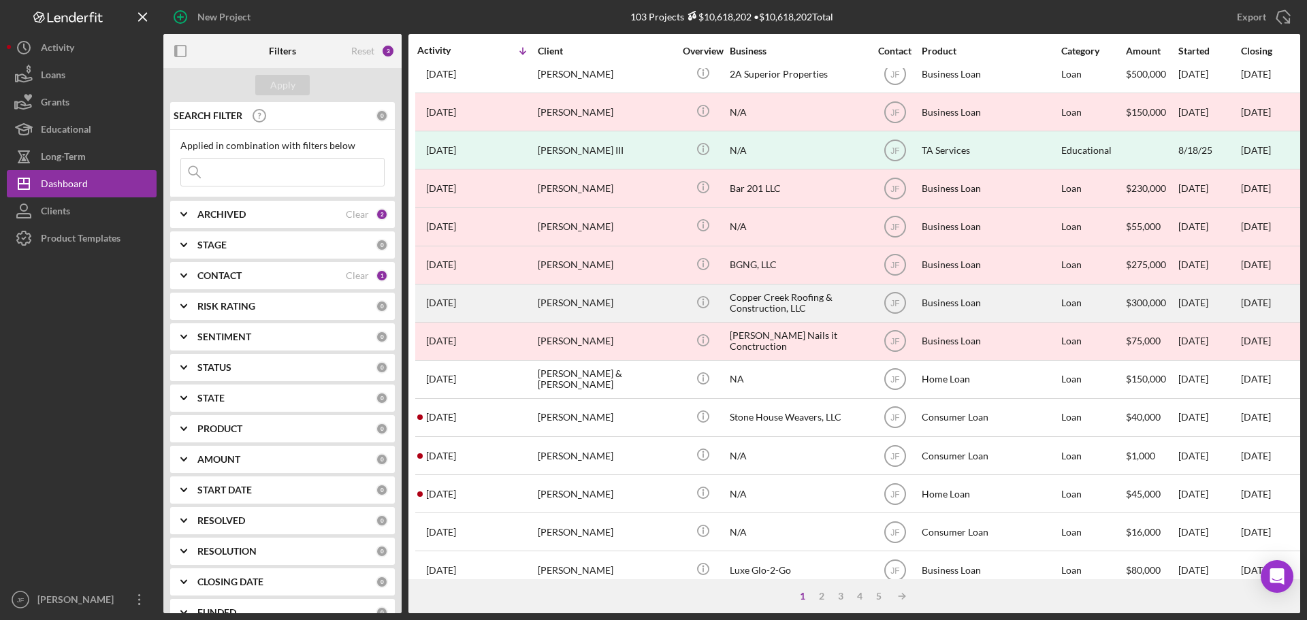
scroll to position [272, 0]
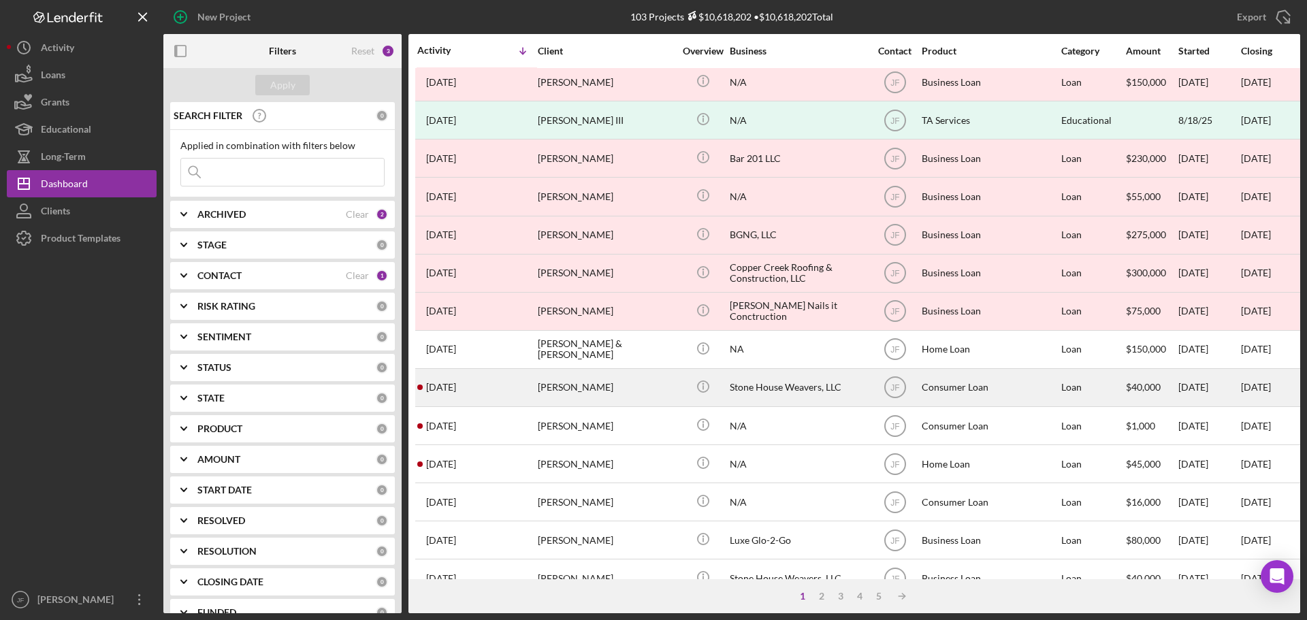
click at [515, 385] on div "3 months ago April Stone" at bounding box center [476, 388] width 119 height 36
